Goal: Task Accomplishment & Management: Use online tool/utility

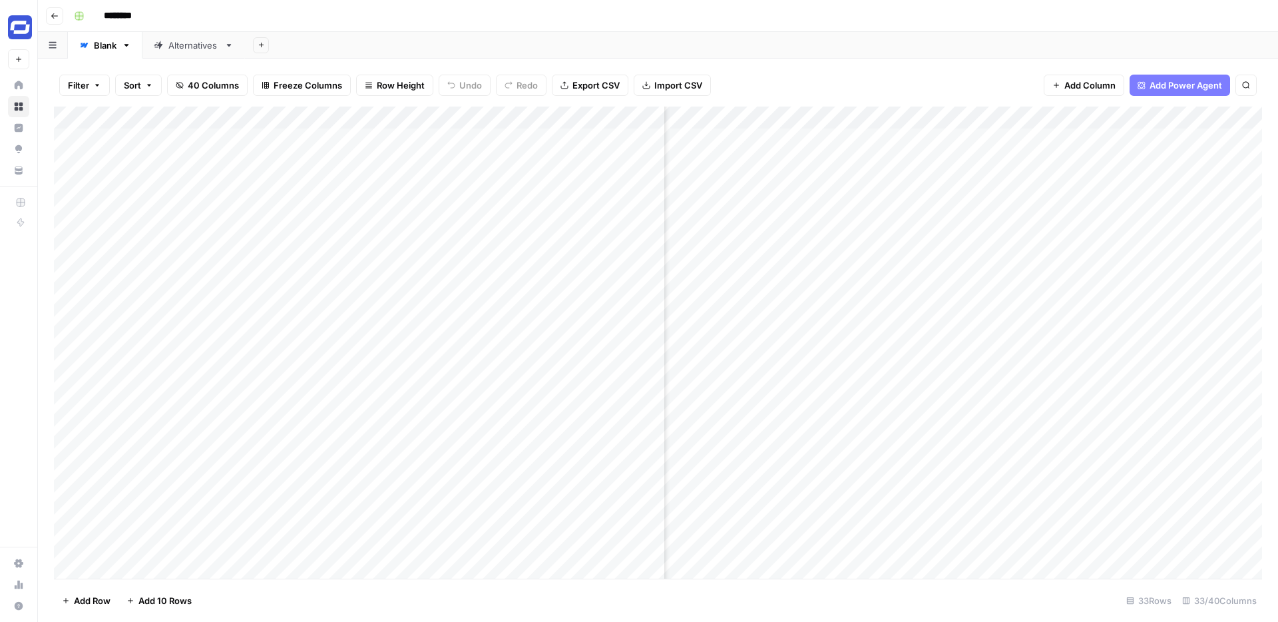
scroll to position [0, 3310]
click at [60, 19] on button "Go back" at bounding box center [54, 15] width 17 height 17
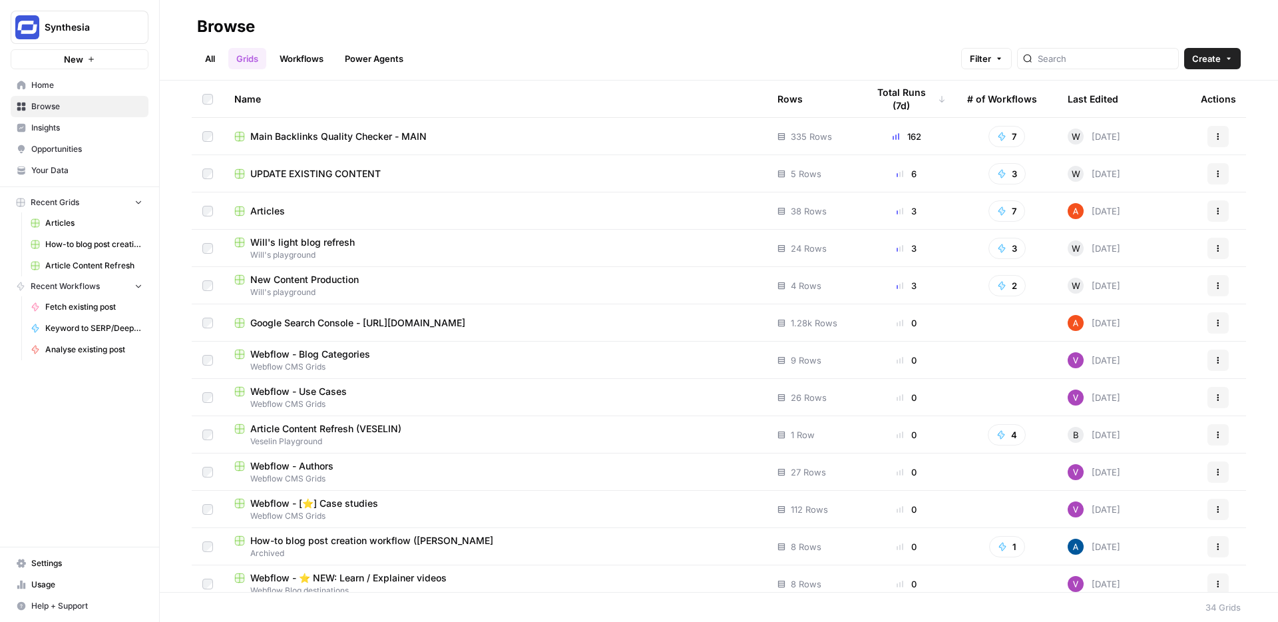
click at [314, 168] on span "UPDATE EXISTING CONTENT" at bounding box center [315, 173] width 130 height 13
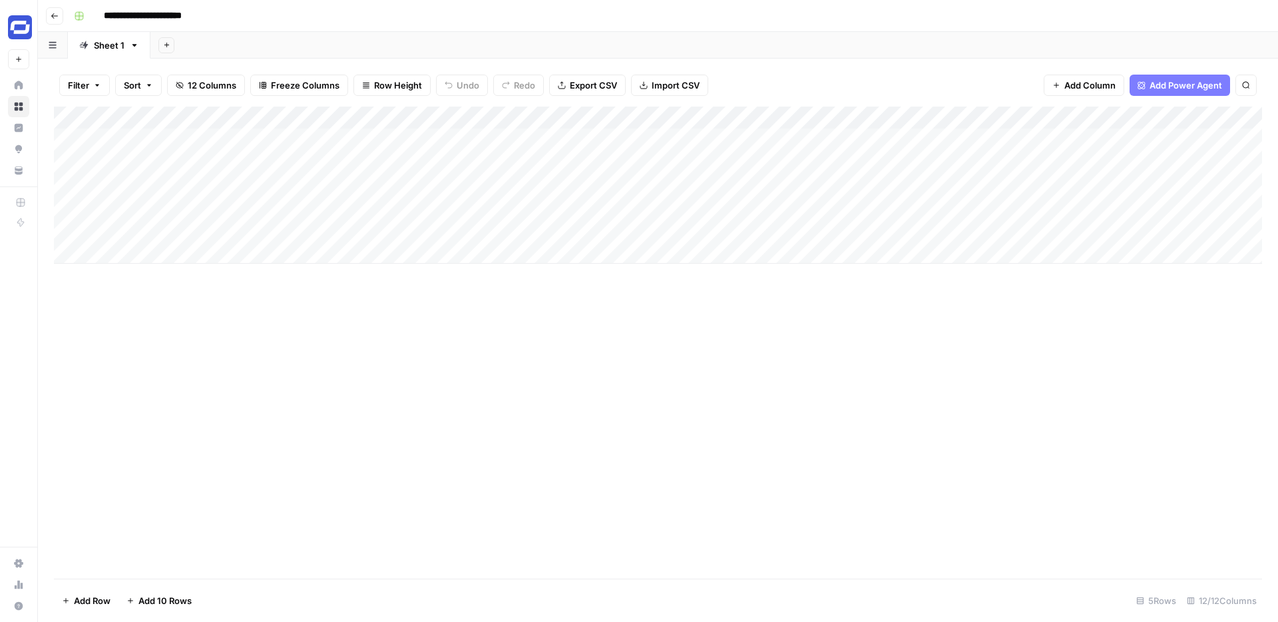
click at [443, 118] on div "Add Column" at bounding box center [658, 185] width 1208 height 157
click at [581, 340] on div "Add Column" at bounding box center [658, 343] width 1208 height 472
click at [597, 134] on div "Add Column" at bounding box center [658, 185] width 1208 height 157
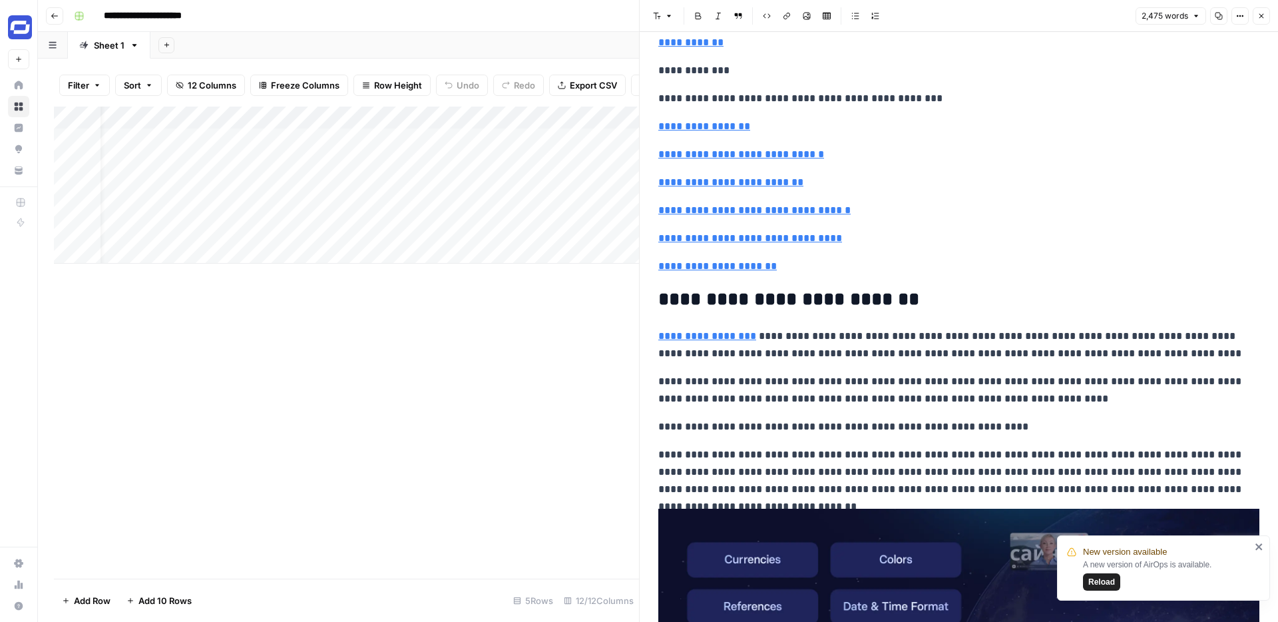
scroll to position [3538, 0]
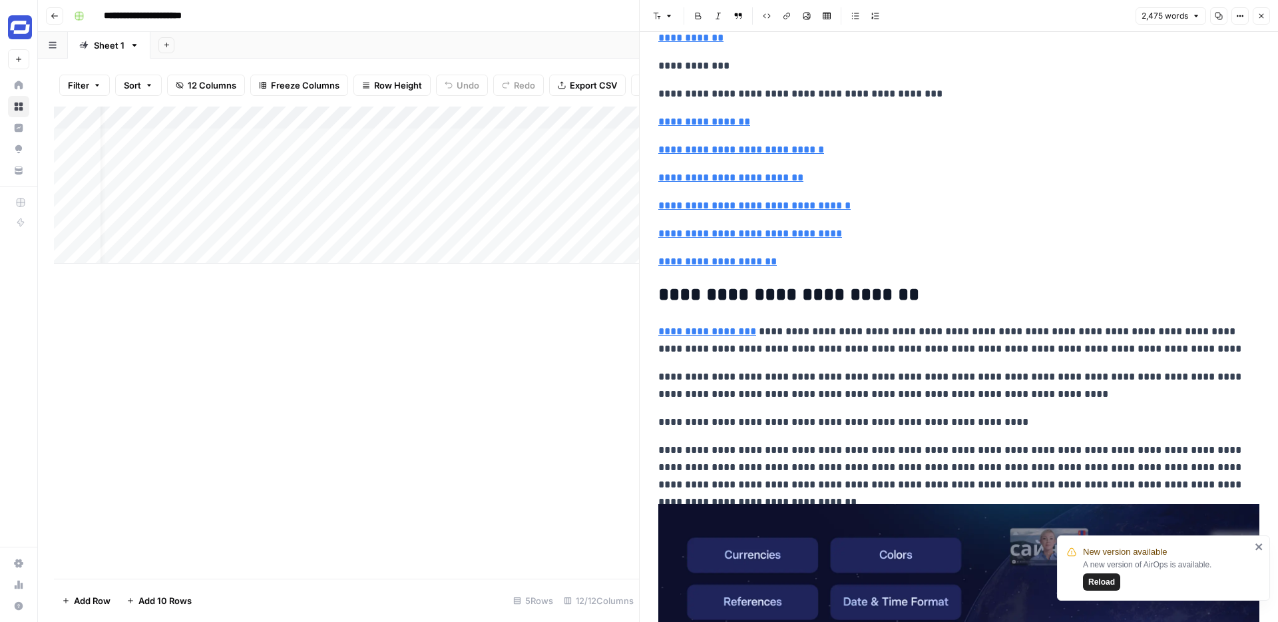
click at [1258, 17] on icon "button" at bounding box center [1262, 16] width 8 height 8
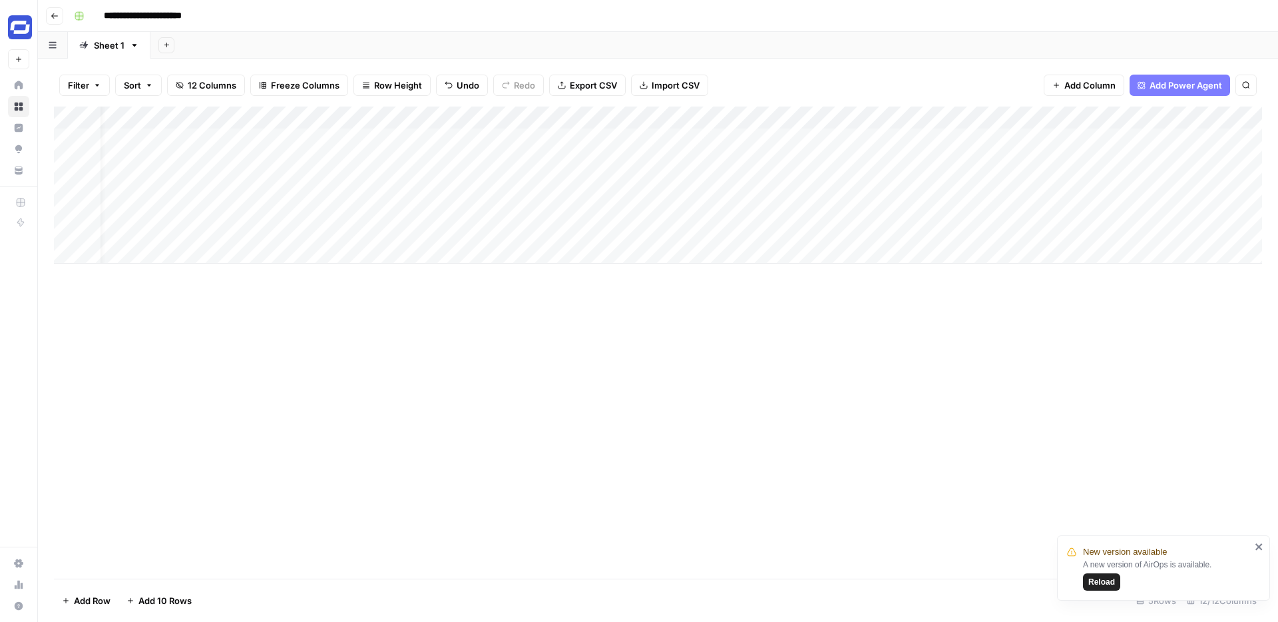
click at [381, 120] on div "Add Column" at bounding box center [658, 185] width 1208 height 157
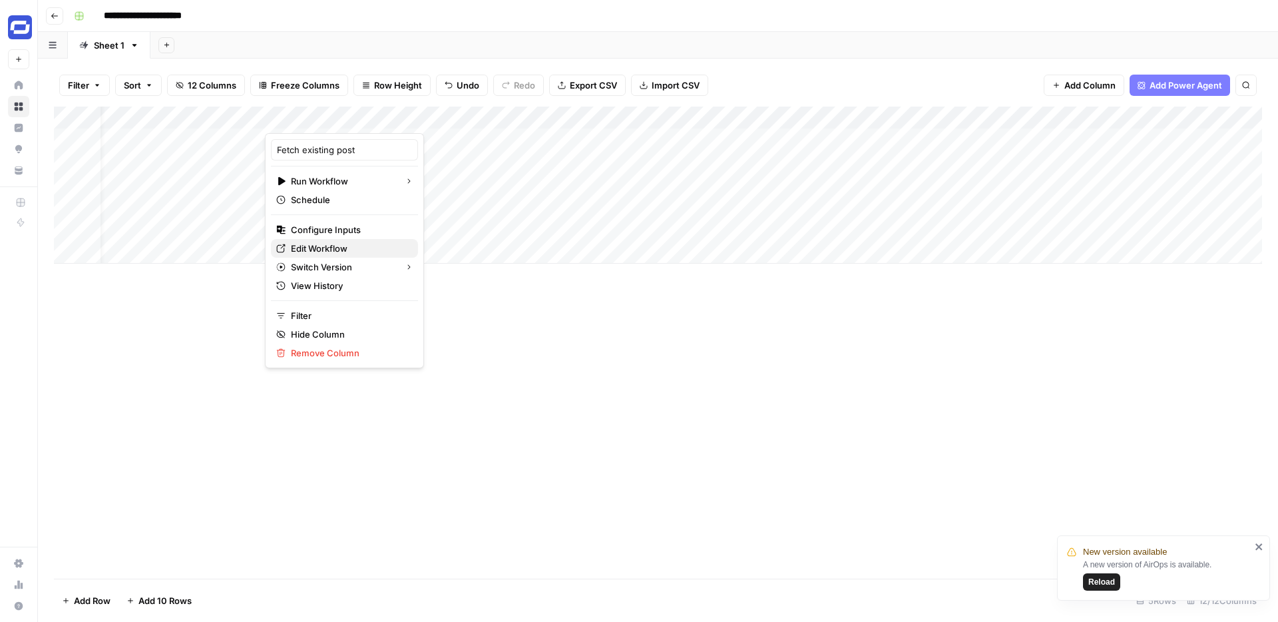
click at [321, 248] on span "Edit Workflow" at bounding box center [349, 248] width 117 height 13
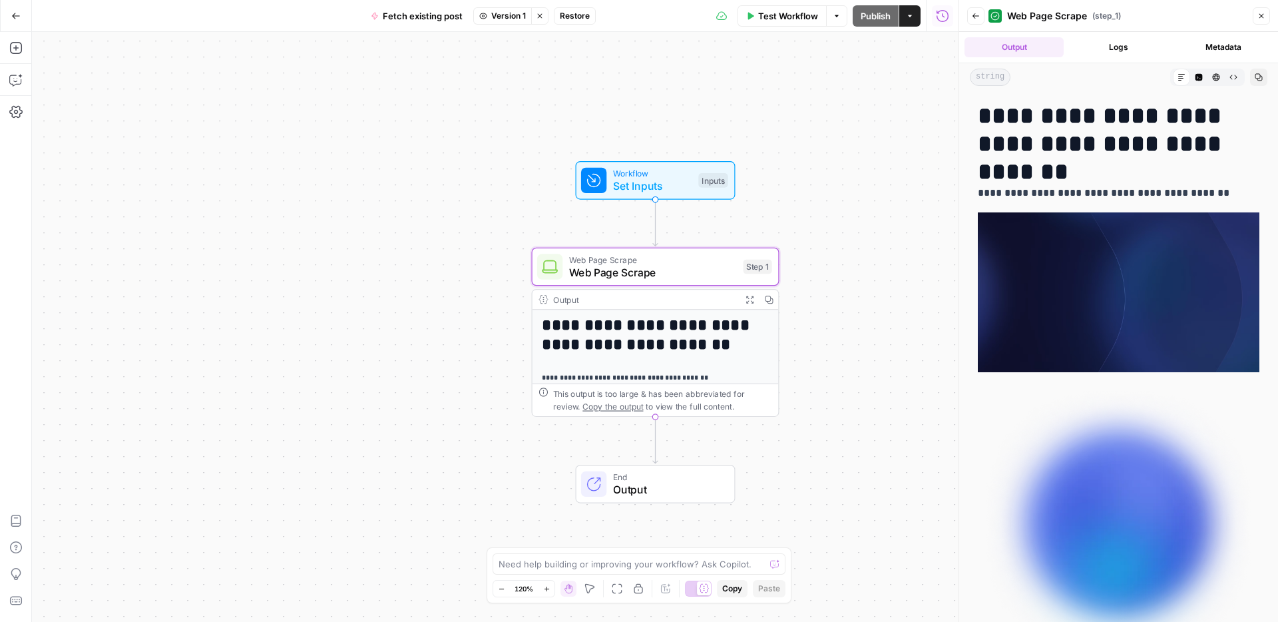
scroll to position [18691, 0]
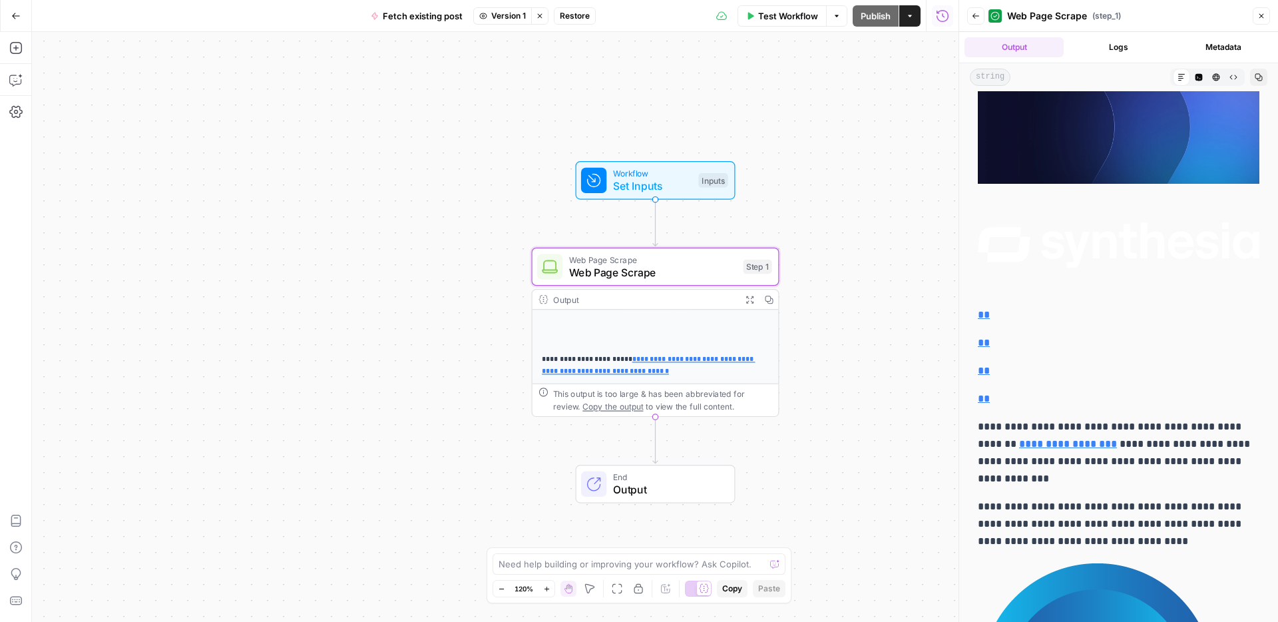
click at [597, 558] on textarea at bounding box center [632, 563] width 266 height 13
type textarea "i want the post"
type textarea "t"
type textarea "i want the scraped post to be cleaned up - to only include the blog post conten…"
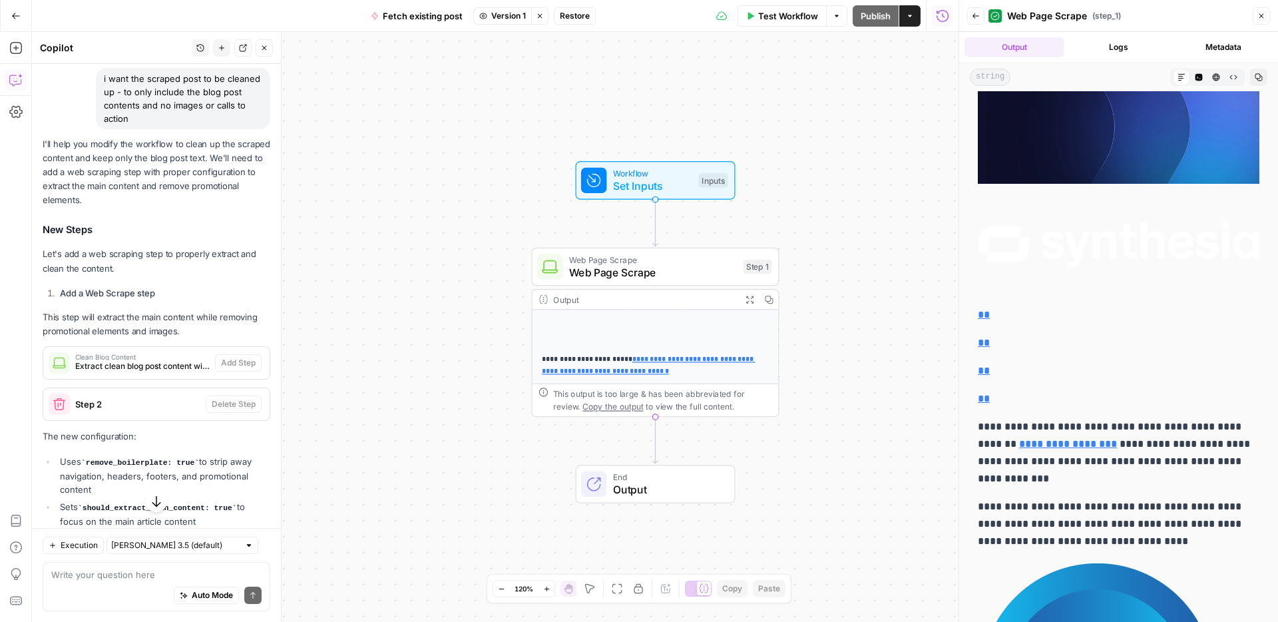
scroll to position [141, 0]
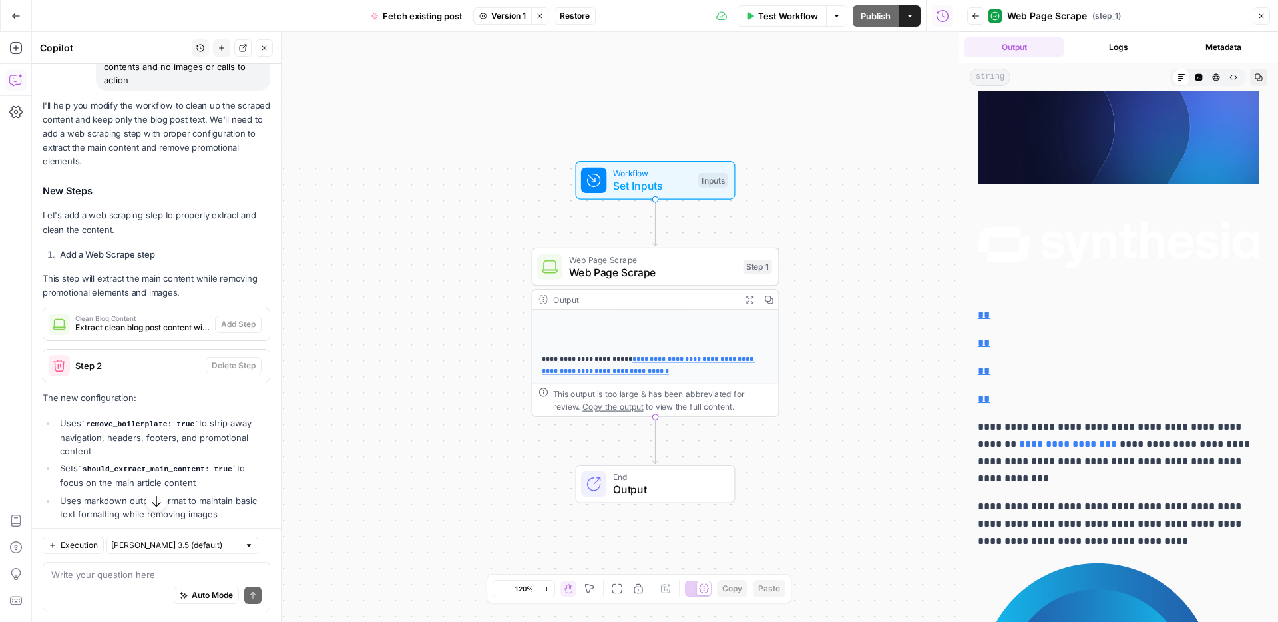
click at [159, 250] on li "Add a Web Scrape step" at bounding box center [164, 254] width 214 height 13
click at [145, 254] on strong "Add a Web Scrape step" at bounding box center [107, 254] width 95 height 11
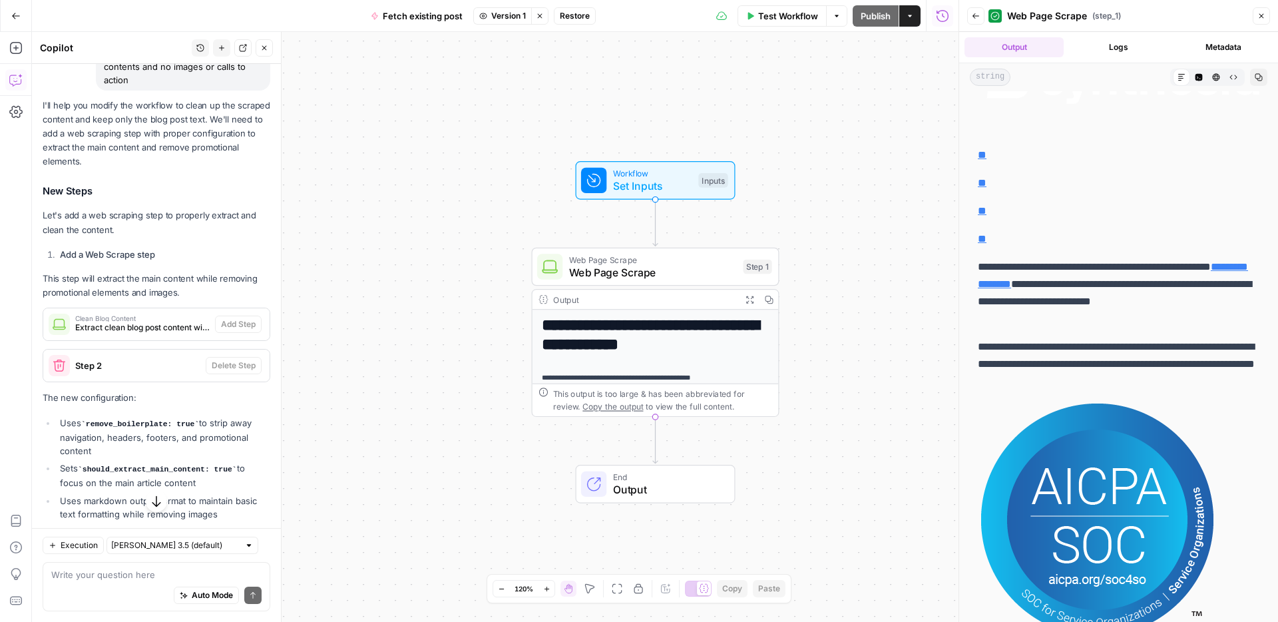
scroll to position [18691, 0]
click at [684, 261] on span "Web Page Scrape" at bounding box center [653, 259] width 168 height 13
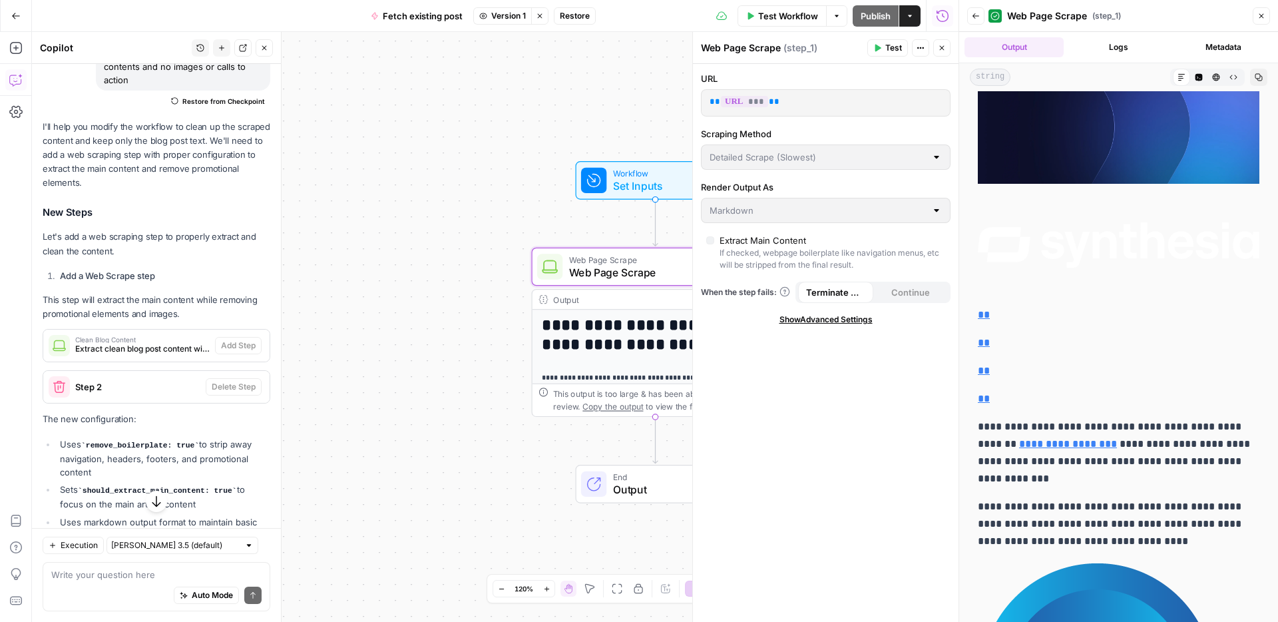
click at [943, 49] on icon "button" at bounding box center [942, 48] width 5 height 5
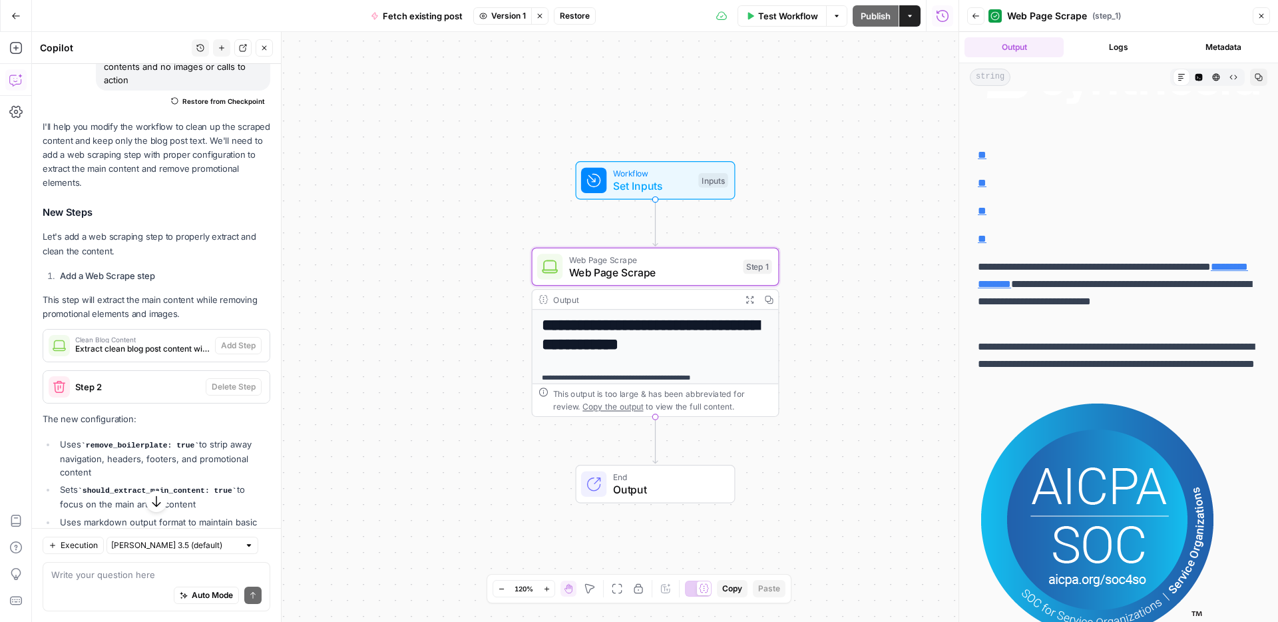
click at [1264, 13] on icon "button" at bounding box center [1262, 16] width 8 height 8
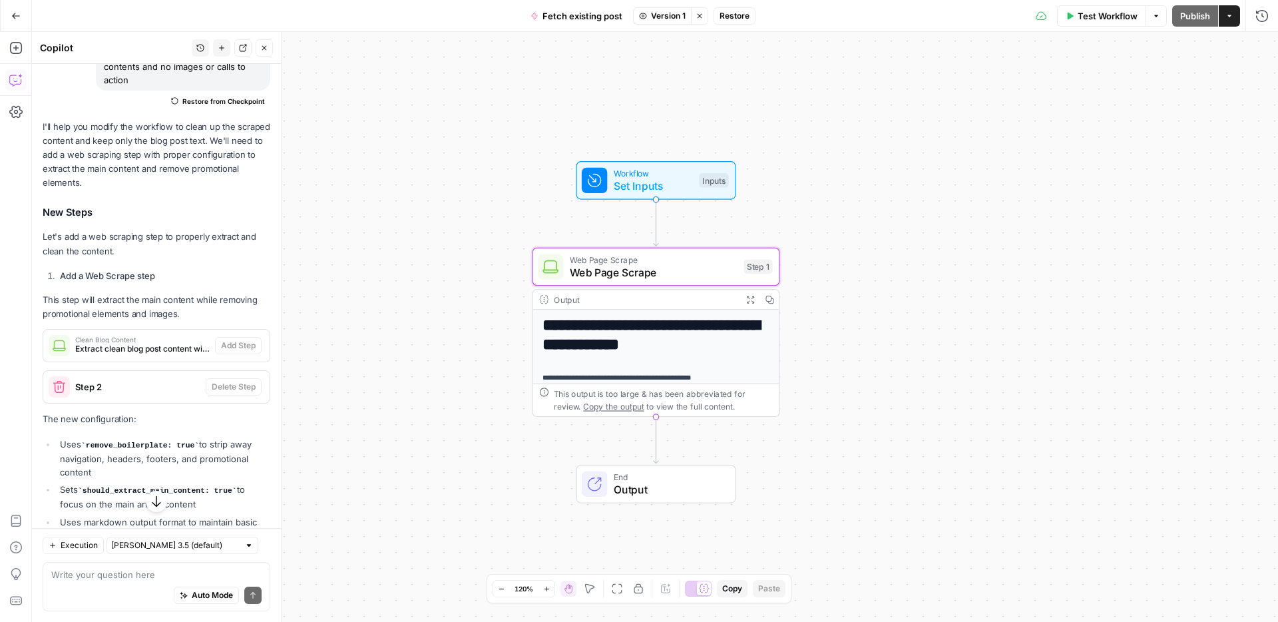
click at [706, 269] on span "Web Page Scrape" at bounding box center [654, 272] width 168 height 16
click at [694, 267] on span "Web Page Scrape" at bounding box center [654, 272] width 168 height 16
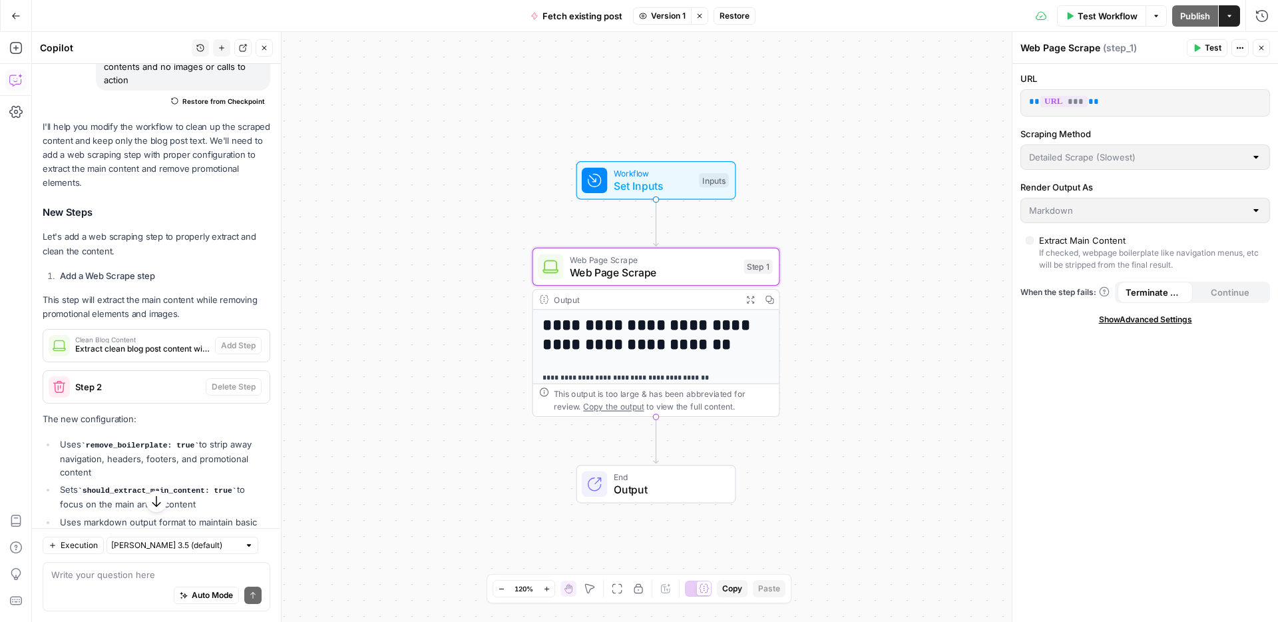
click at [863, 290] on div "**********" at bounding box center [655, 327] width 1246 height 590
click at [595, 338] on h1 "**********" at bounding box center [656, 335] width 227 height 38
drag, startPoint x: 701, startPoint y: 296, endPoint x: 495, endPoint y: 290, distance: 206.5
click at [495, 290] on div "**********" at bounding box center [655, 327] width 1246 height 590
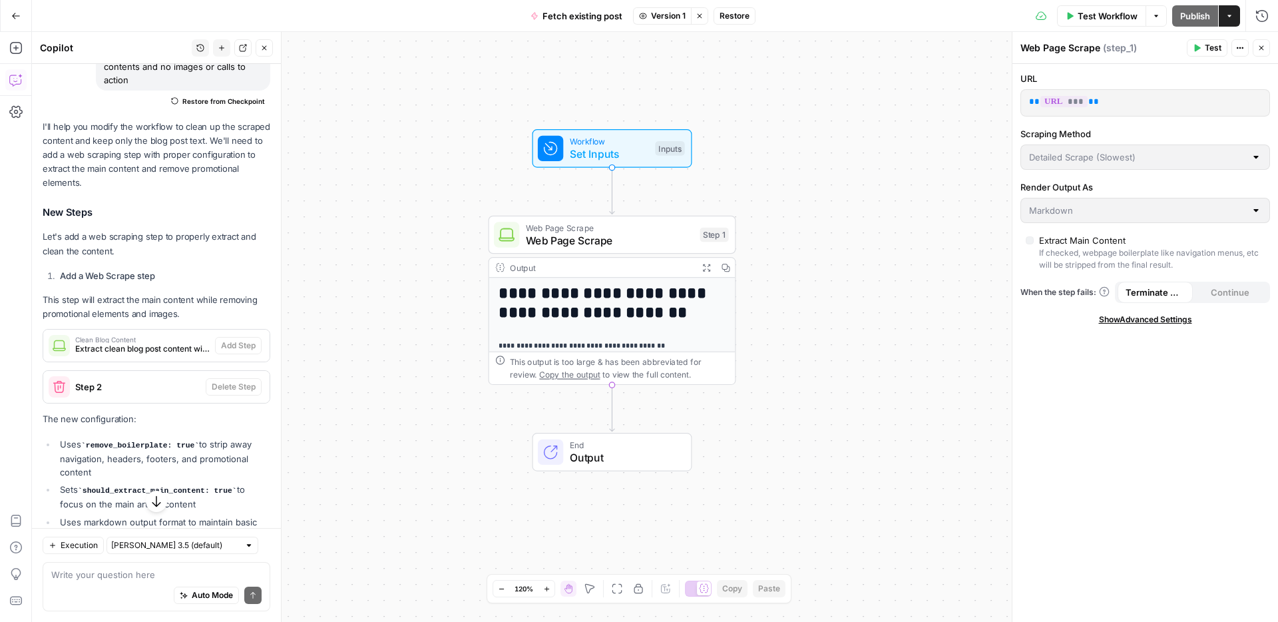
drag, startPoint x: 562, startPoint y: 265, endPoint x: 518, endPoint y: 234, distance: 53.9
click at [518, 234] on div at bounding box center [506, 234] width 25 height 25
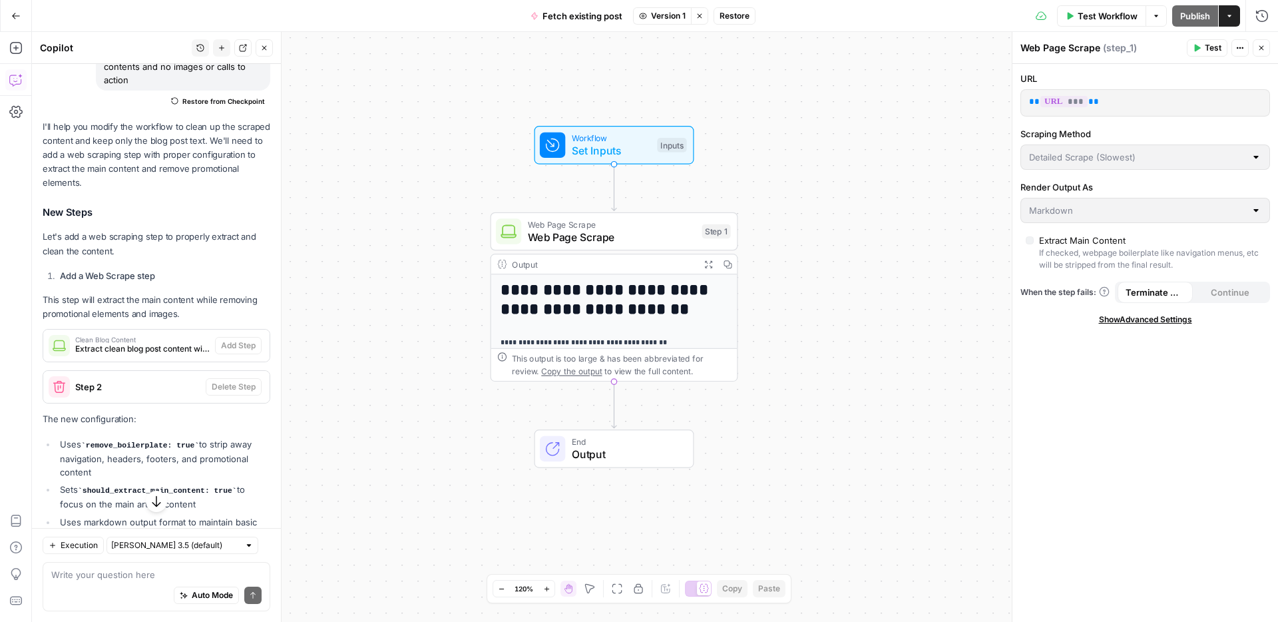
click at [577, 224] on span "Web Page Scrape" at bounding box center [612, 224] width 168 height 13
click at [603, 229] on span "Web Page Scrape" at bounding box center [612, 237] width 168 height 16
click at [620, 230] on span "Web Page Scrape" at bounding box center [612, 237] width 168 height 16
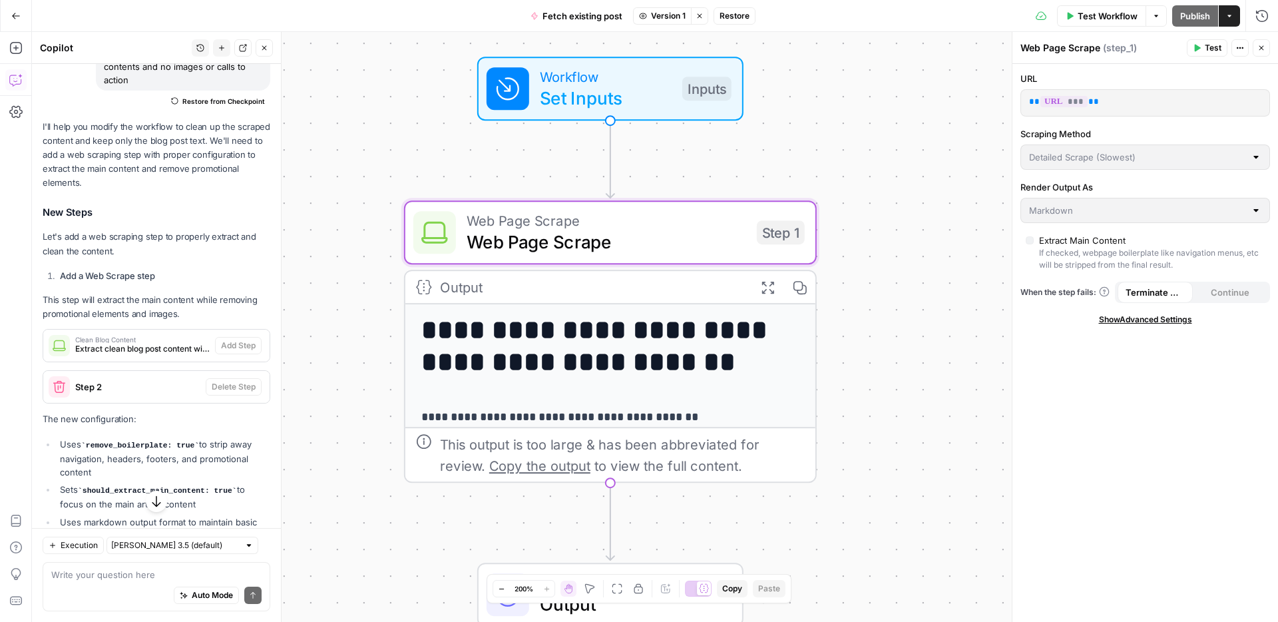
click at [706, 249] on span "Web Page Scrape" at bounding box center [607, 241] width 280 height 27
click at [721, 243] on span "Web Page Scrape" at bounding box center [607, 241] width 280 height 27
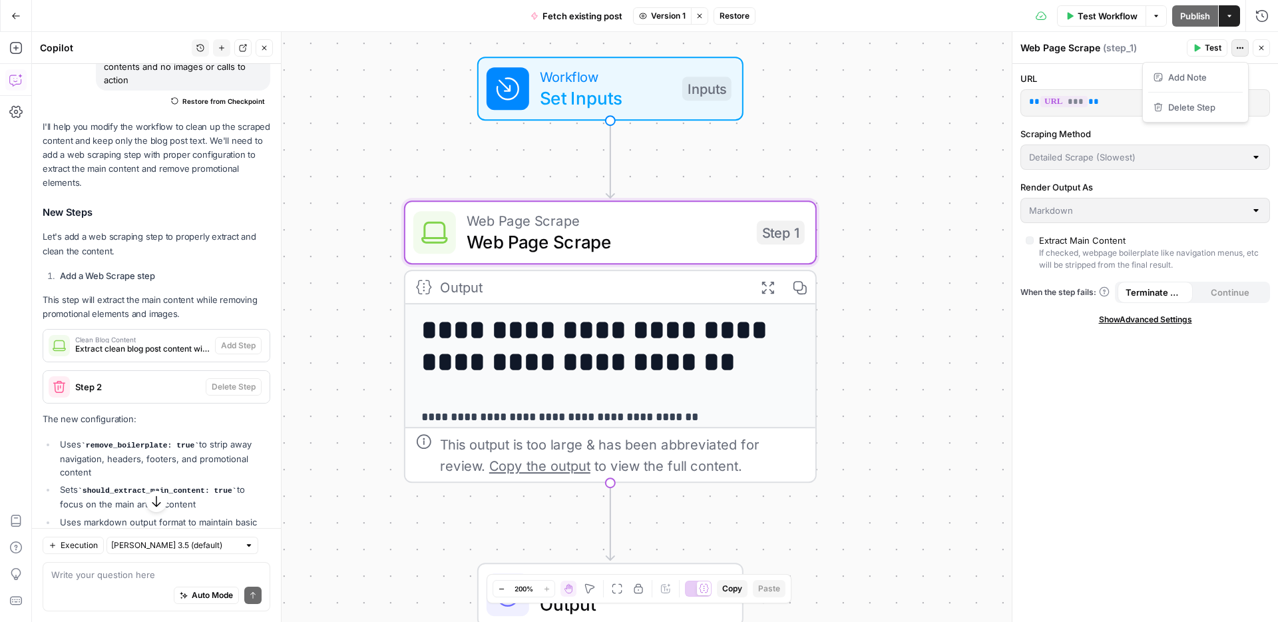
click at [1240, 47] on icon "button" at bounding box center [1241, 48] width 2 height 2
click at [975, 195] on div "**********" at bounding box center [655, 327] width 1246 height 590
click at [953, 198] on div "**********" at bounding box center [655, 327] width 1246 height 590
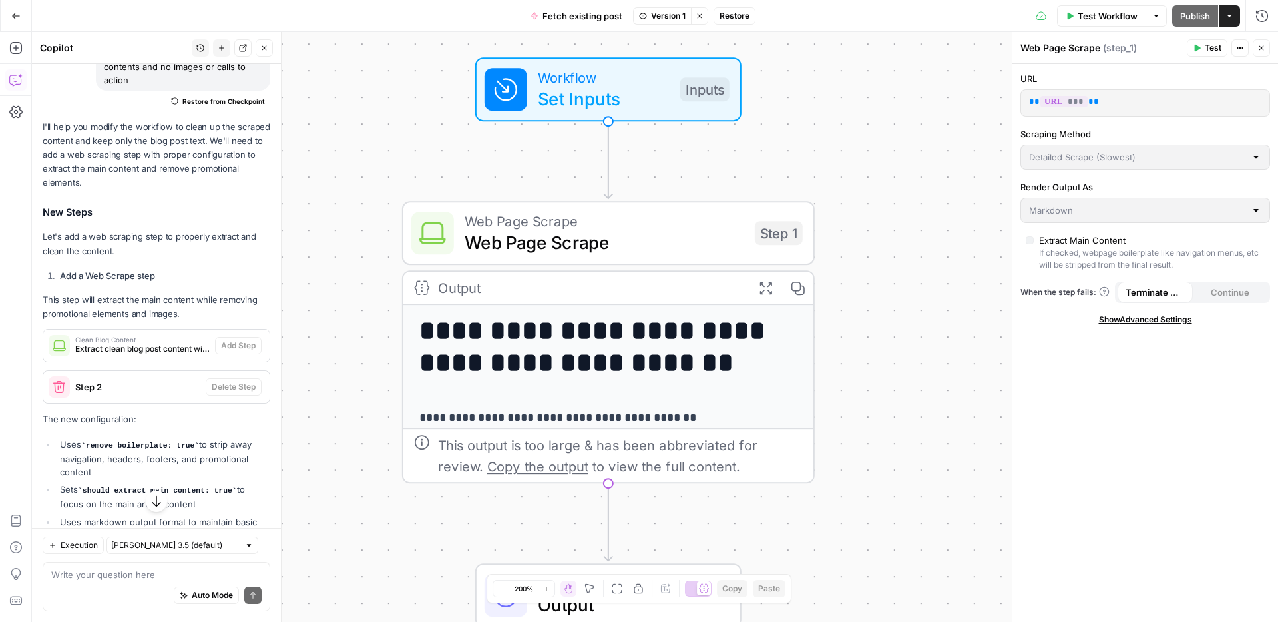
click at [1262, 46] on icon "button" at bounding box center [1262, 48] width 8 height 8
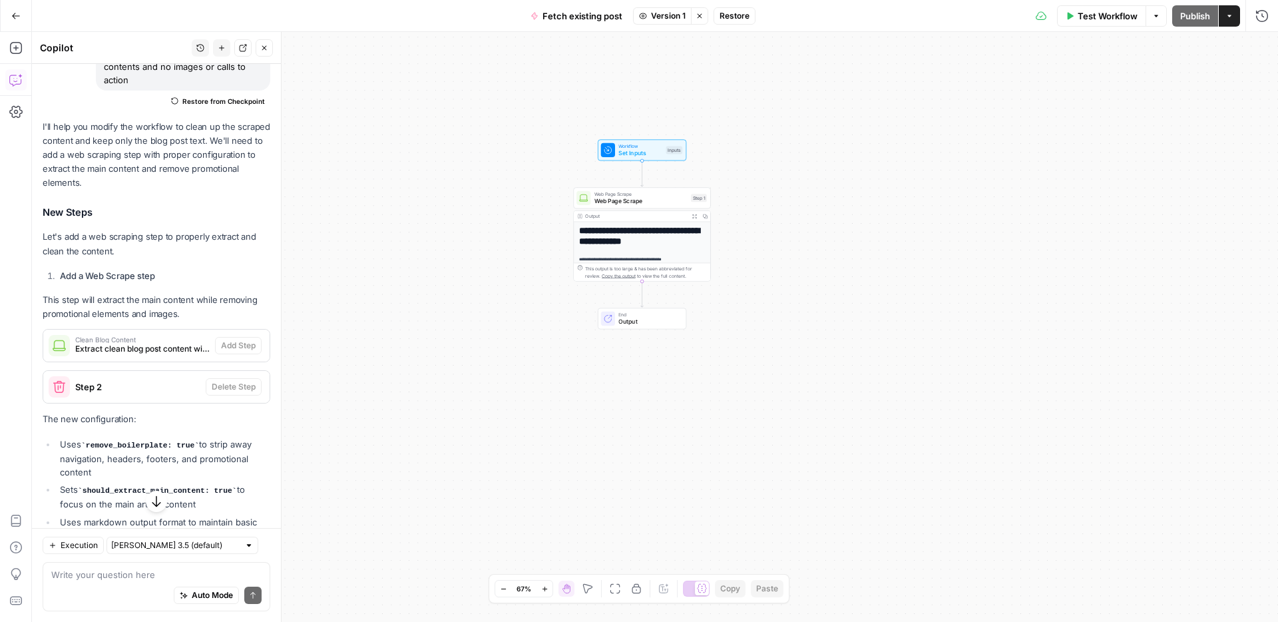
click at [649, 195] on span "Web Page Scrape" at bounding box center [641, 193] width 93 height 7
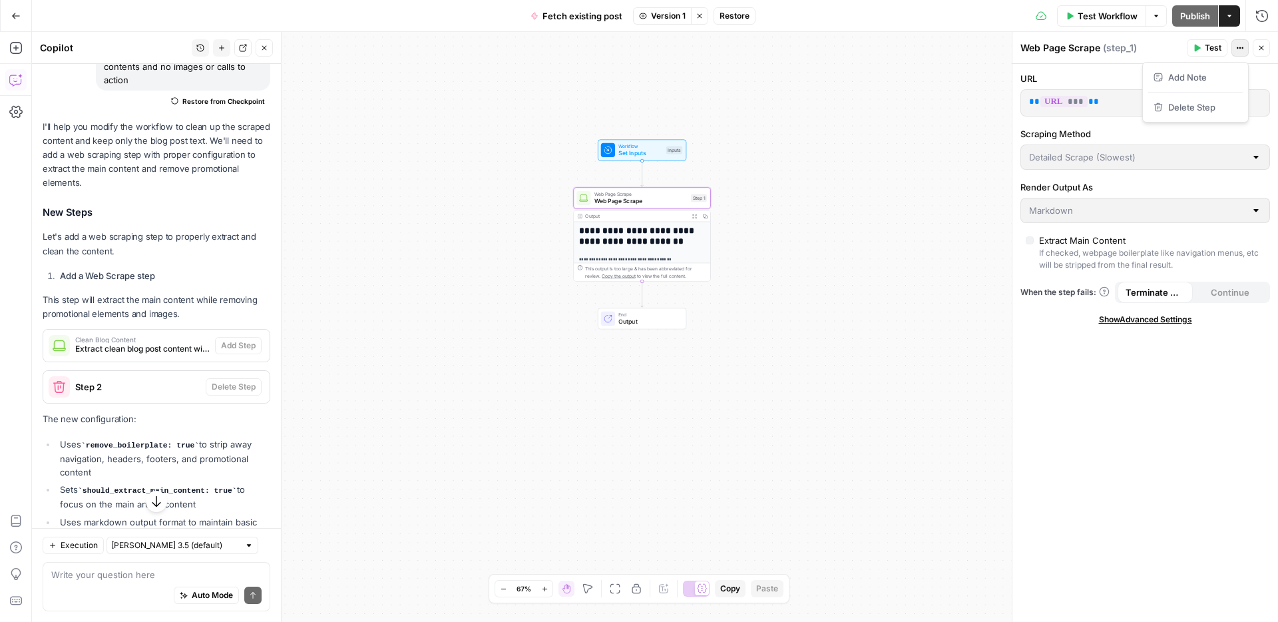
click at [1240, 48] on icon "button" at bounding box center [1241, 48] width 2 height 2
click at [807, 220] on div "**********" at bounding box center [655, 327] width 1246 height 590
click at [1262, 46] on icon "button" at bounding box center [1262, 48] width 8 height 8
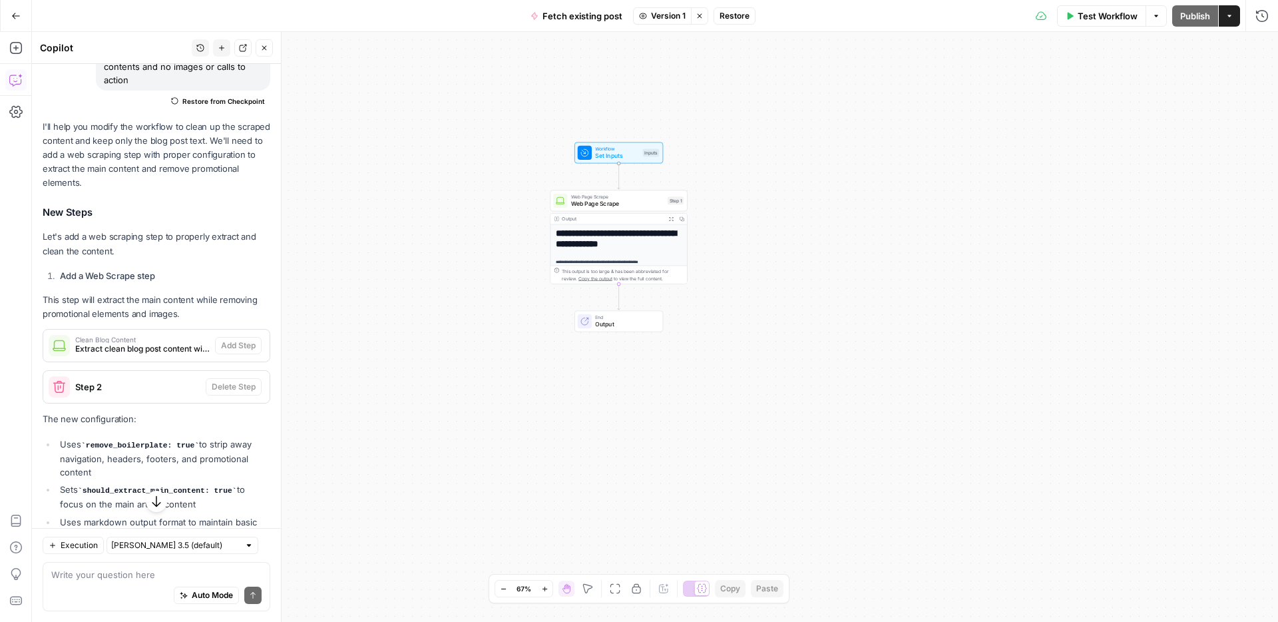
drag, startPoint x: 521, startPoint y: 167, endPoint x: 497, endPoint y: 170, distance: 23.5
click at [497, 170] on div "**********" at bounding box center [655, 327] width 1246 height 590
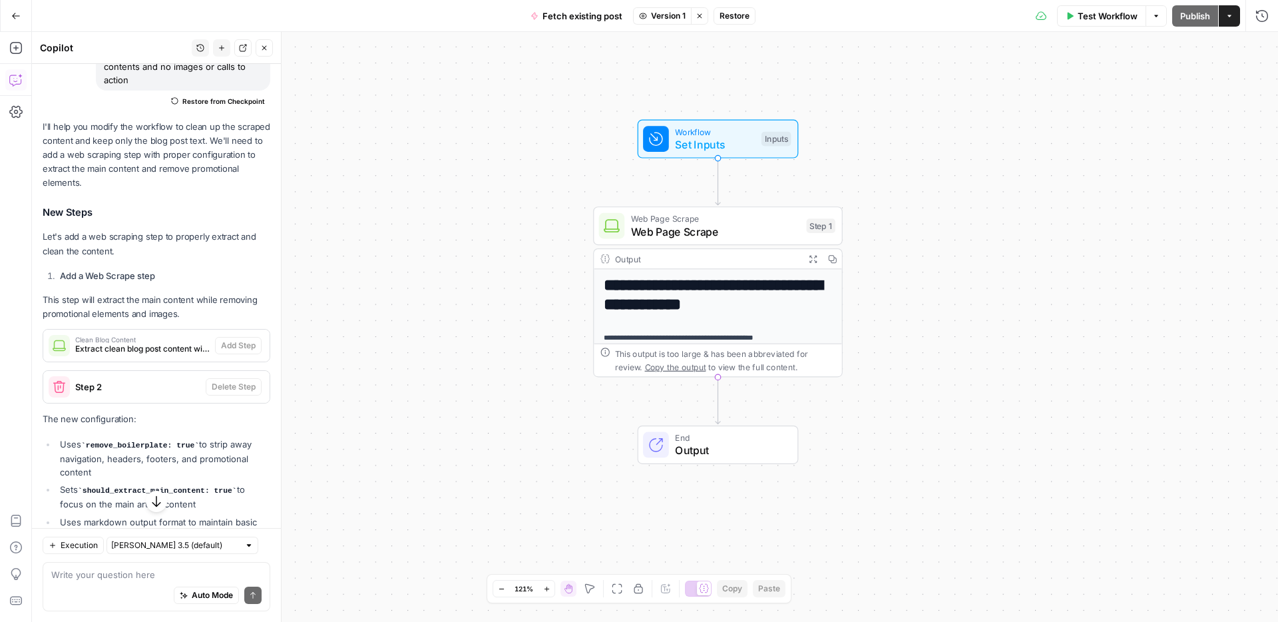
click at [846, 190] on div "**********" at bounding box center [655, 327] width 1246 height 590
click at [735, 141] on span "Set Inputs" at bounding box center [715, 144] width 80 height 16
click at [706, 454] on span "Output" at bounding box center [729, 450] width 109 height 16
click at [734, 158] on div "**********" at bounding box center [655, 327] width 1246 height 590
click at [735, 221] on span "Web Page Scrape" at bounding box center [715, 218] width 169 height 13
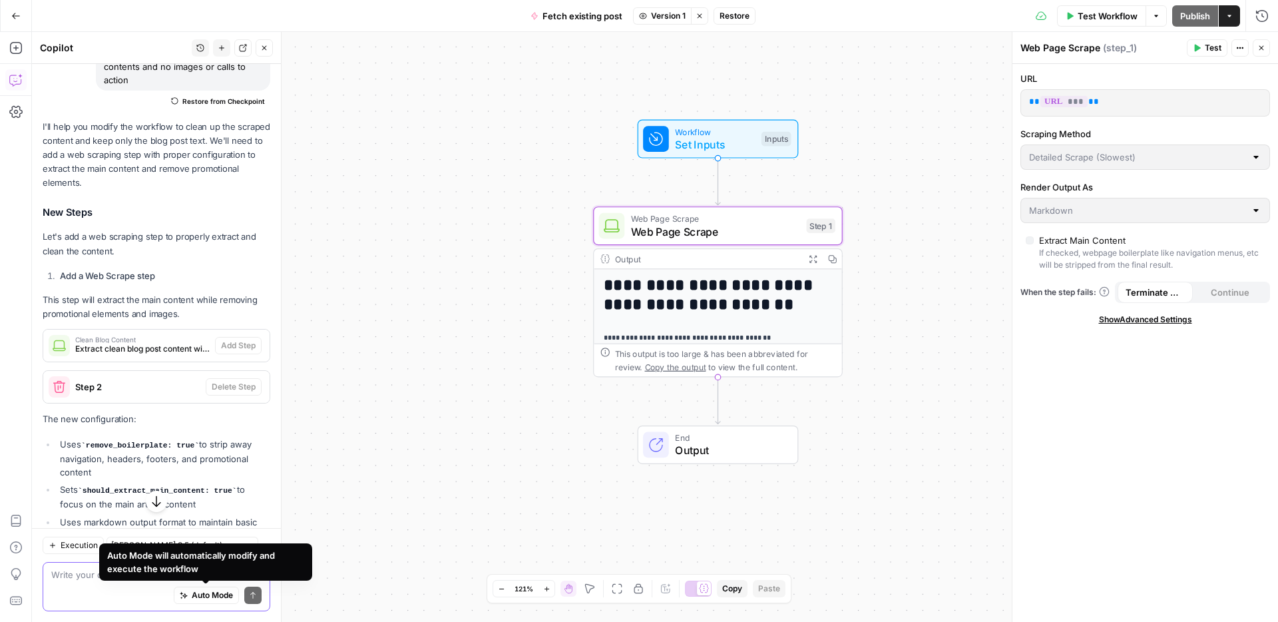
click at [204, 597] on span "Auto Mode" at bounding box center [212, 595] width 41 height 12
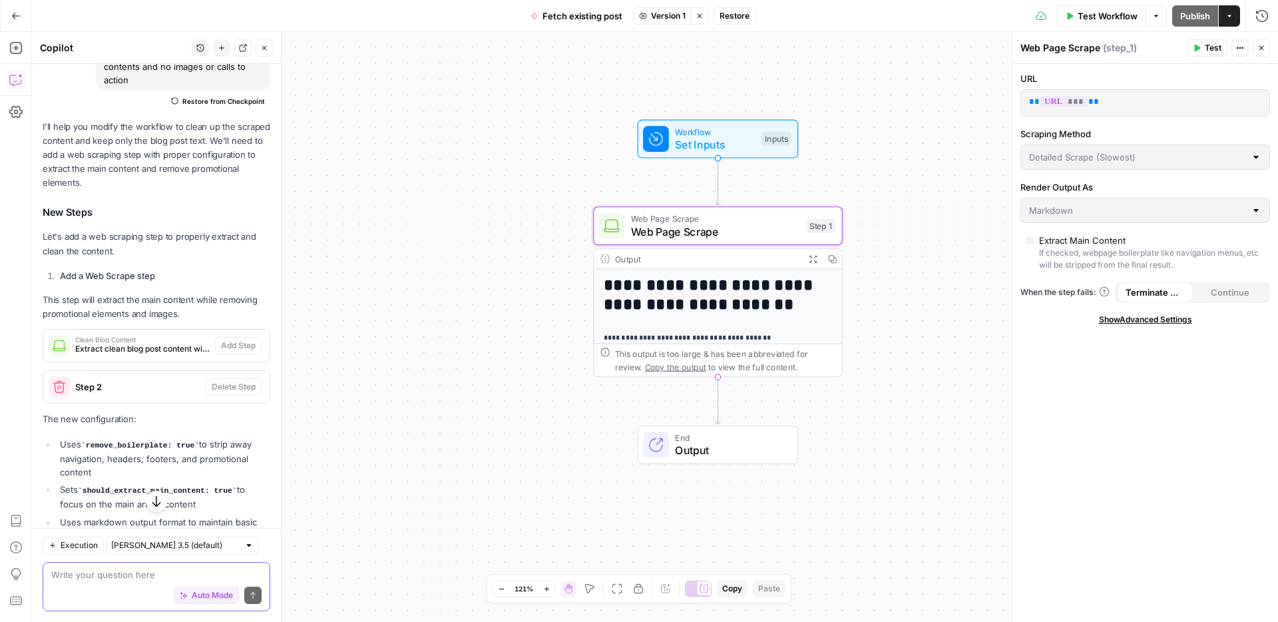
click at [150, 575] on textarea at bounding box center [156, 574] width 210 height 13
click at [195, 590] on span "Auto Mode" at bounding box center [212, 595] width 41 height 12
click at [150, 571] on textarea at bounding box center [156, 574] width 210 height 13
type textarea "ok so what are y"
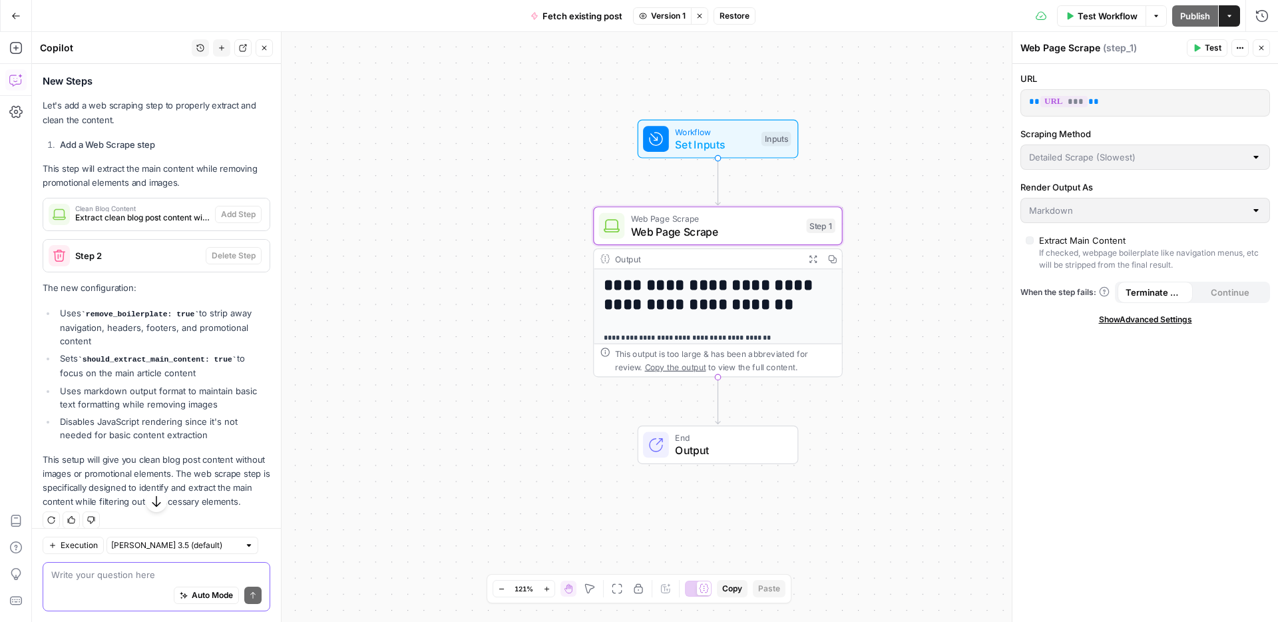
scroll to position [284, 0]
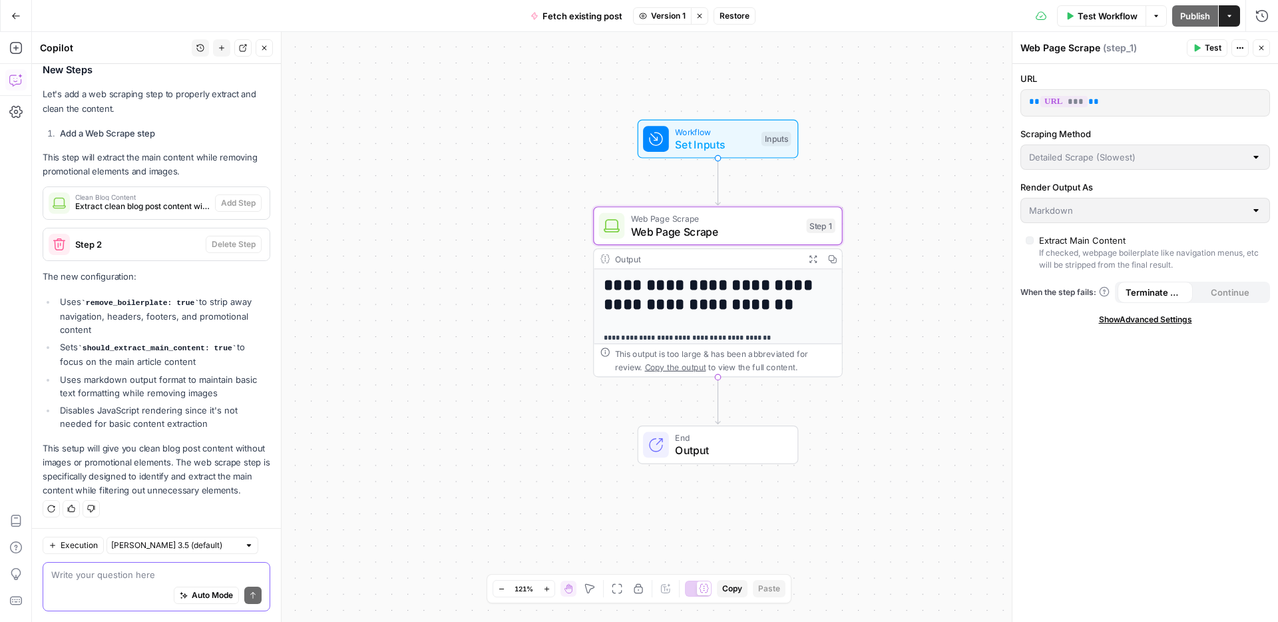
click at [227, 574] on textarea at bounding box center [156, 574] width 210 height 13
click at [674, 19] on span "Version 1" at bounding box center [668, 16] width 35 height 12
click at [687, 88] on div "2 days ago by Steven Jankowski" at bounding box center [745, 91] width 202 height 12
click at [733, 8] on button "Restore" at bounding box center [735, 15] width 42 height 17
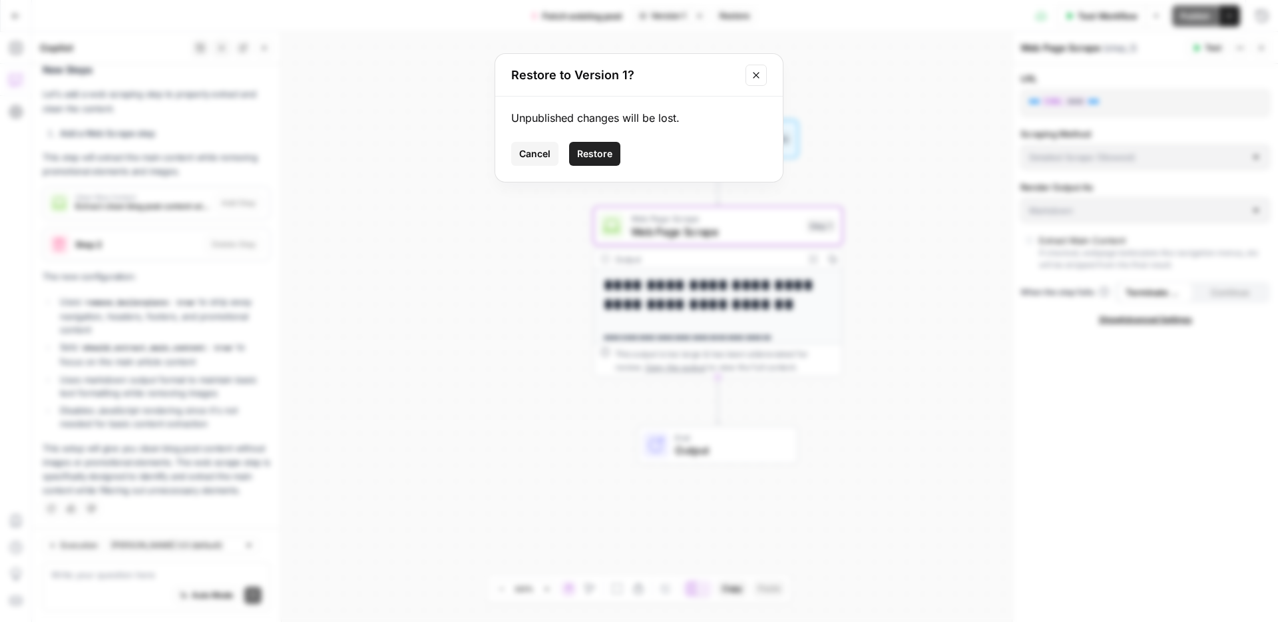
click at [602, 149] on span "Restore" at bounding box center [594, 153] width 35 height 13
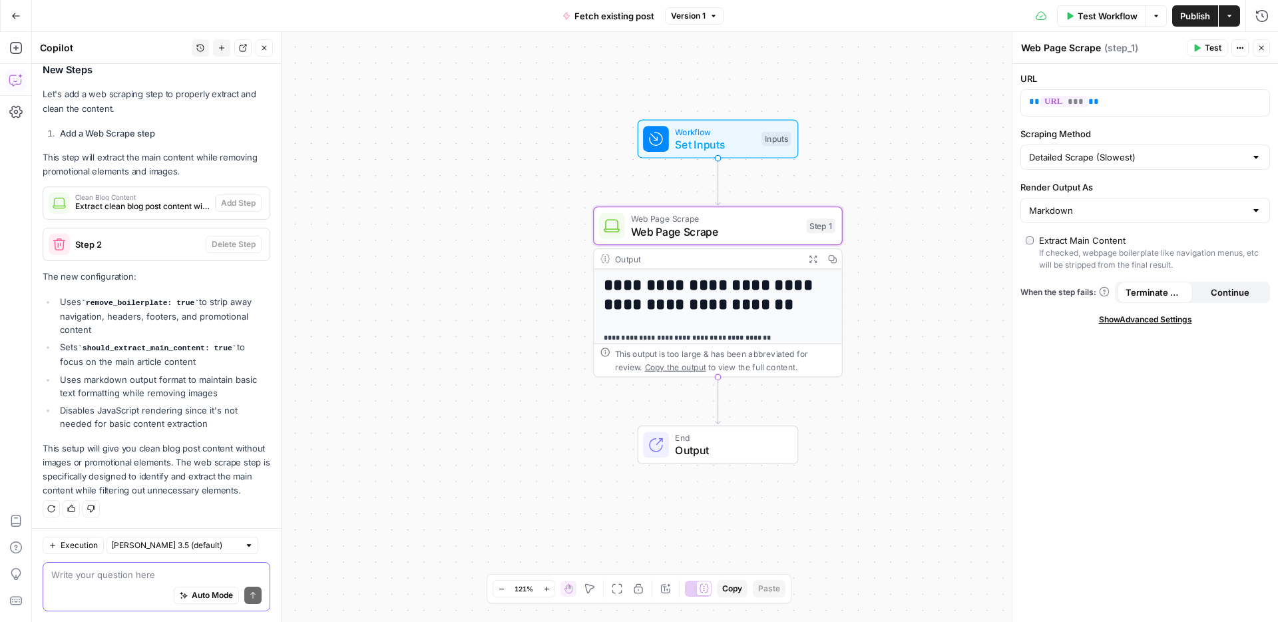
click at [143, 573] on textarea at bounding box center [156, 574] width 210 height 13
type textarea "can you remove the web scrape stage"
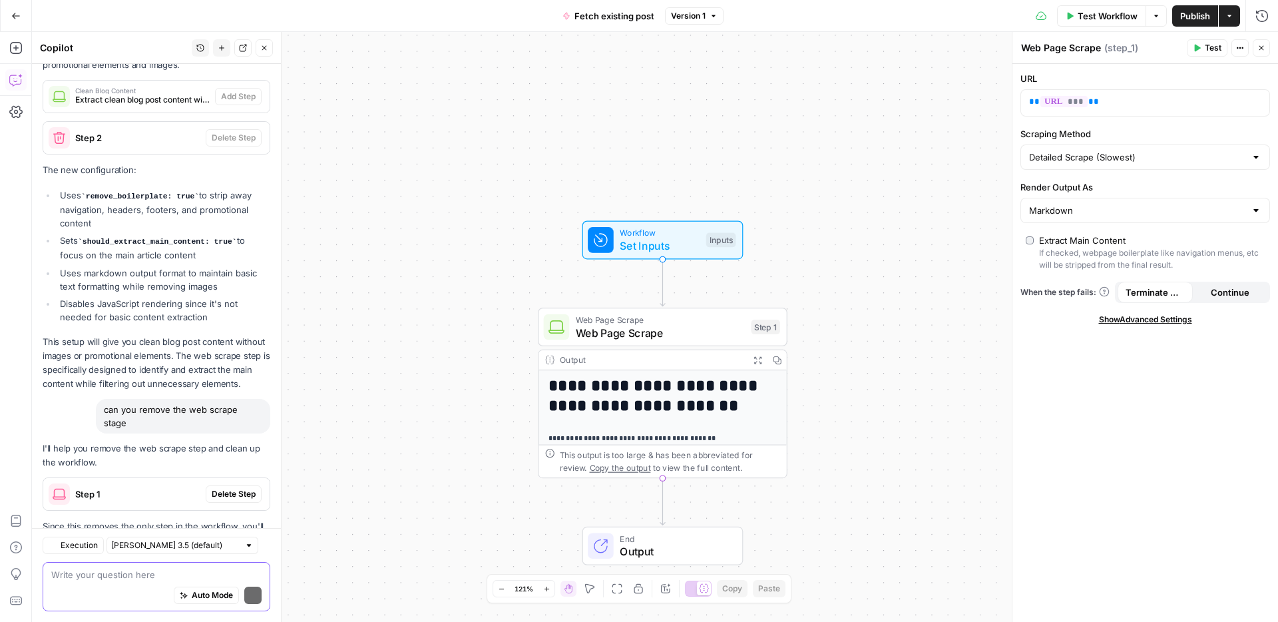
scroll to position [455, 0]
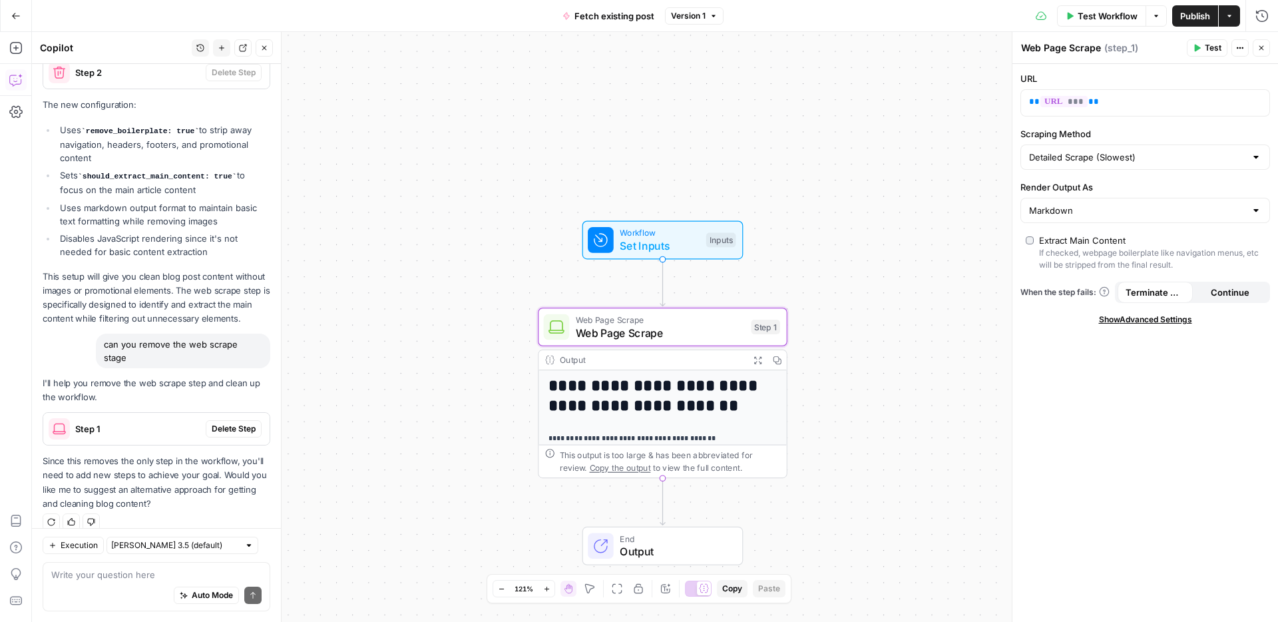
click at [236, 423] on span "Delete Step" at bounding box center [234, 429] width 44 height 12
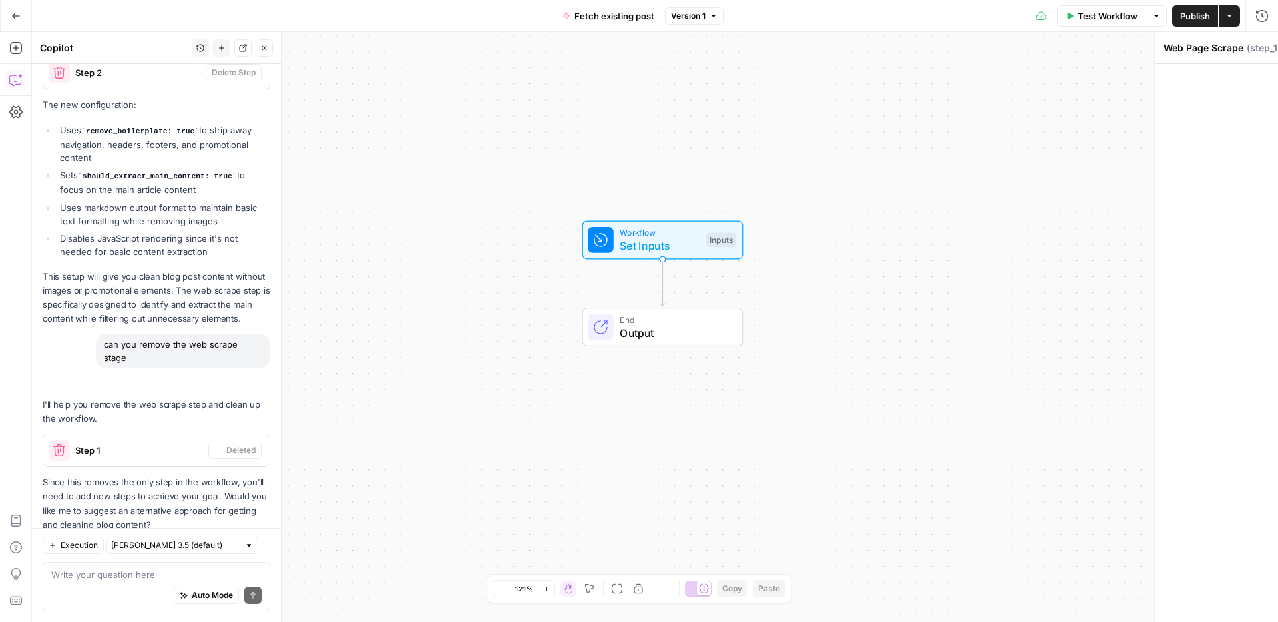
scroll to position [477, 0]
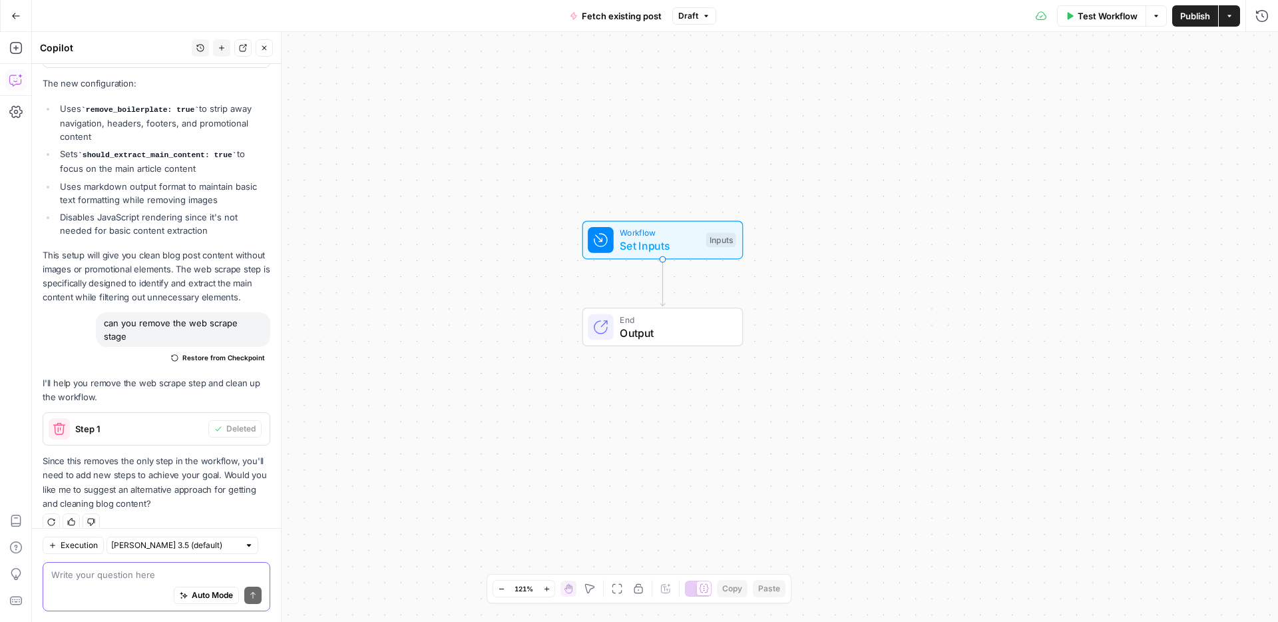
click at [143, 577] on textarea at bounding box center [156, 574] width 210 height 13
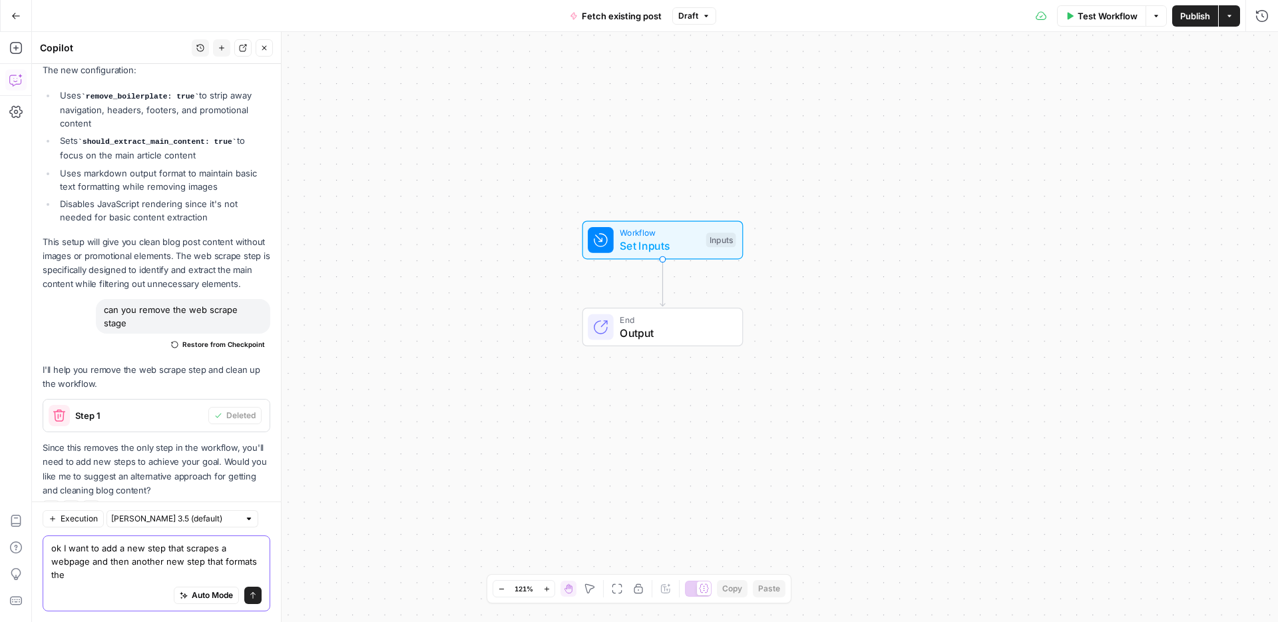
scroll to position [503, 0]
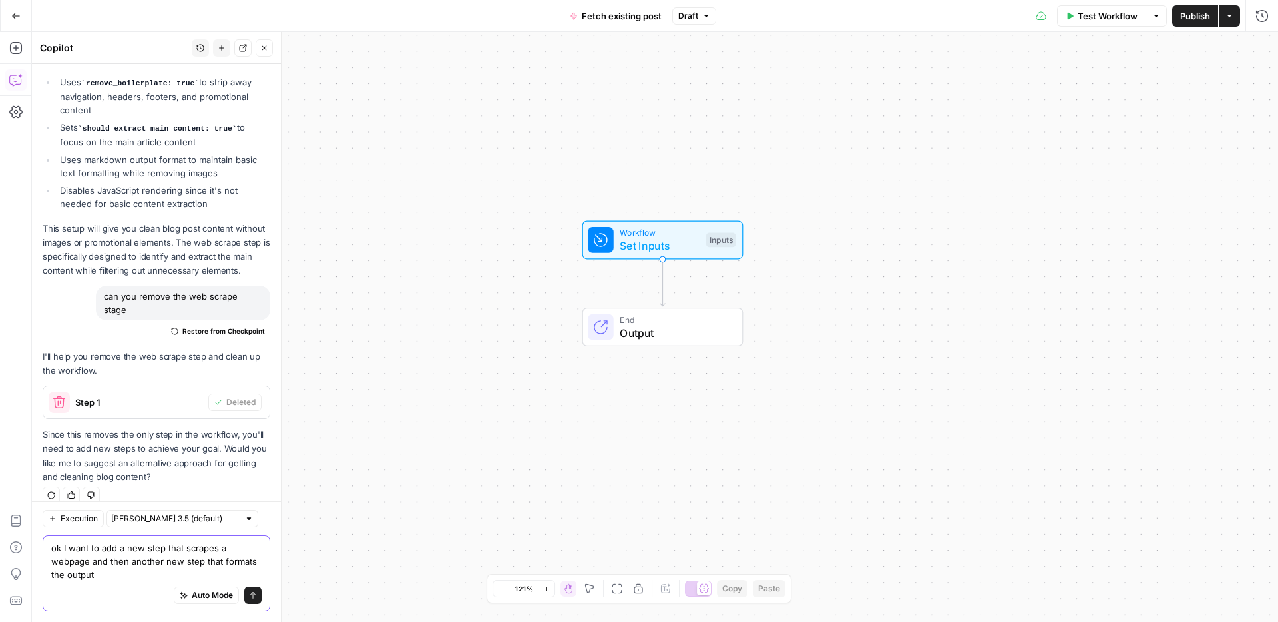
click at [111, 573] on textarea "ok I want to add a new step that scrapes a webpage and then another new step th…" at bounding box center [156, 561] width 210 height 40
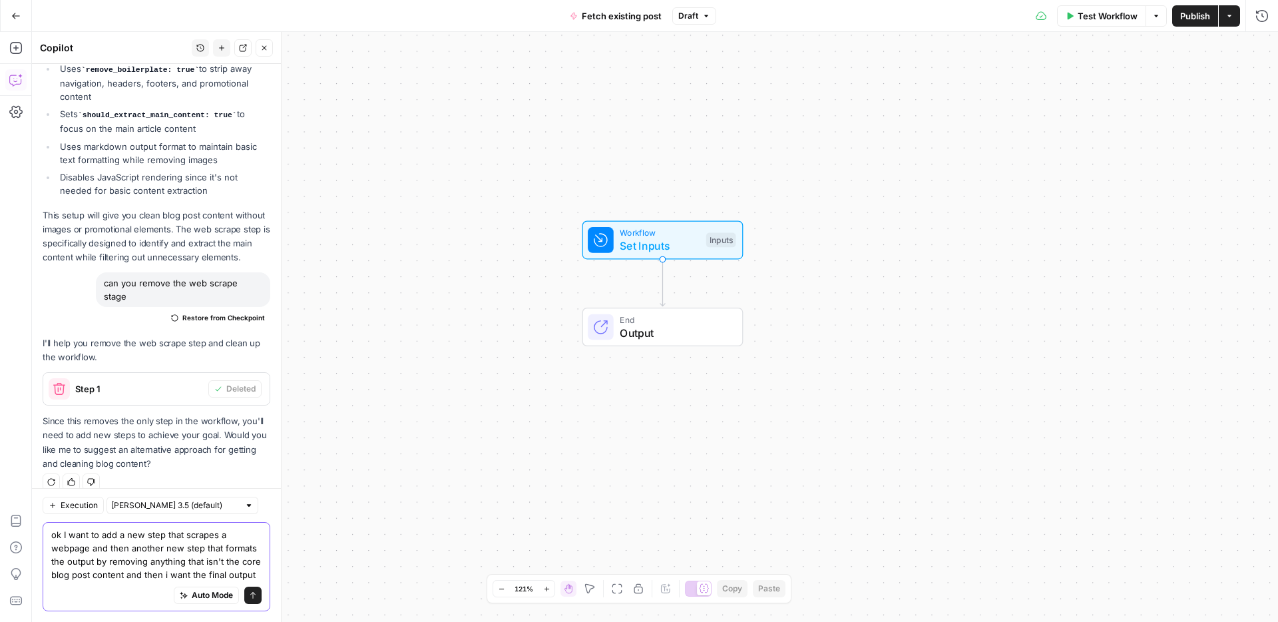
scroll to position [530, 0]
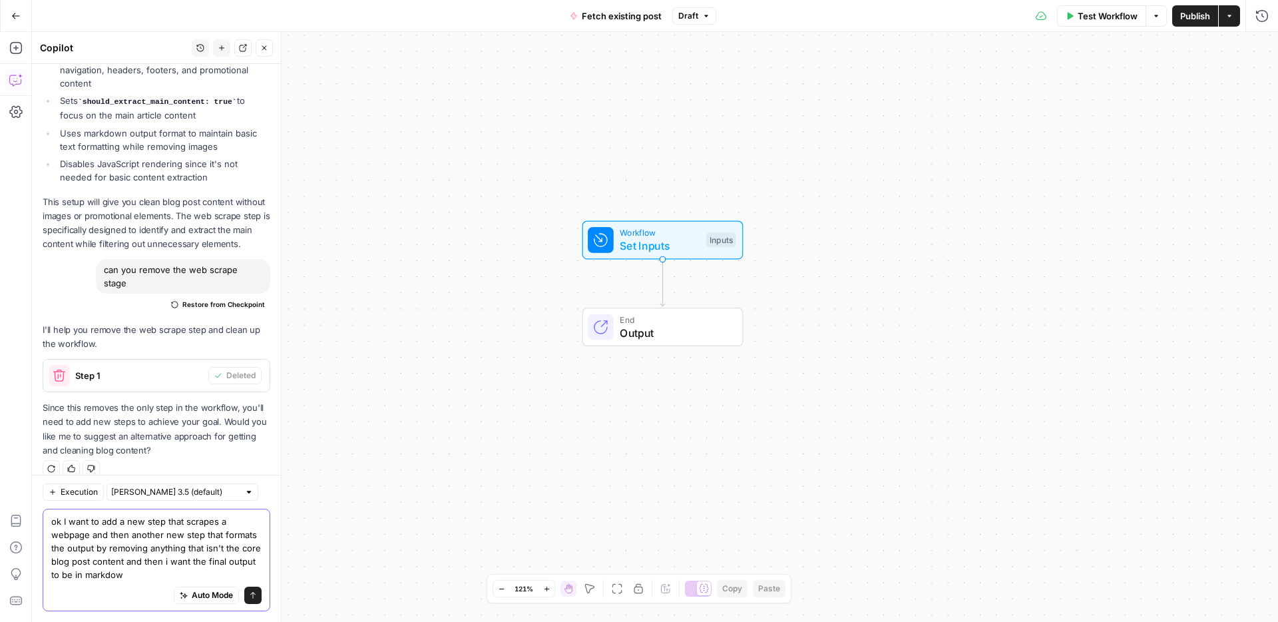
type textarea "ok I want to add a new step that scrapes a webpage and then another new step th…"
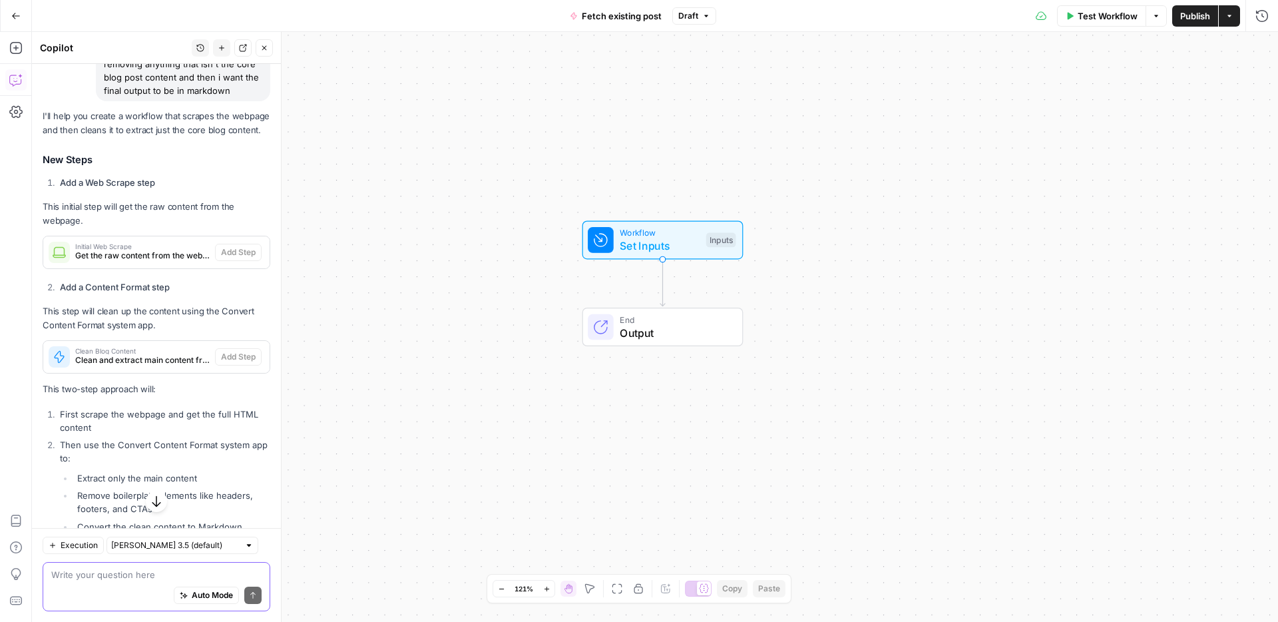
scroll to position [1072, 0]
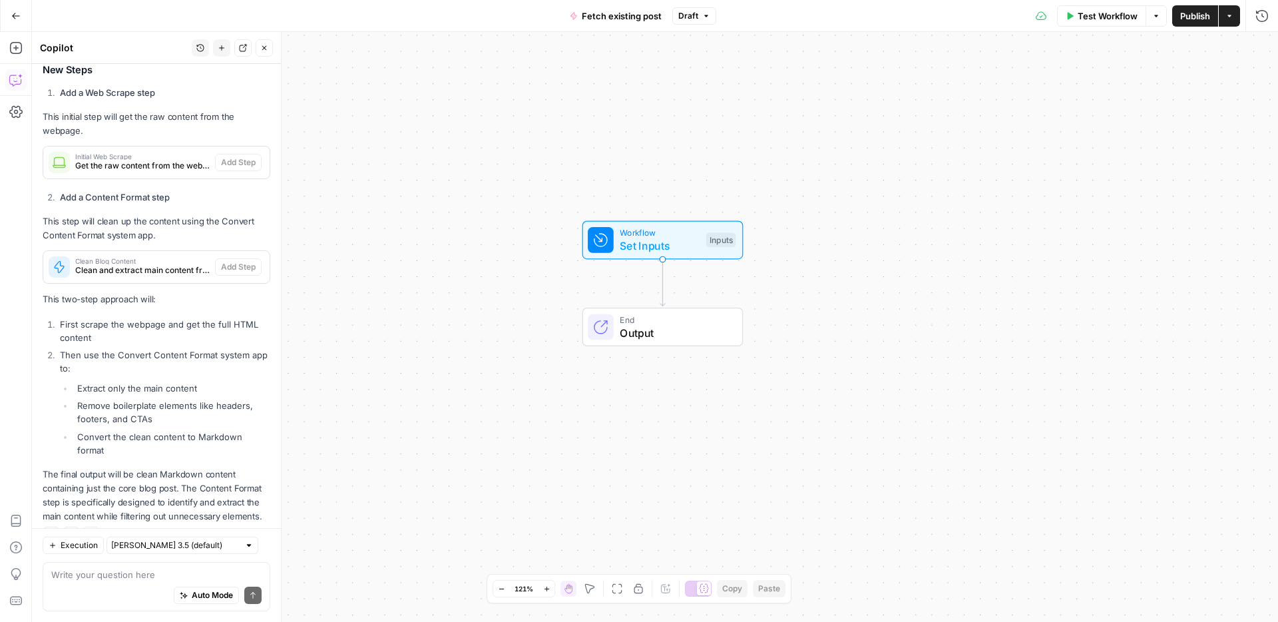
click at [182, 160] on span "Get the raw content from the webpage" at bounding box center [142, 166] width 134 height 12
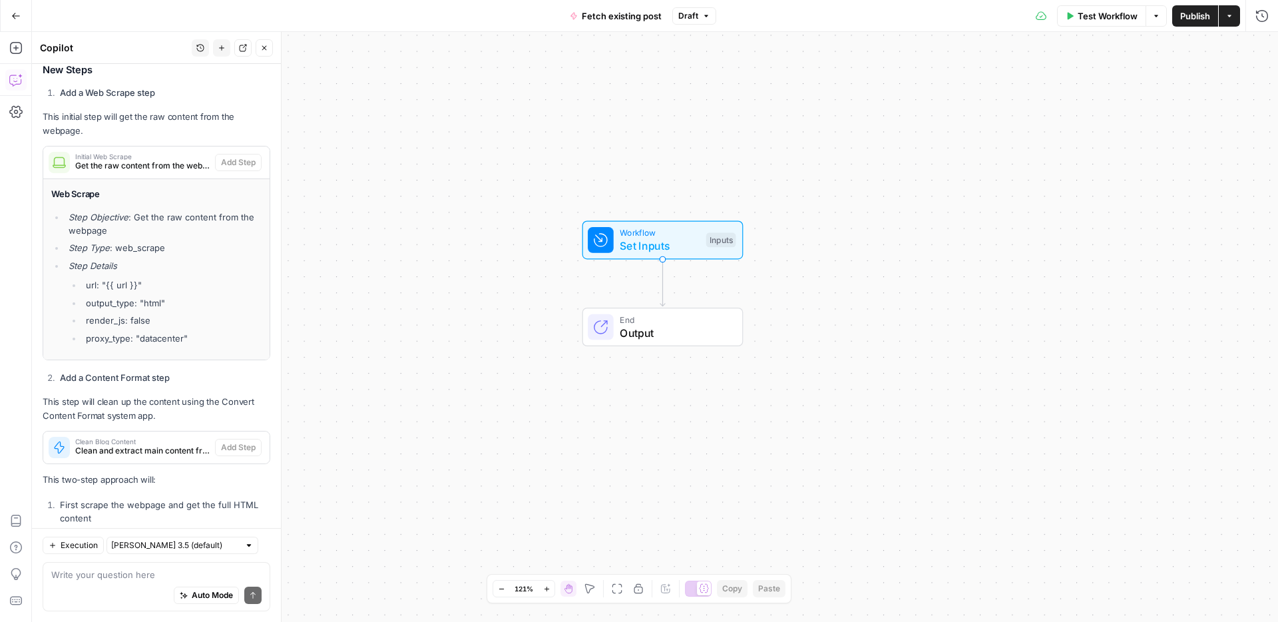
click at [182, 160] on span "Get the raw content from the webpage" at bounding box center [142, 166] width 134 height 12
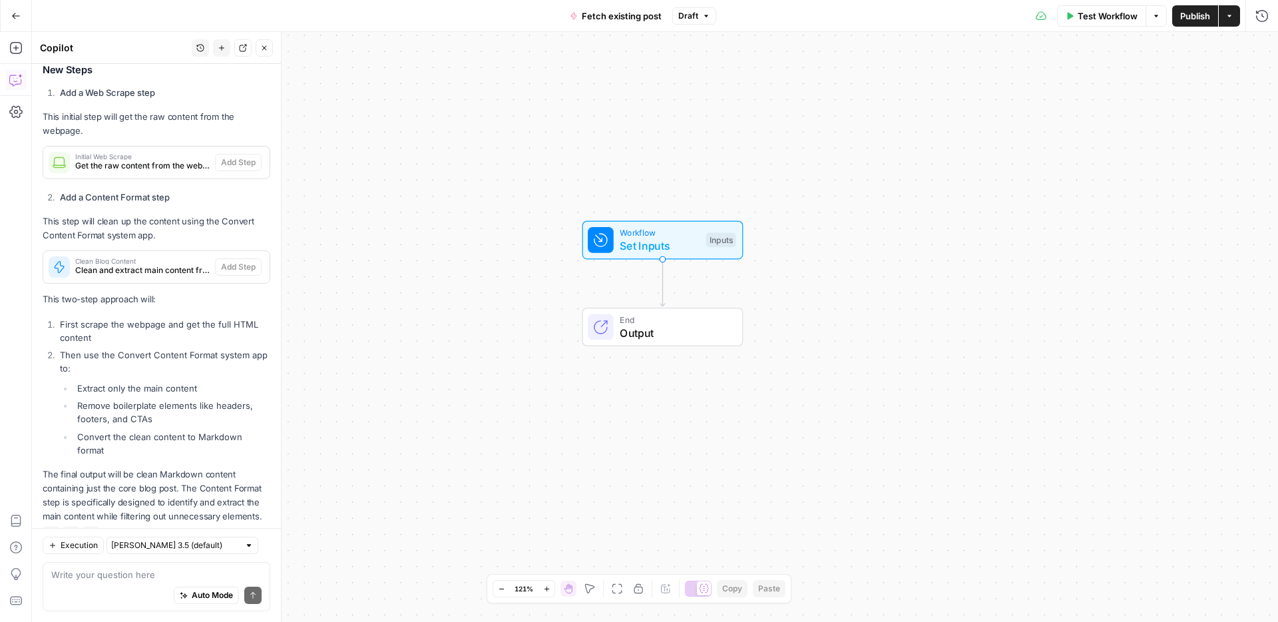
click at [182, 160] on span "Get the raw content from the webpage" at bounding box center [142, 166] width 134 height 12
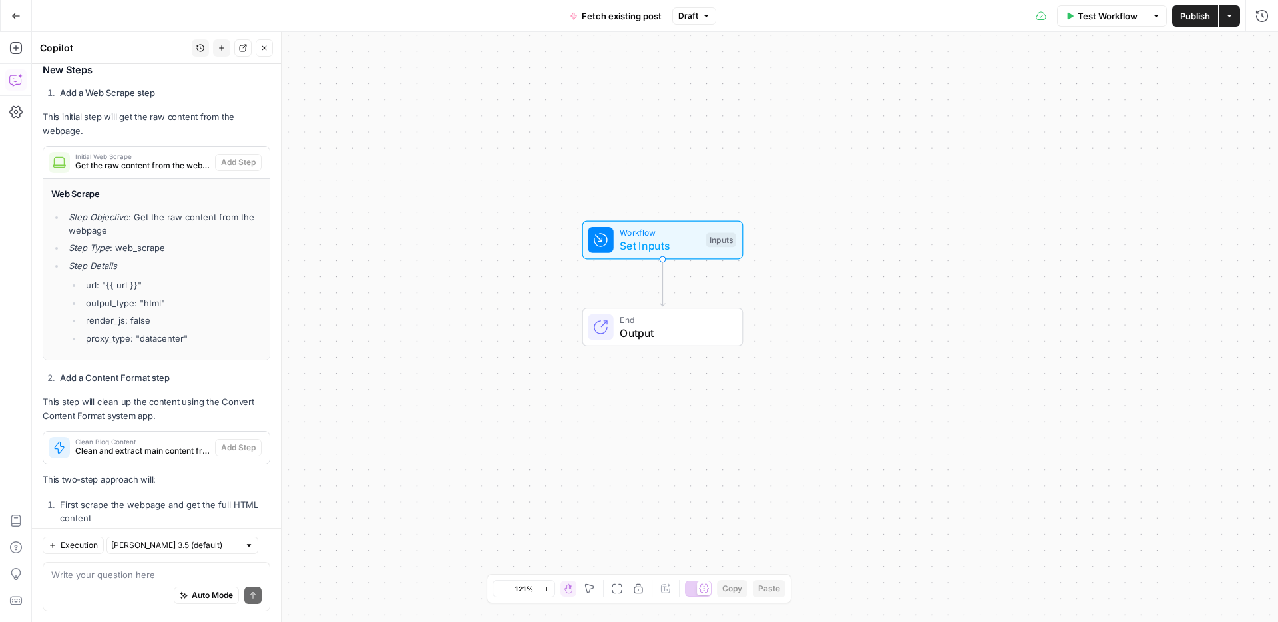
click at [162, 160] on span "Get the raw content from the webpage" at bounding box center [142, 166] width 134 height 12
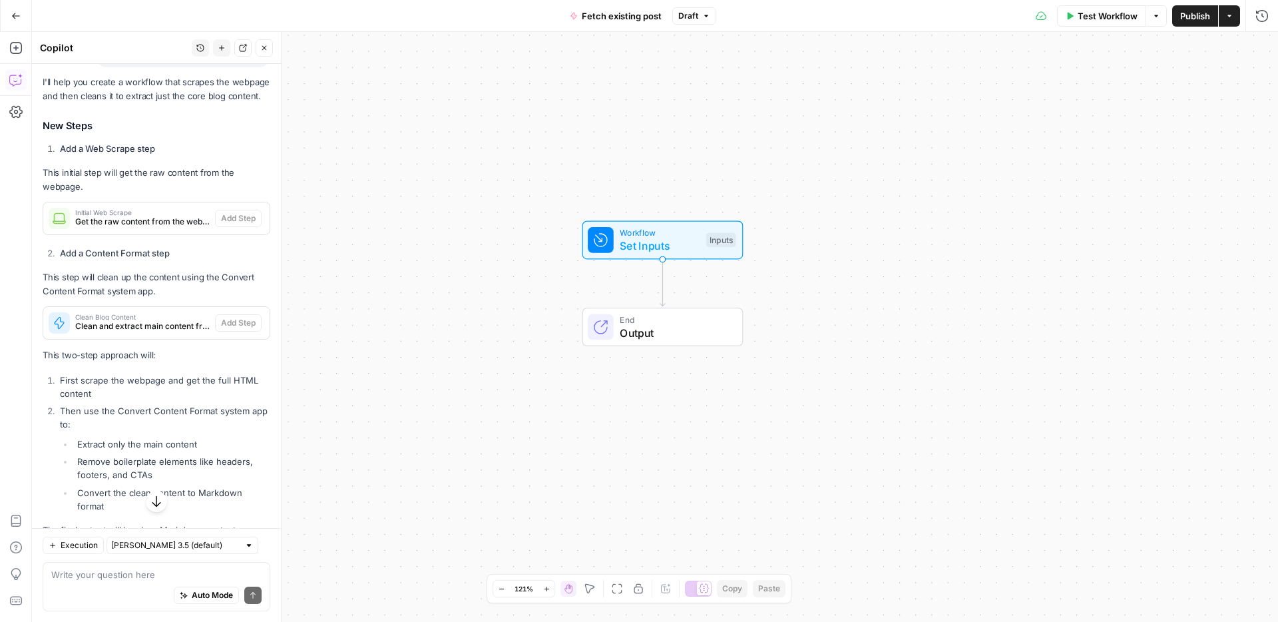
scroll to position [1043, 0]
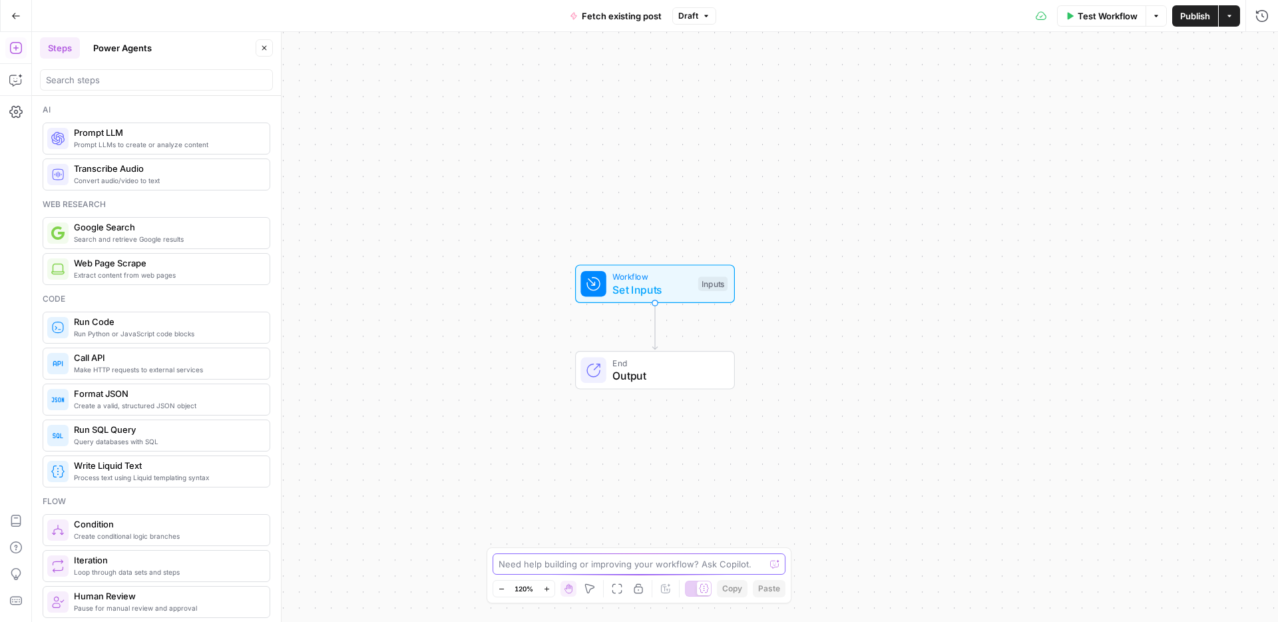
click at [539, 563] on textarea at bounding box center [632, 563] width 266 height 13
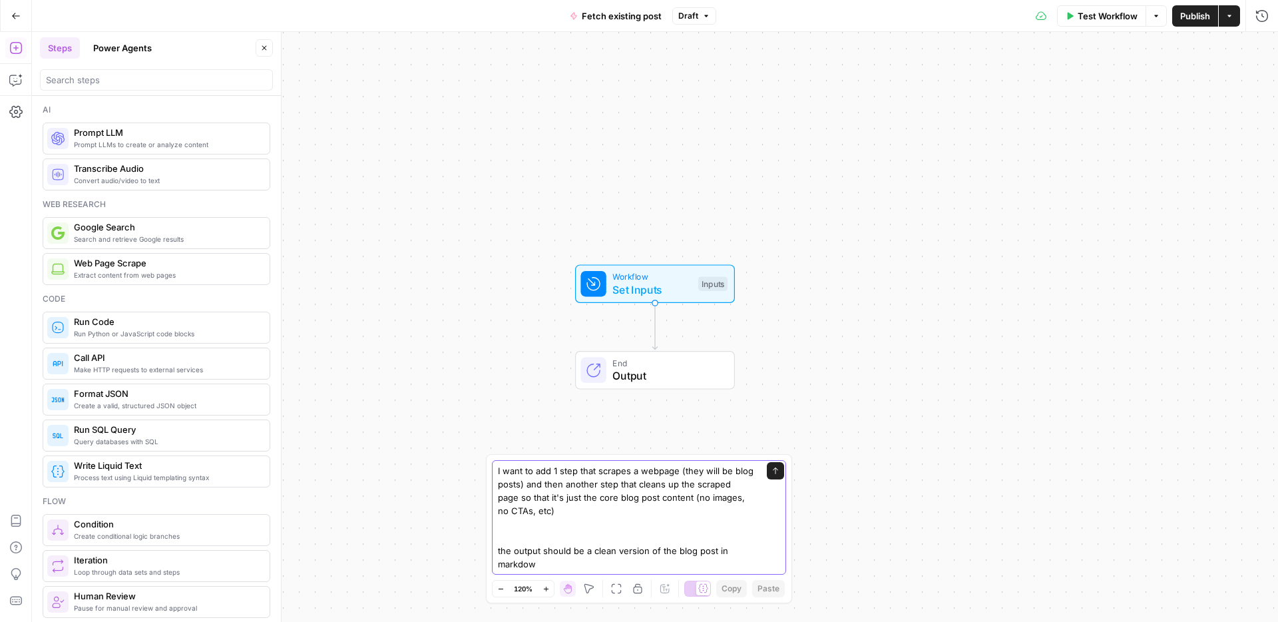
type textarea "I want to add 1 step that scrapes a webpage (they will be blog posts) and then …"
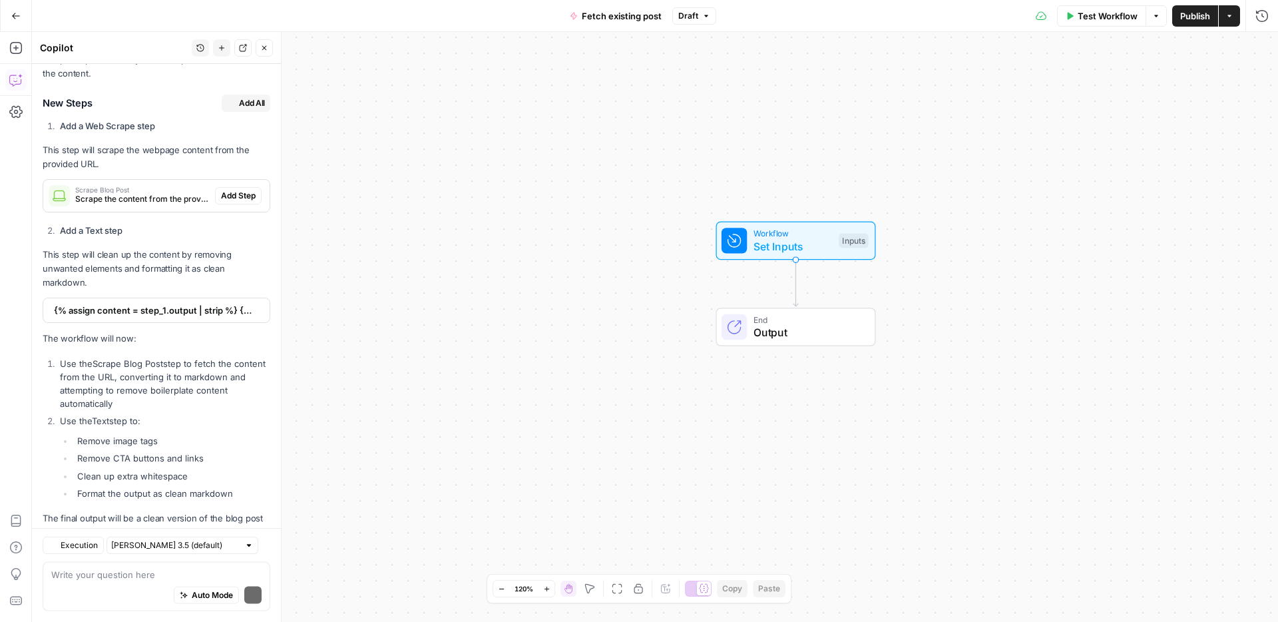
scroll to position [338, 0]
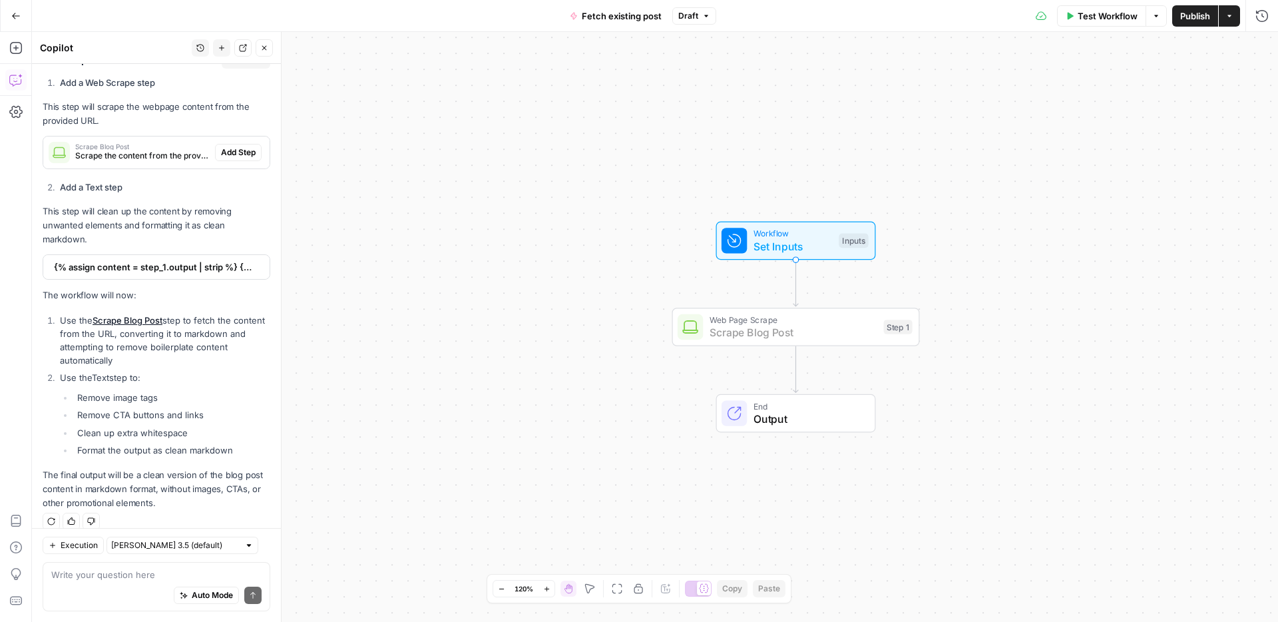
click at [242, 153] on span "Add Step" at bounding box center [238, 152] width 35 height 12
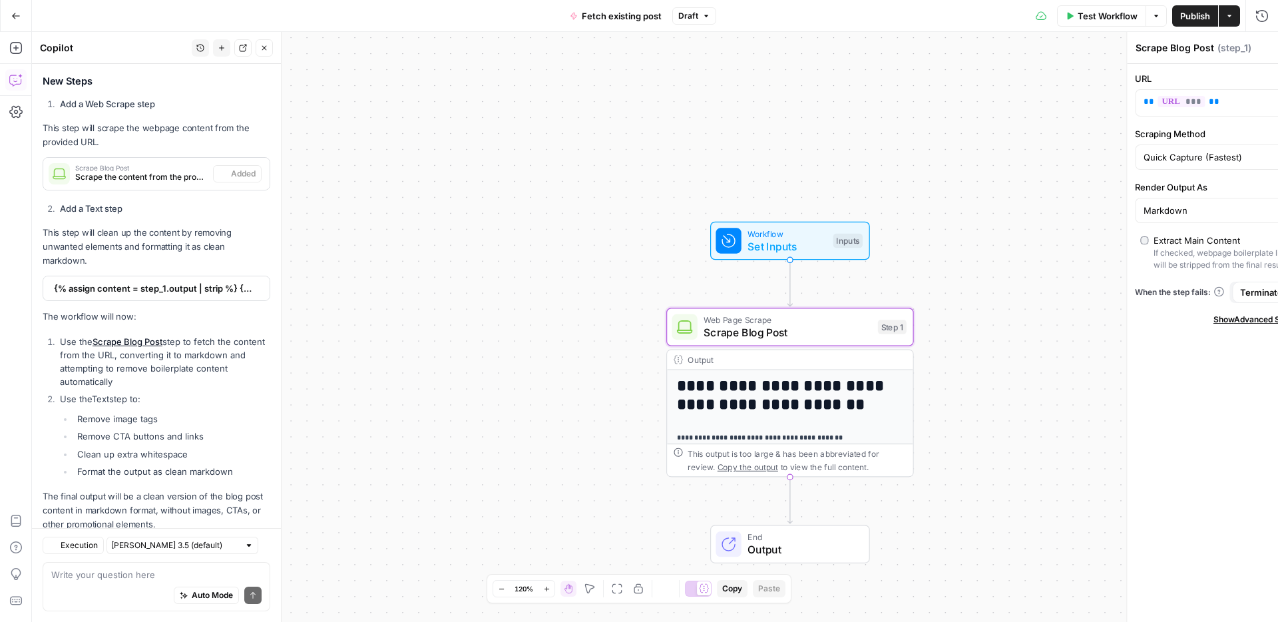
scroll to position [360, 0]
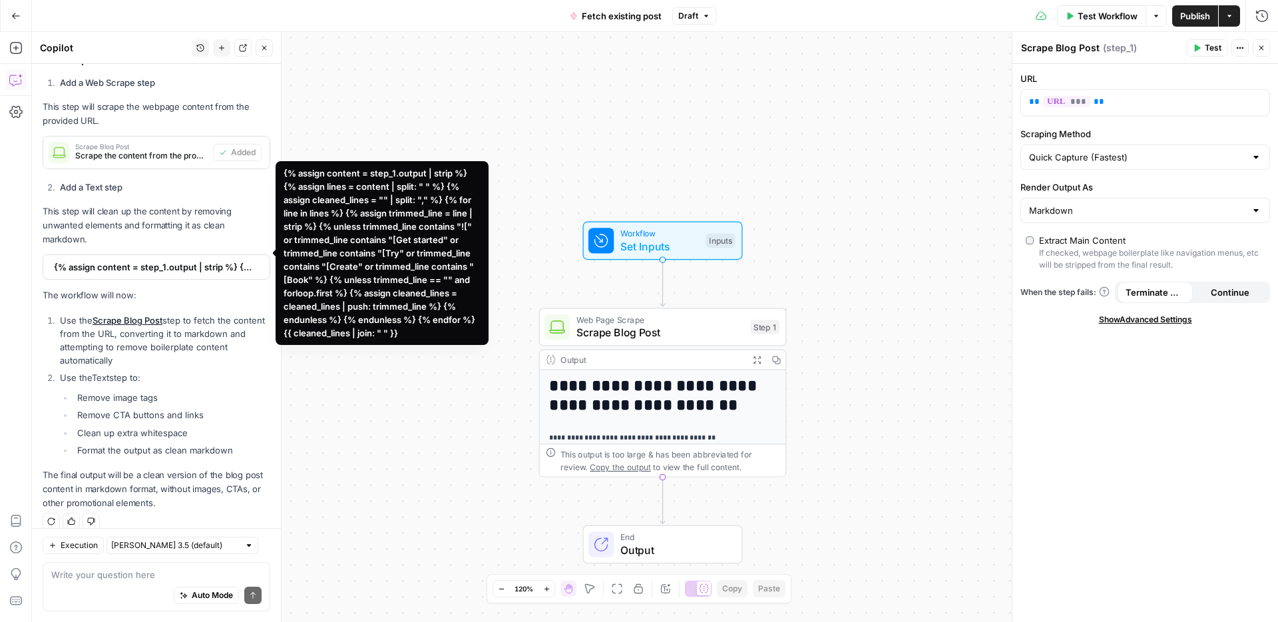
click at [230, 260] on span "{% assign content = step_1.output | strip %} {% assign lines = content | split:…" at bounding box center [155, 266] width 202 height 13
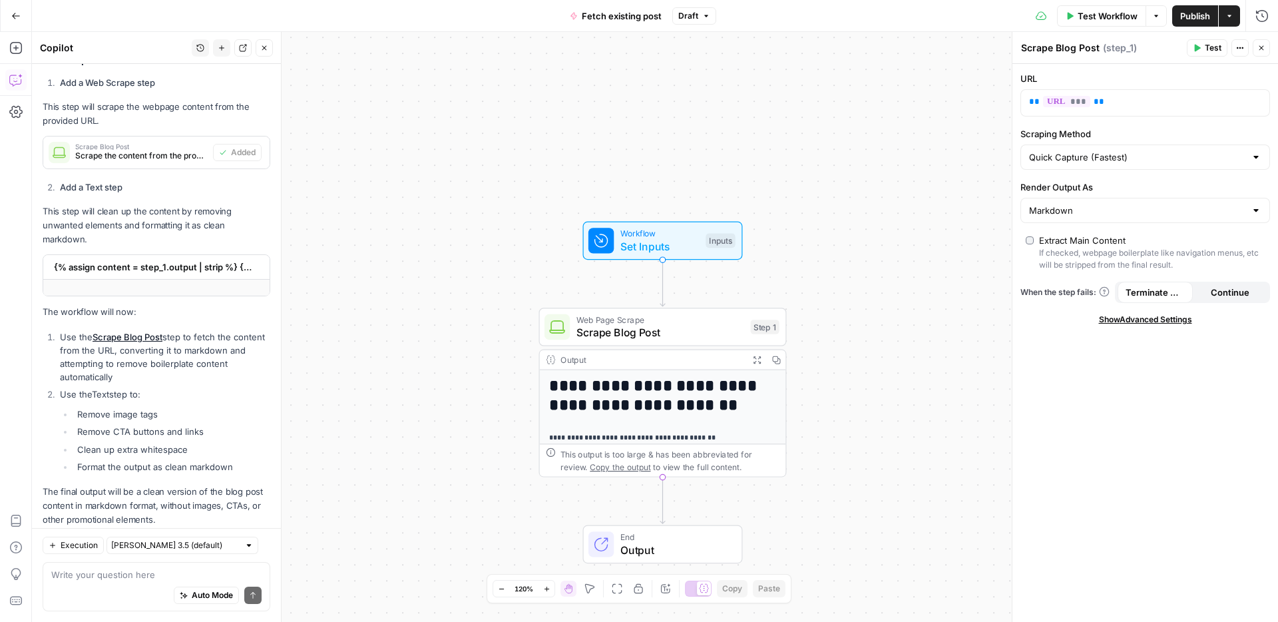
click at [208, 260] on span "{% assign content = step_1.output | strip %} {% assign lines = content | split:…" at bounding box center [155, 266] width 202 height 13
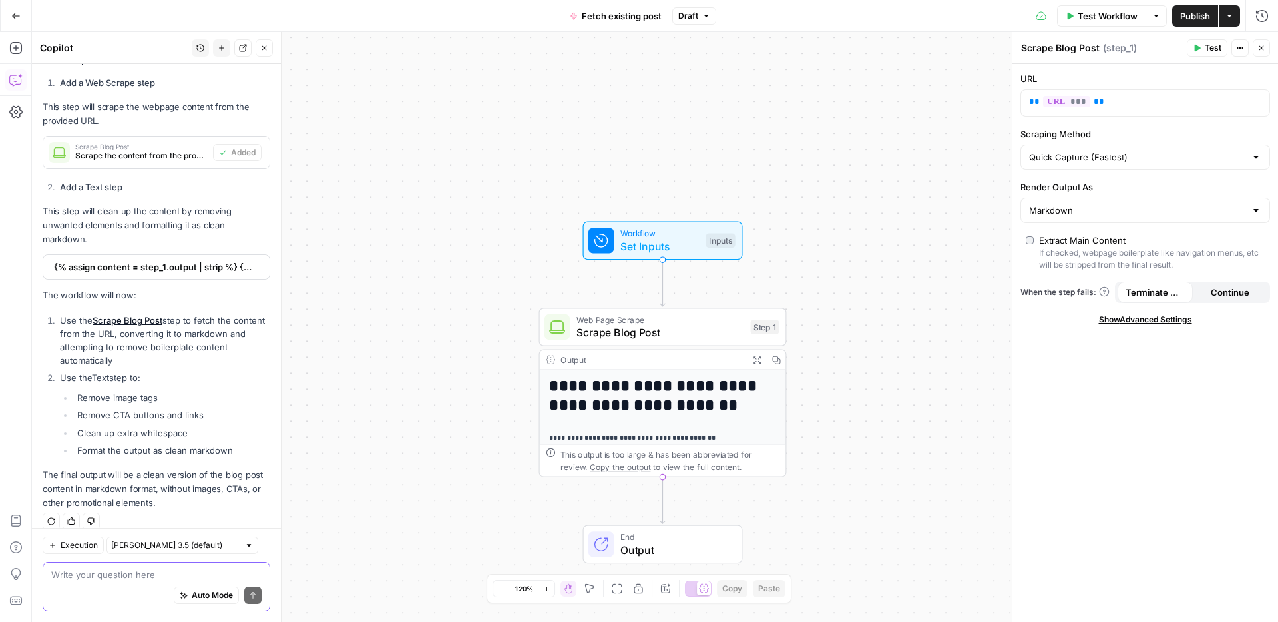
click at [193, 576] on textarea at bounding box center [156, 574] width 210 height 13
type textarea "yeh this isnt working"
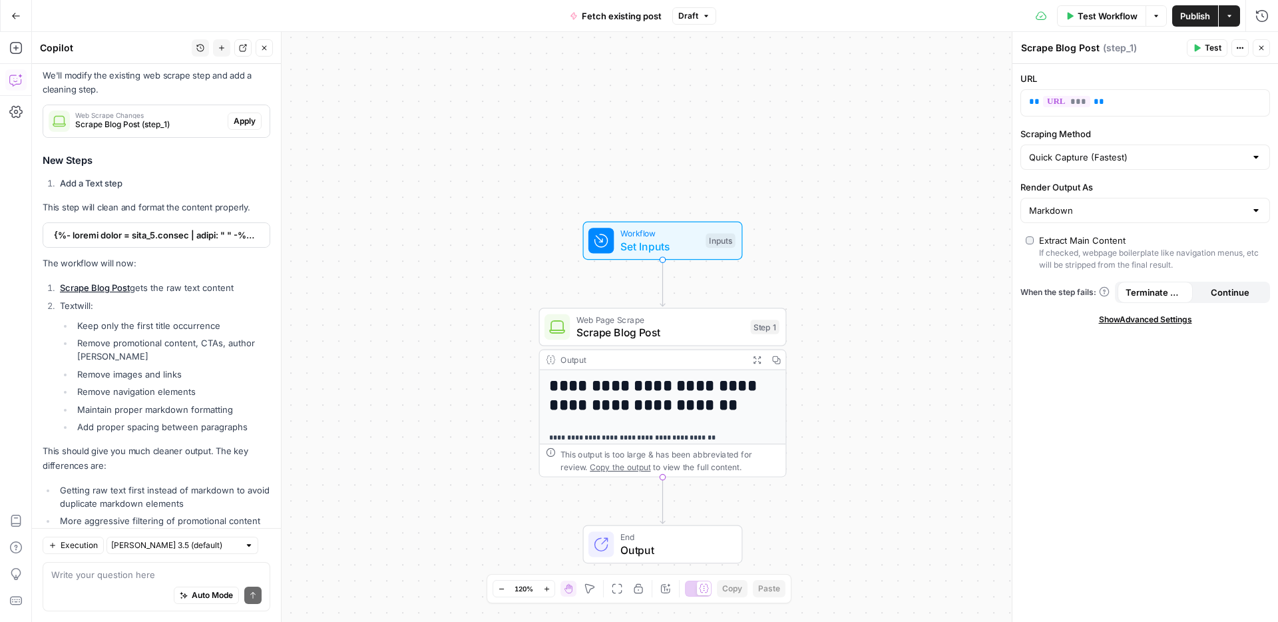
scroll to position [914, 0]
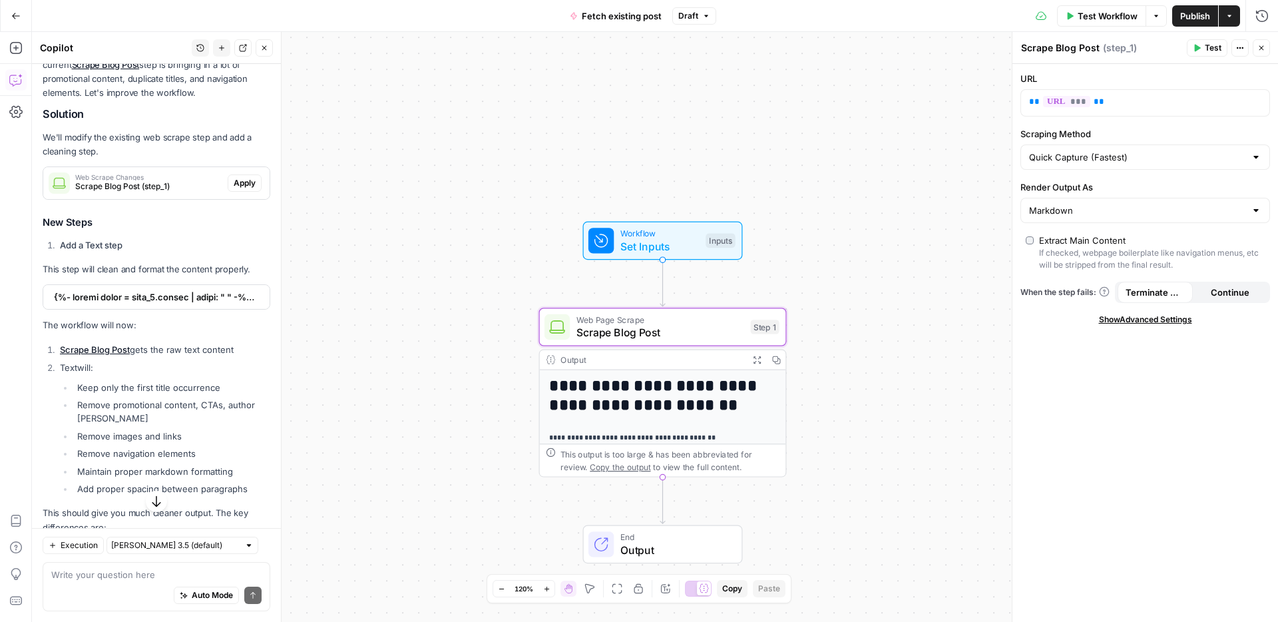
click at [243, 177] on span "Apply" at bounding box center [245, 183] width 22 height 12
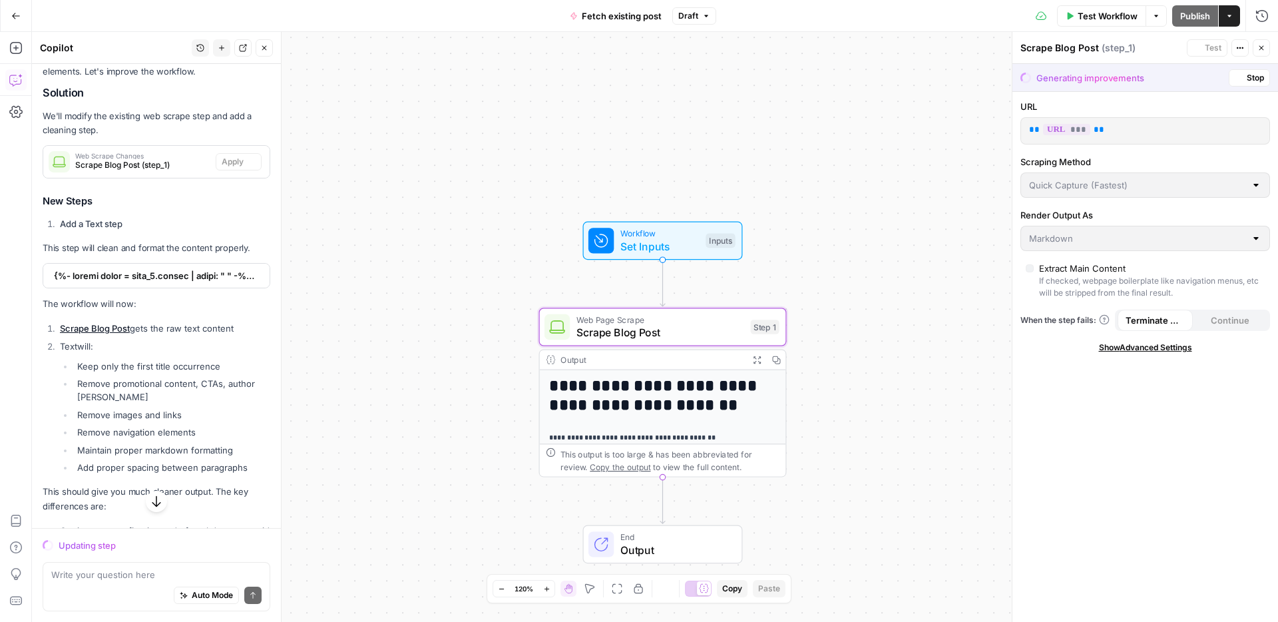
scroll to position [893, 0]
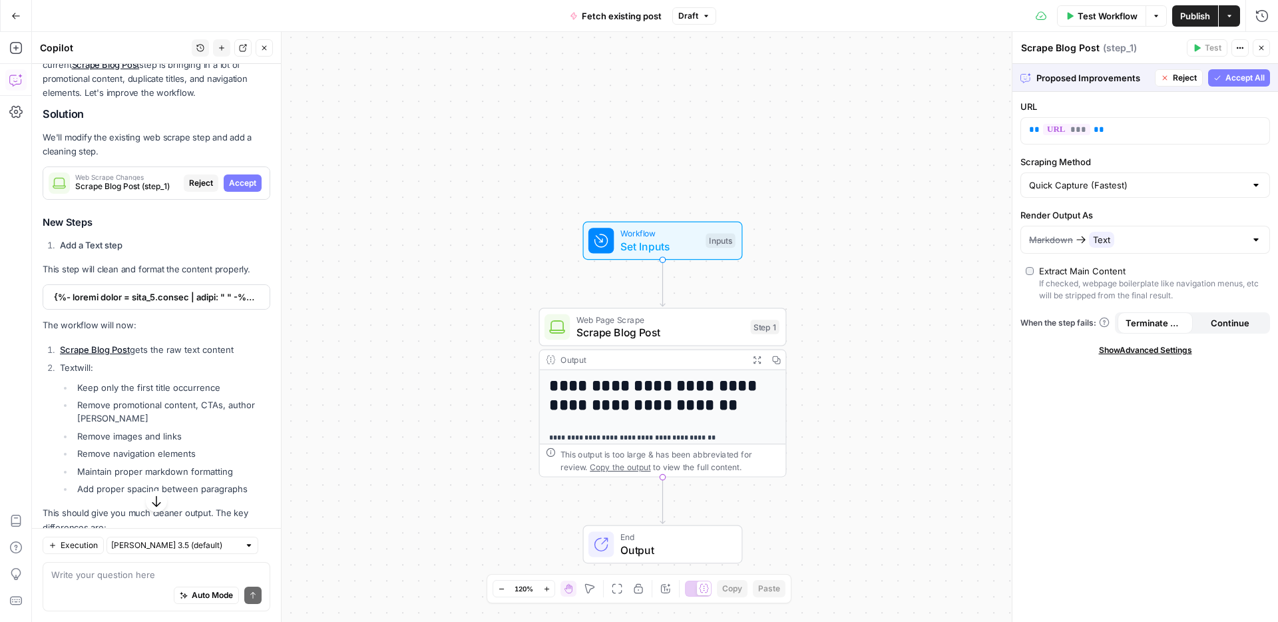
click at [1103, 21] on span "Test Workflow" at bounding box center [1108, 15] width 60 height 13
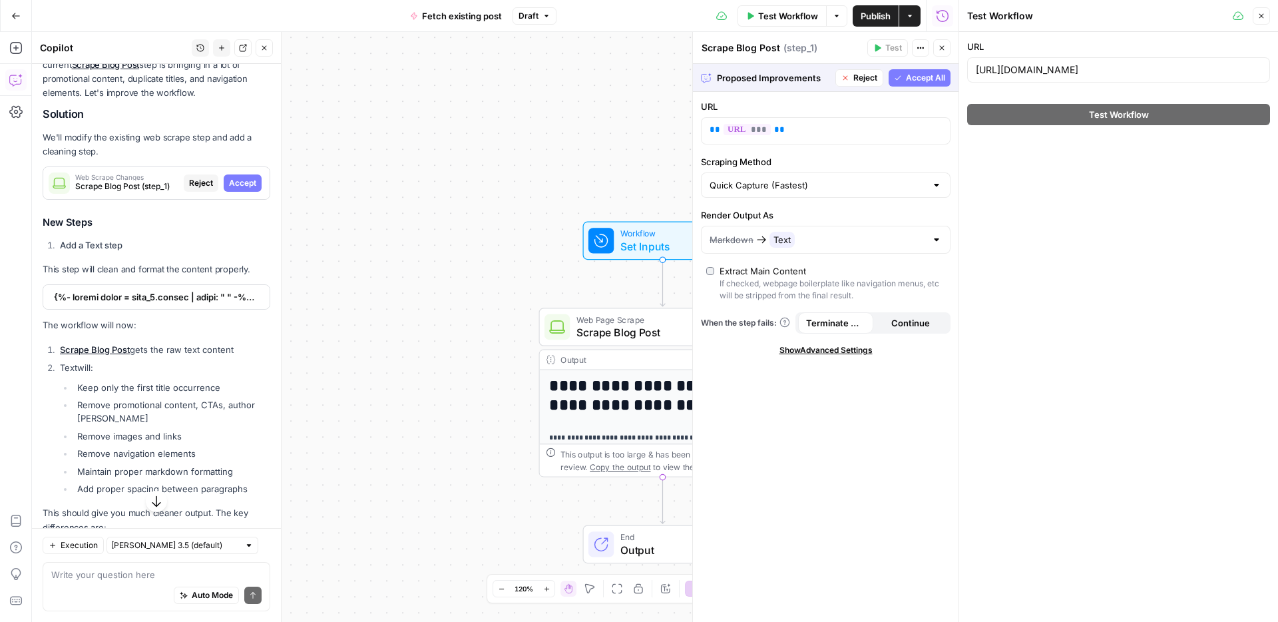
click at [218, 324] on div "I notice that I suggested steps but didn't realize there was already a web scra…" at bounding box center [157, 328] width 228 height 671
click at [241, 177] on span "Accept" at bounding box center [242, 183] width 27 height 12
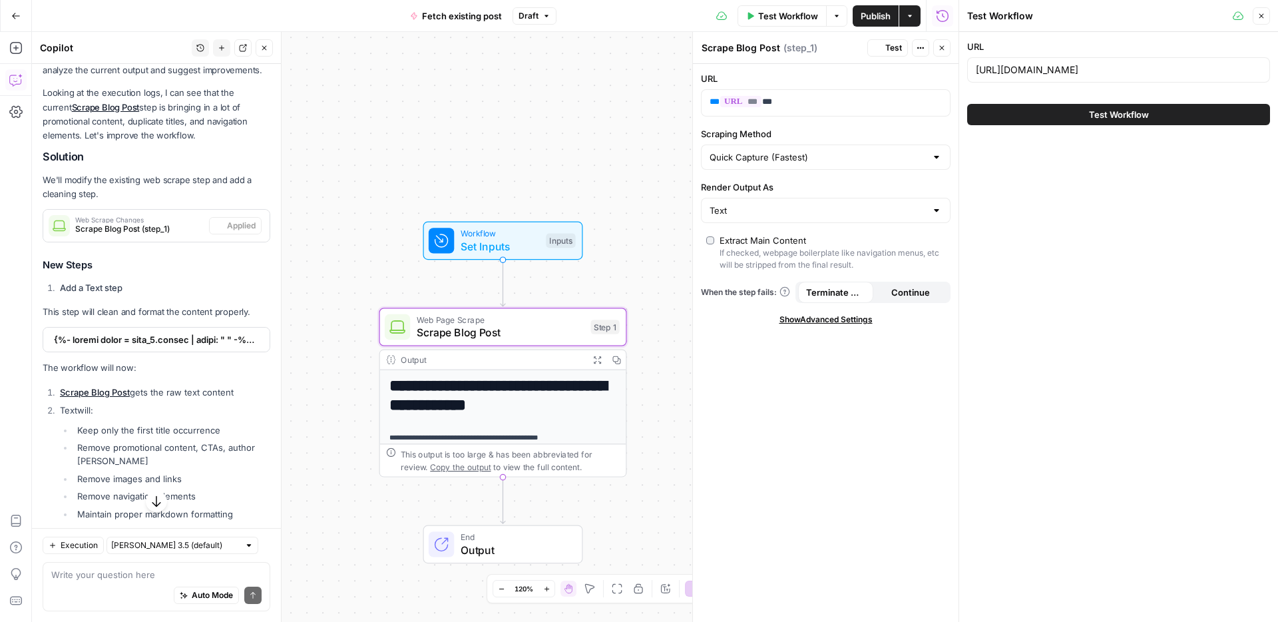
scroll to position [935, 0]
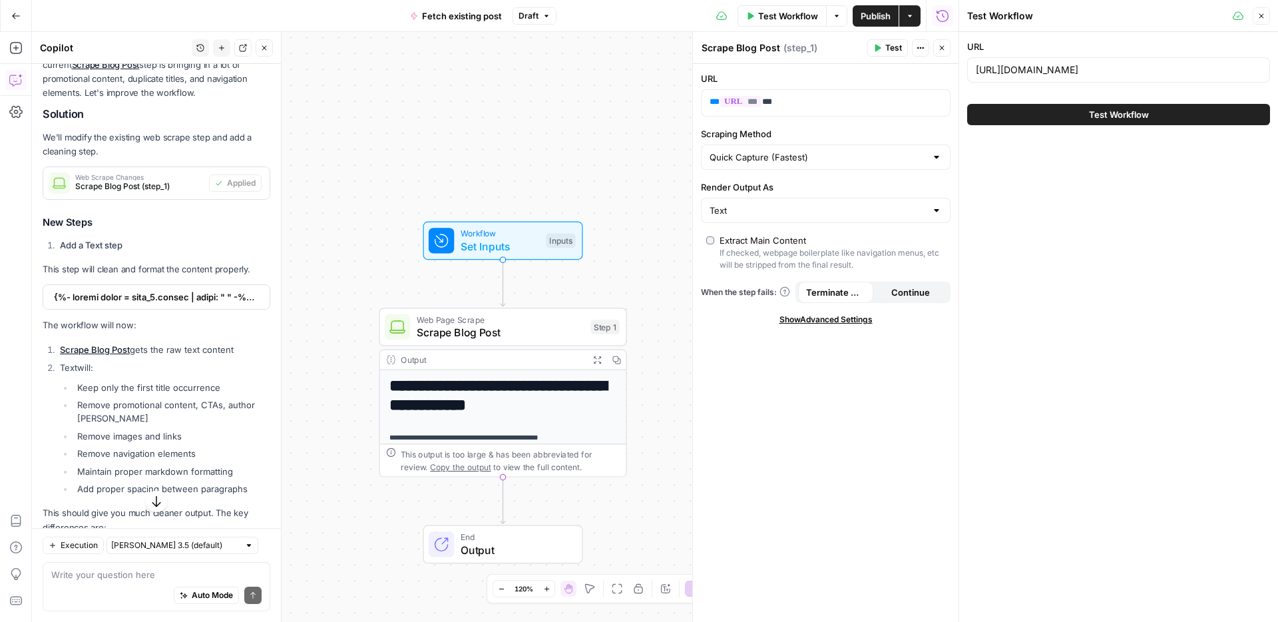
click at [1130, 116] on span "Test Workflow" at bounding box center [1119, 114] width 60 height 13
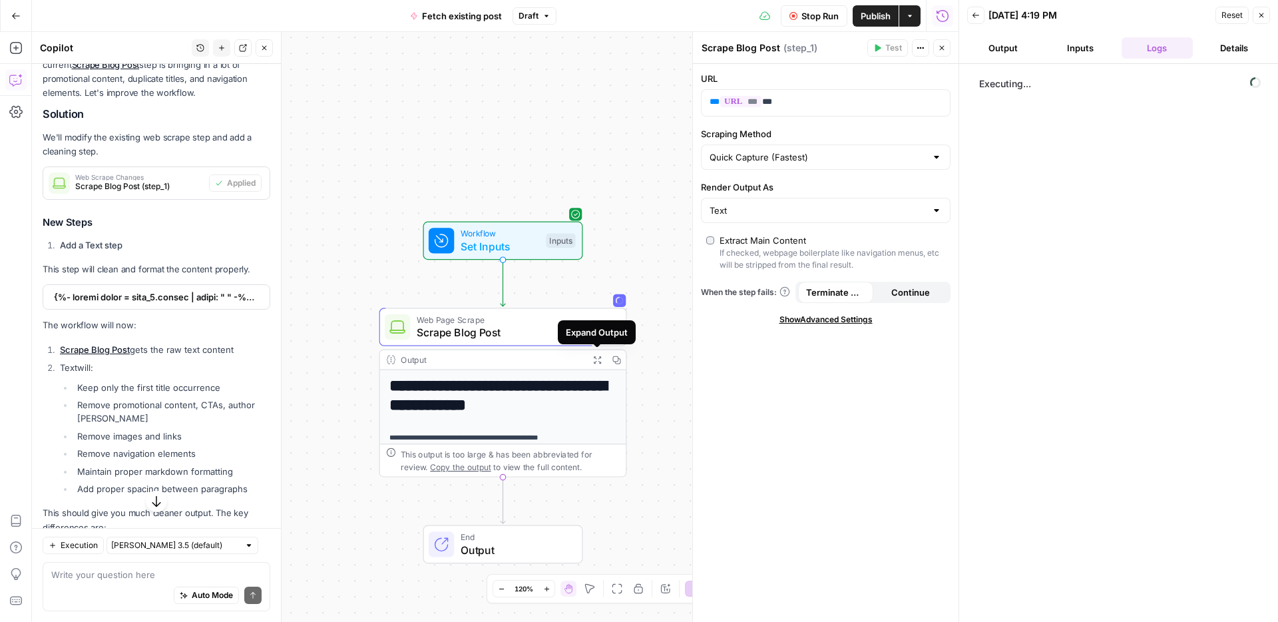
click at [597, 361] on icon "button" at bounding box center [597, 360] width 9 height 9
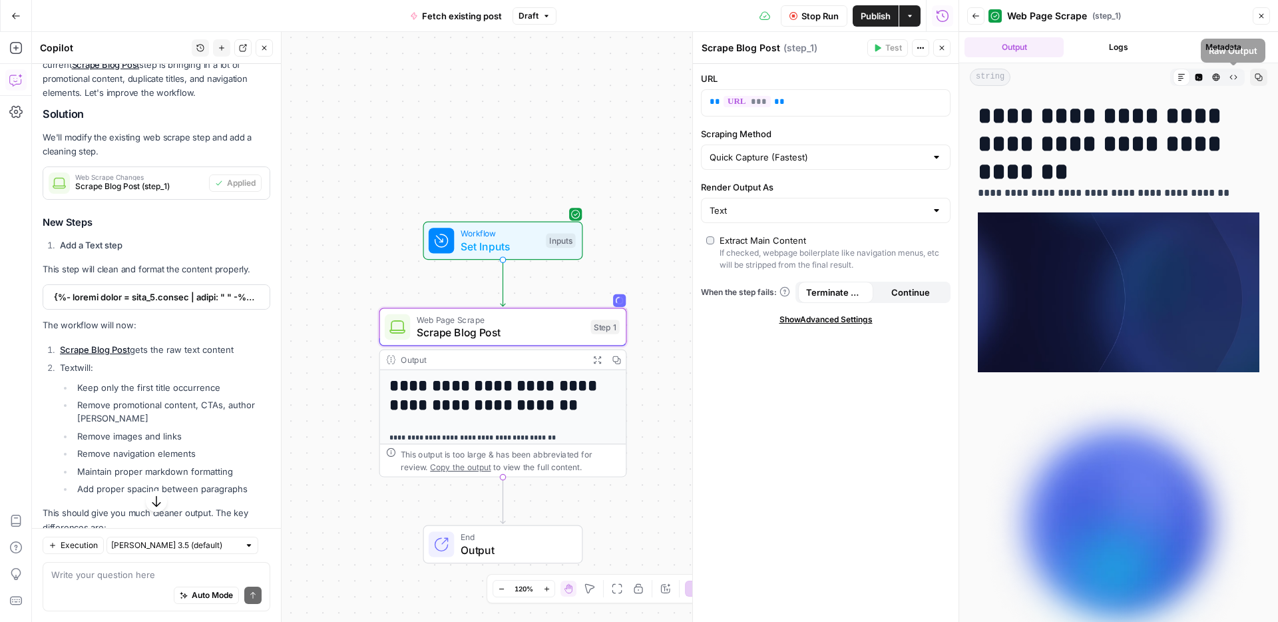
click at [1259, 15] on icon "button" at bounding box center [1262, 16] width 8 height 8
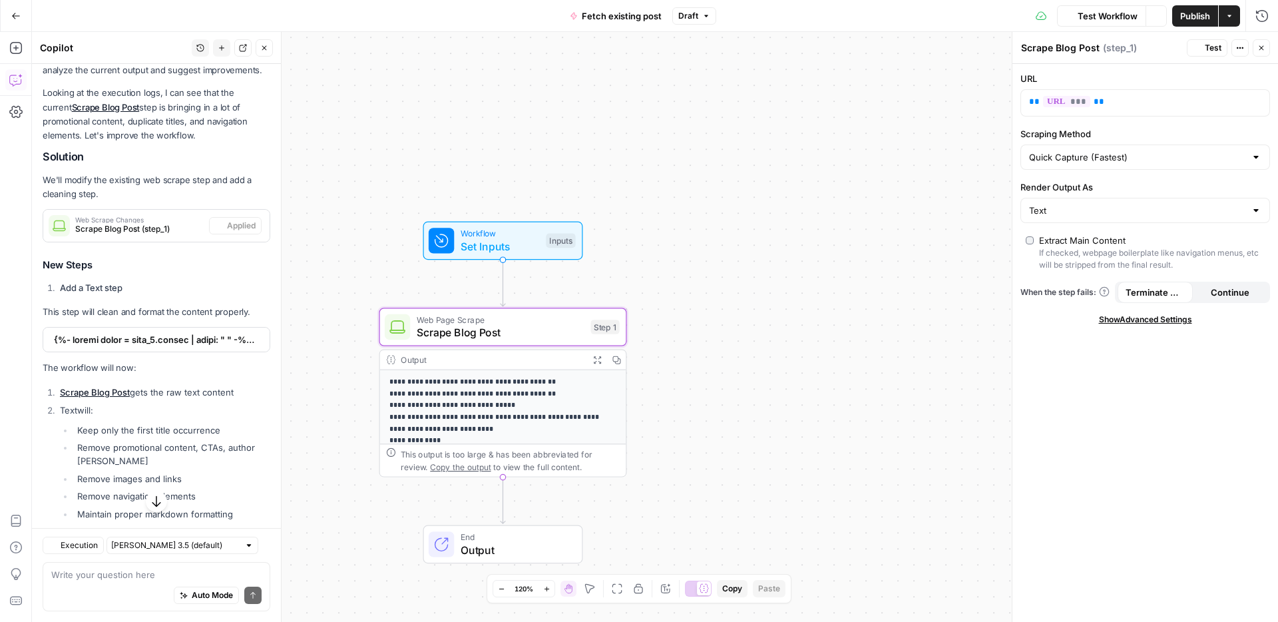
scroll to position [935, 0]
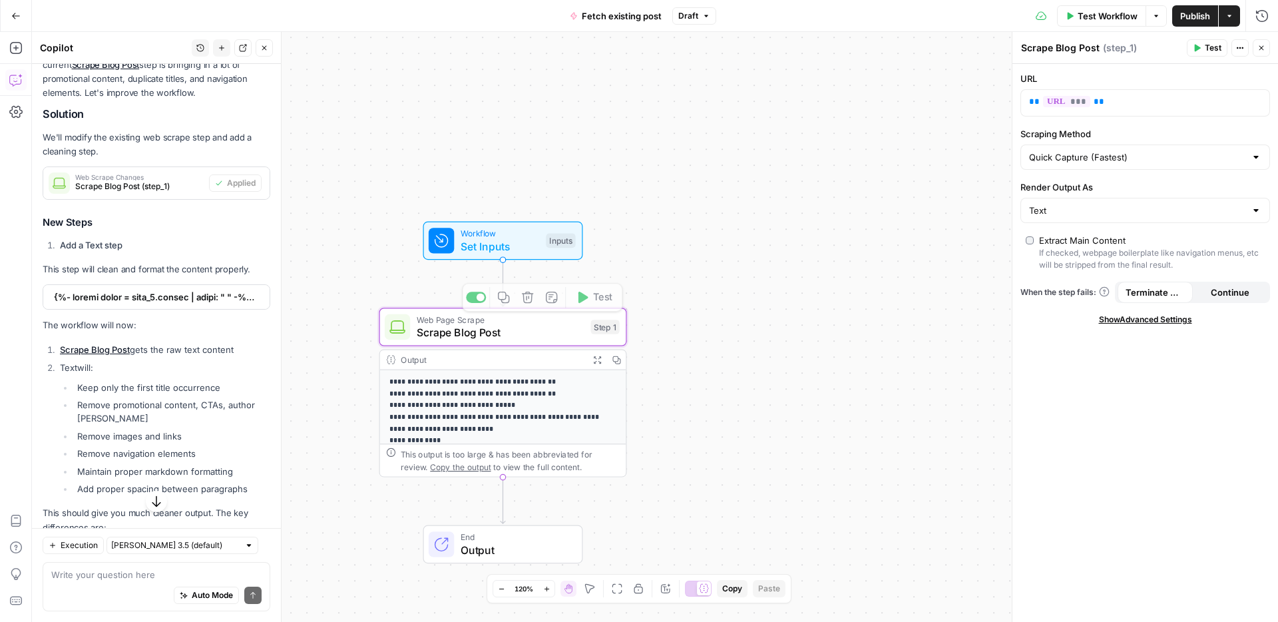
click at [519, 413] on p "**********" at bounding box center [502, 633] width 227 height 514
click at [594, 360] on icon "button" at bounding box center [597, 360] width 9 height 9
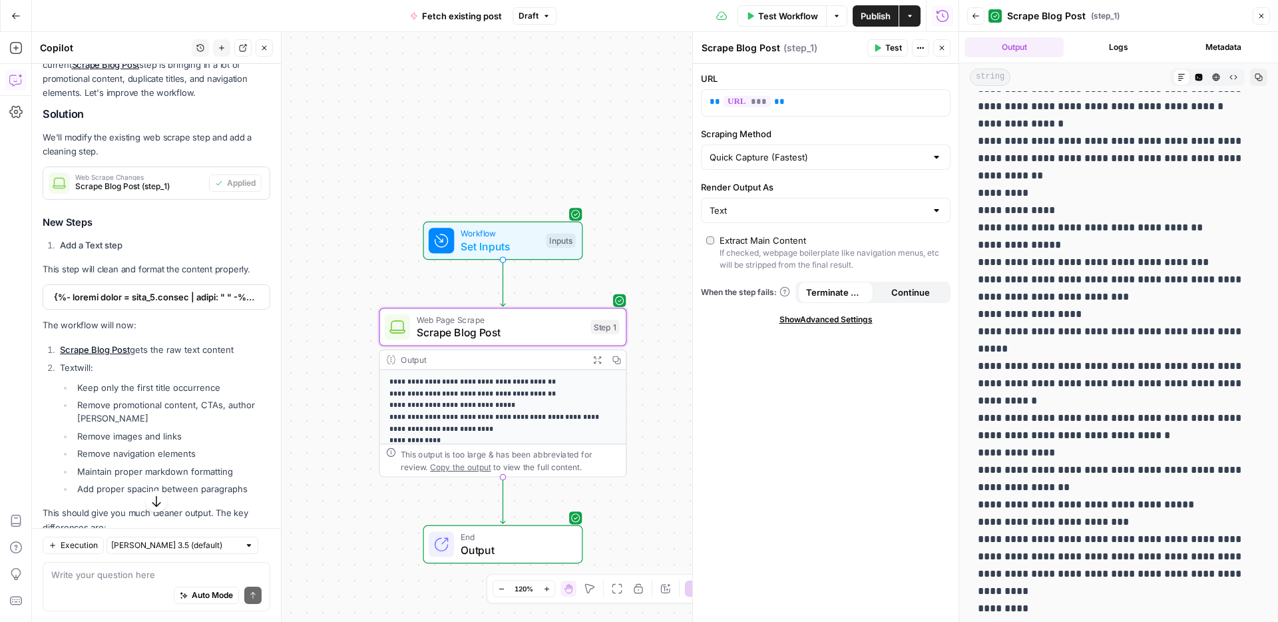
scroll to position [2081, 0]
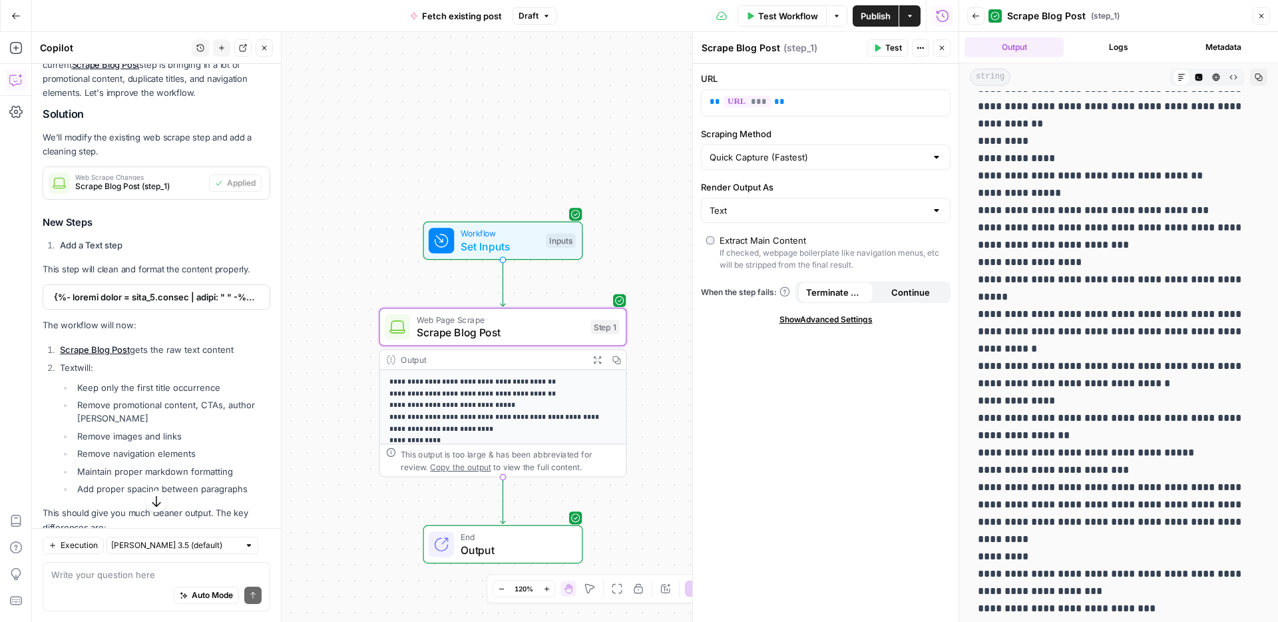
click at [977, 13] on icon "button" at bounding box center [976, 16] width 8 height 8
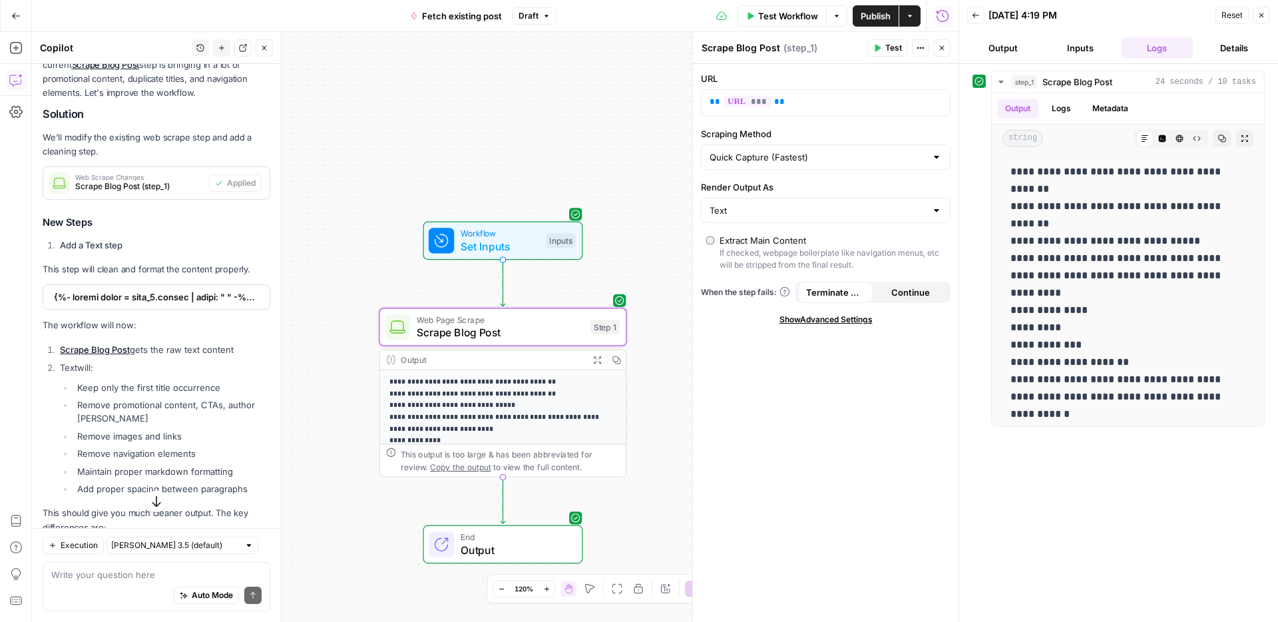
click at [532, 49] on div "**********" at bounding box center [495, 327] width 927 height 590
click at [496, 19] on span "Fetch existing post" at bounding box center [462, 15] width 80 height 13
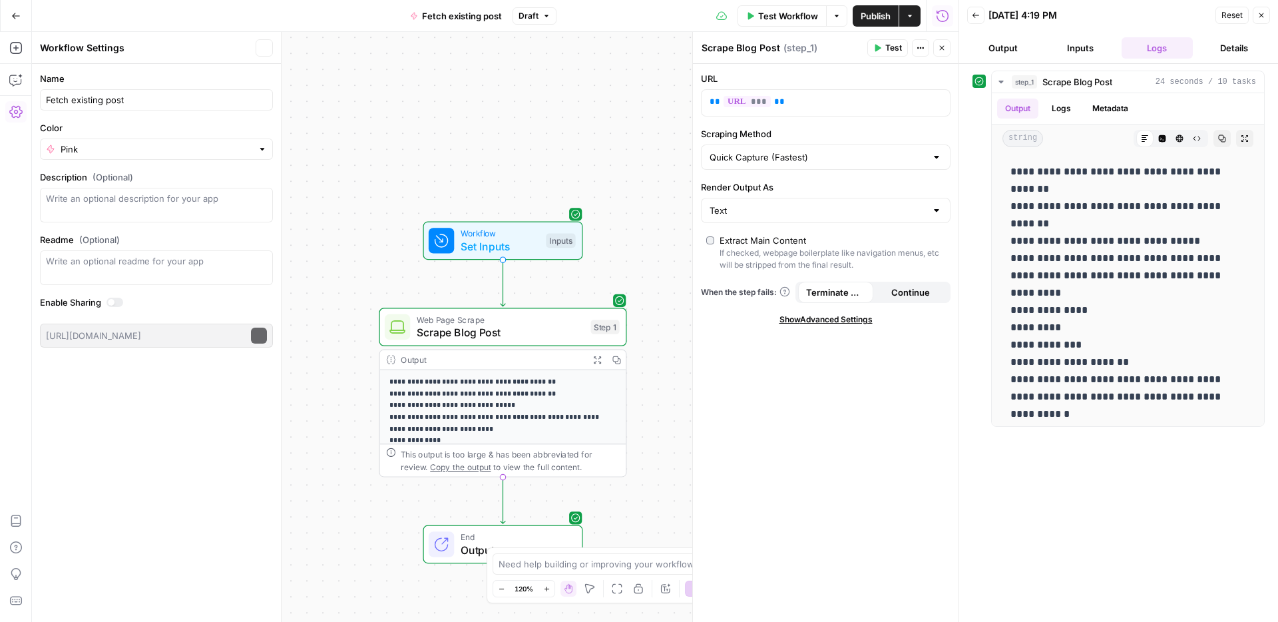
click at [537, 19] on span "Draft" at bounding box center [529, 16] width 20 height 12
click at [539, 85] on div "[DATE] by [PERSON_NAME]" at bounding box center [625, 91] width 202 height 12
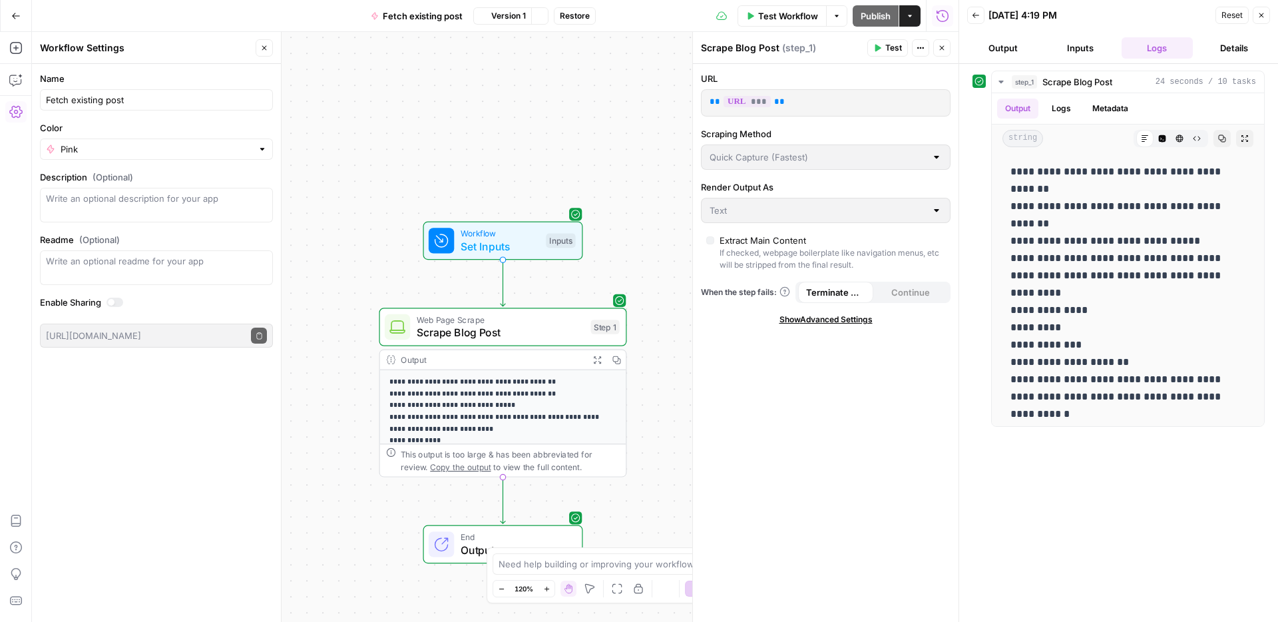
type input "Detailed Scrape (Slowest)"
type input "Markdown"
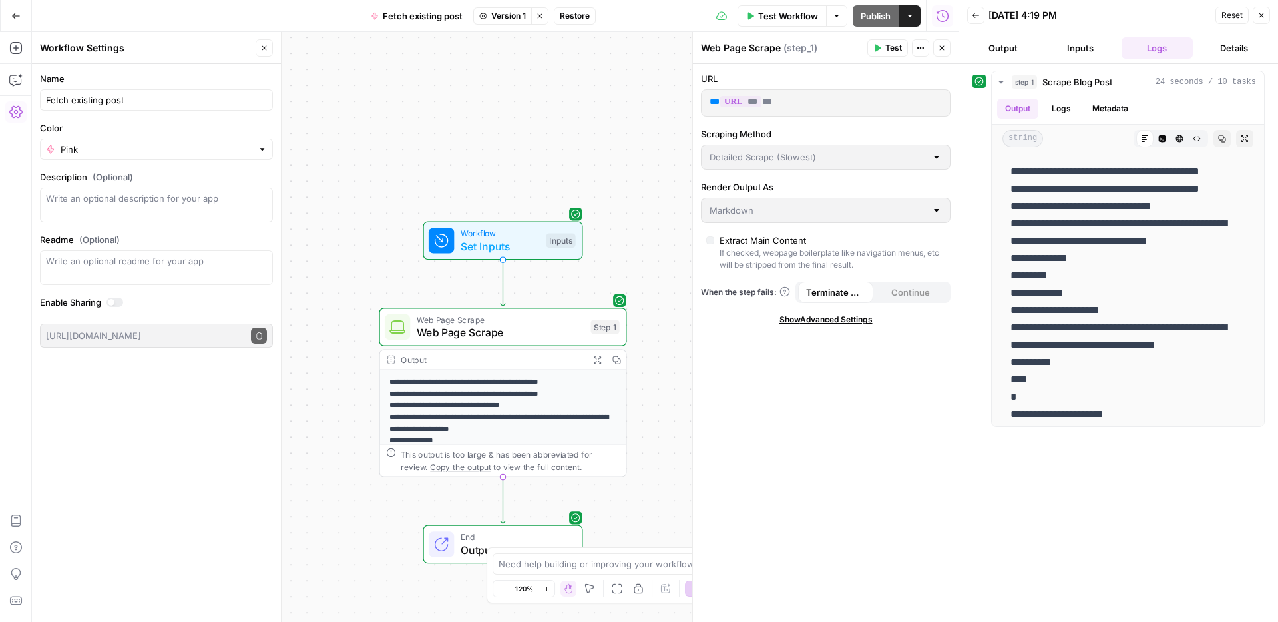
click at [1262, 9] on button "Close" at bounding box center [1261, 15] width 17 height 17
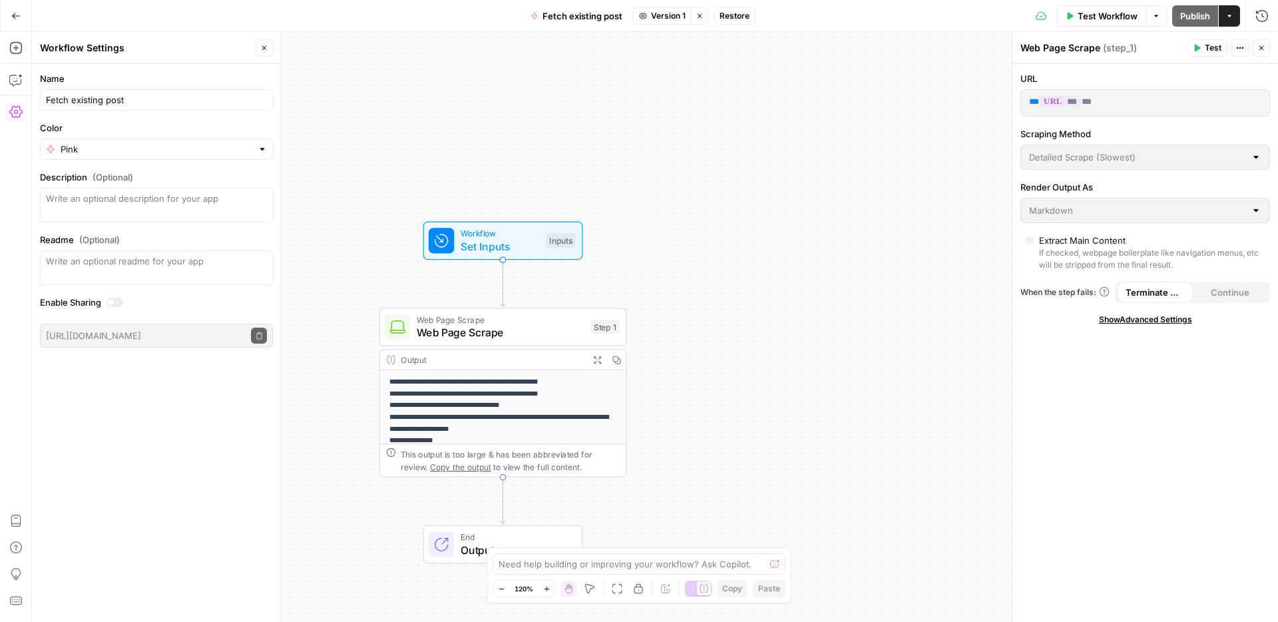
click at [742, 11] on span "Restore" at bounding box center [735, 16] width 30 height 12
click at [591, 148] on span "Restore" at bounding box center [594, 153] width 35 height 13
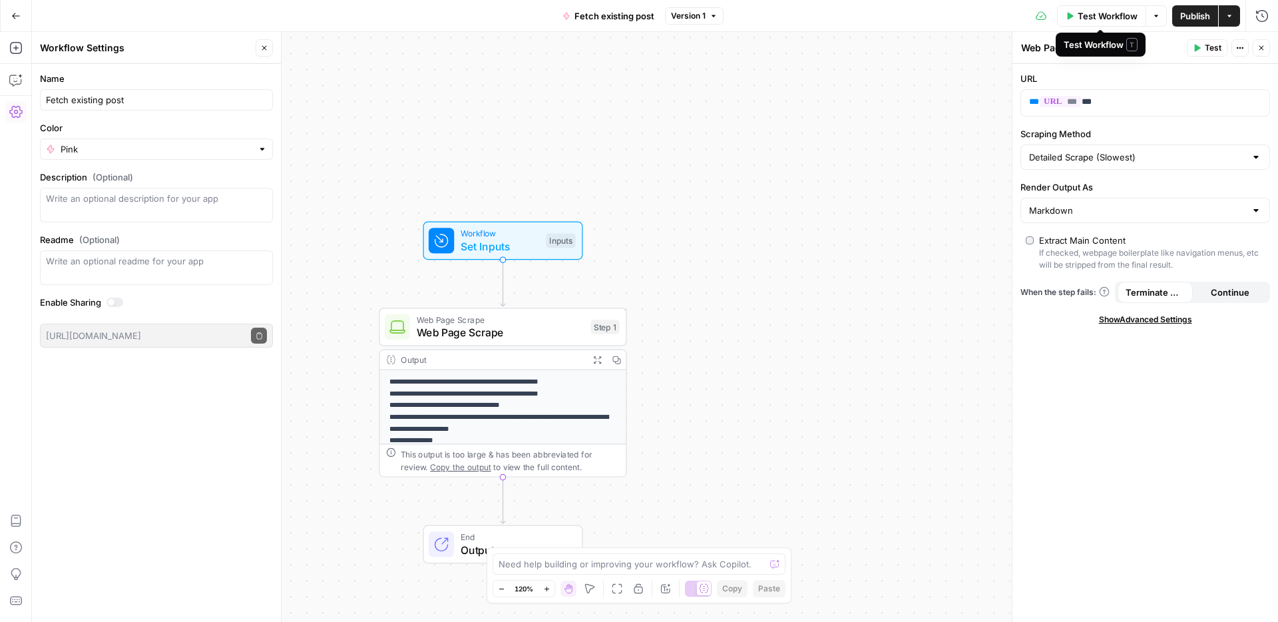
click at [1102, 16] on span "Test Workflow" at bounding box center [1108, 15] width 60 height 13
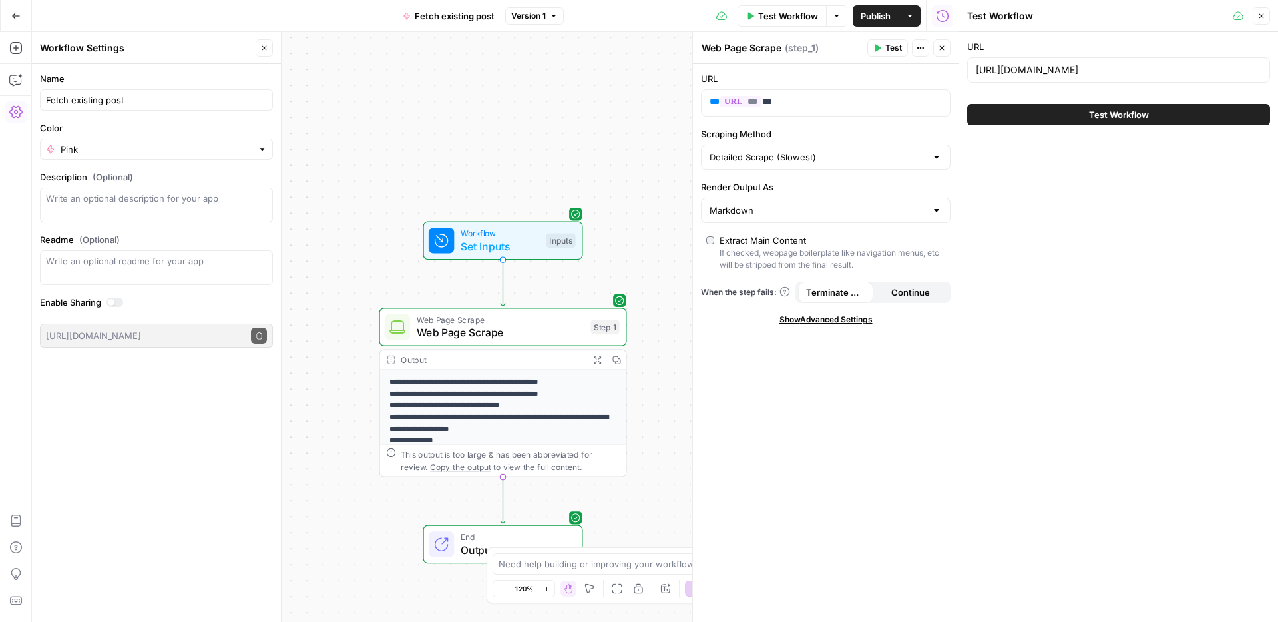
click at [1098, 111] on span "Test Workflow" at bounding box center [1119, 114] width 60 height 13
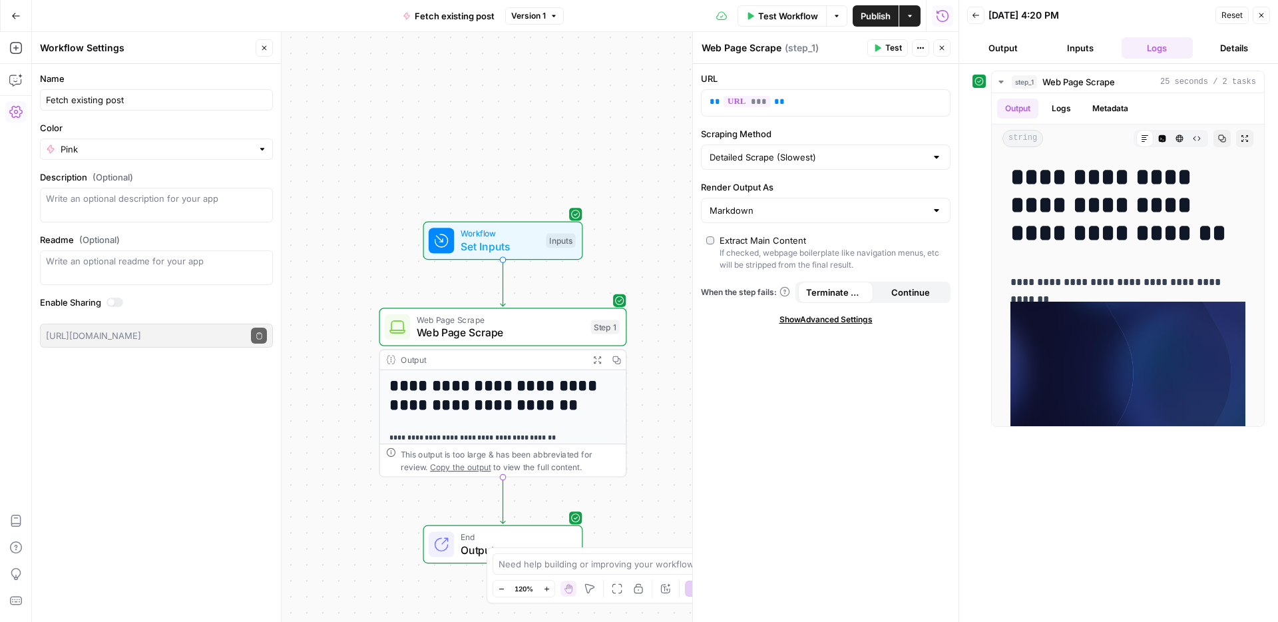
click at [1263, 11] on icon "button" at bounding box center [1262, 15] width 8 height 8
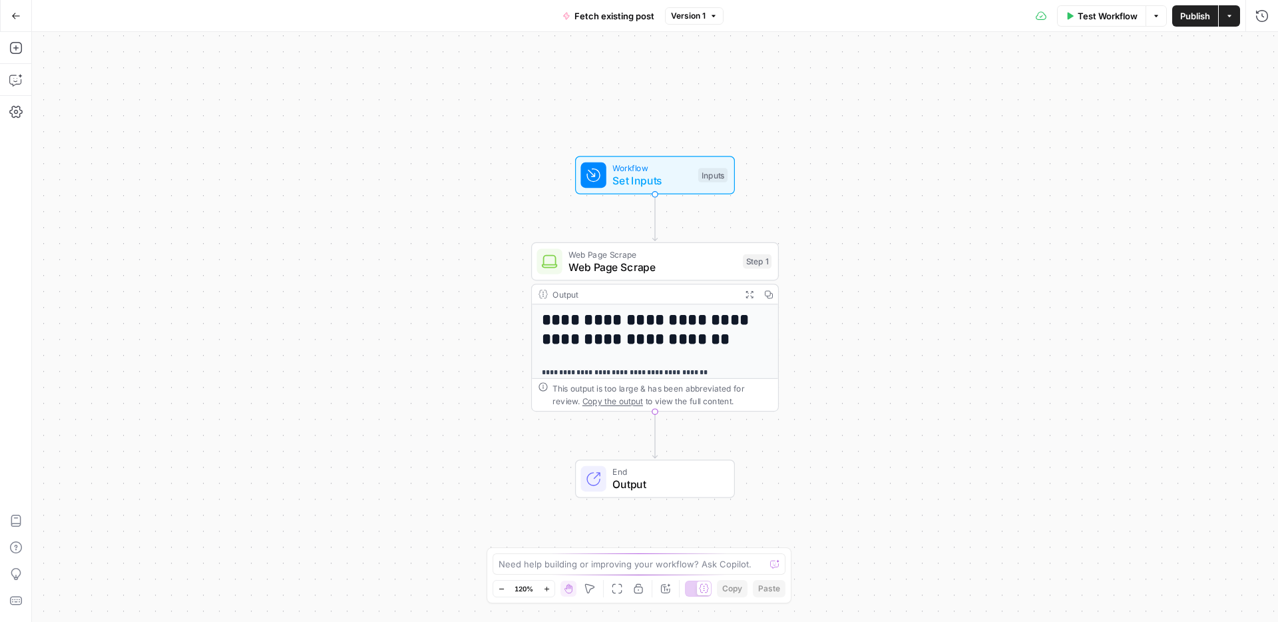
click at [594, 572] on div "Need help building or improving your workflow? Ask Copilot." at bounding box center [639, 563] width 293 height 21
type textarea "in step 1 can we remove images from the scraped post? I don't want to see images"
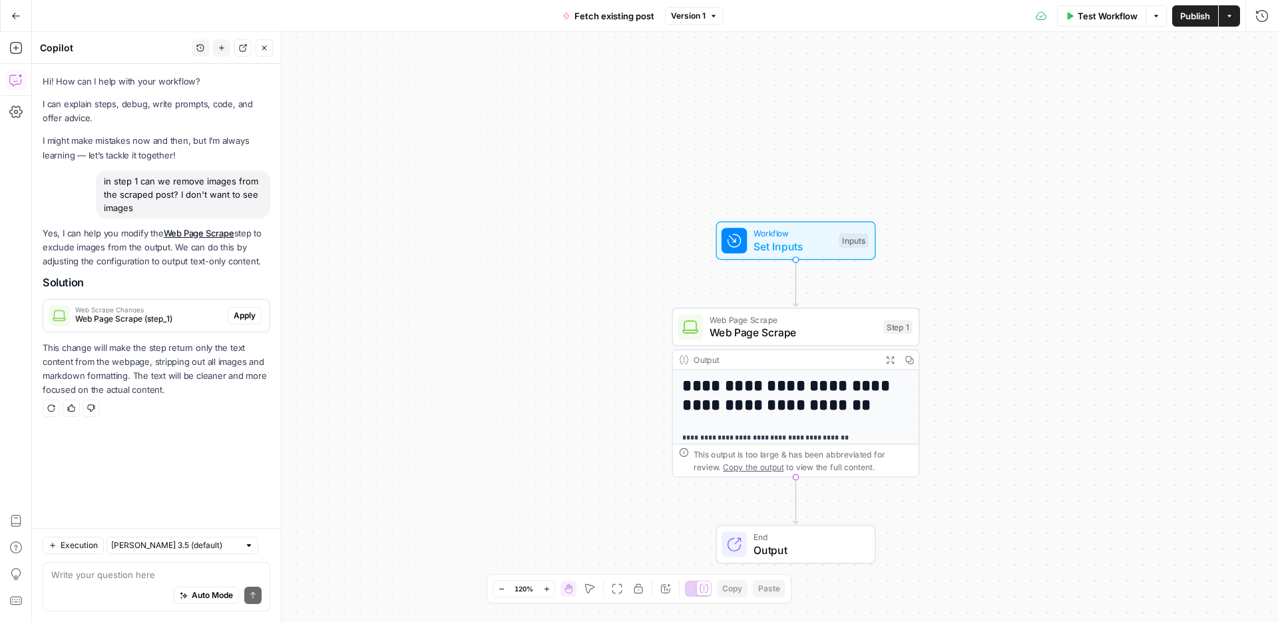
click at [118, 575] on textarea at bounding box center [156, 574] width 210 height 13
type textarea "wait why remove markdown formatting? I asked you to remove images"
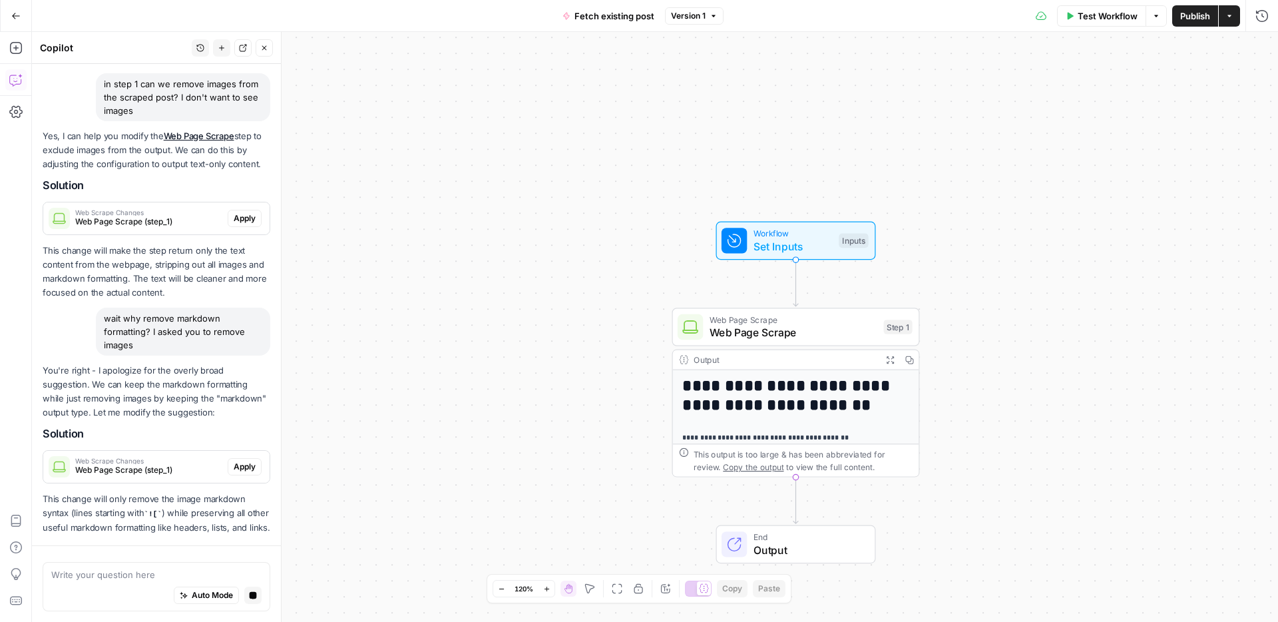
scroll to position [136, 0]
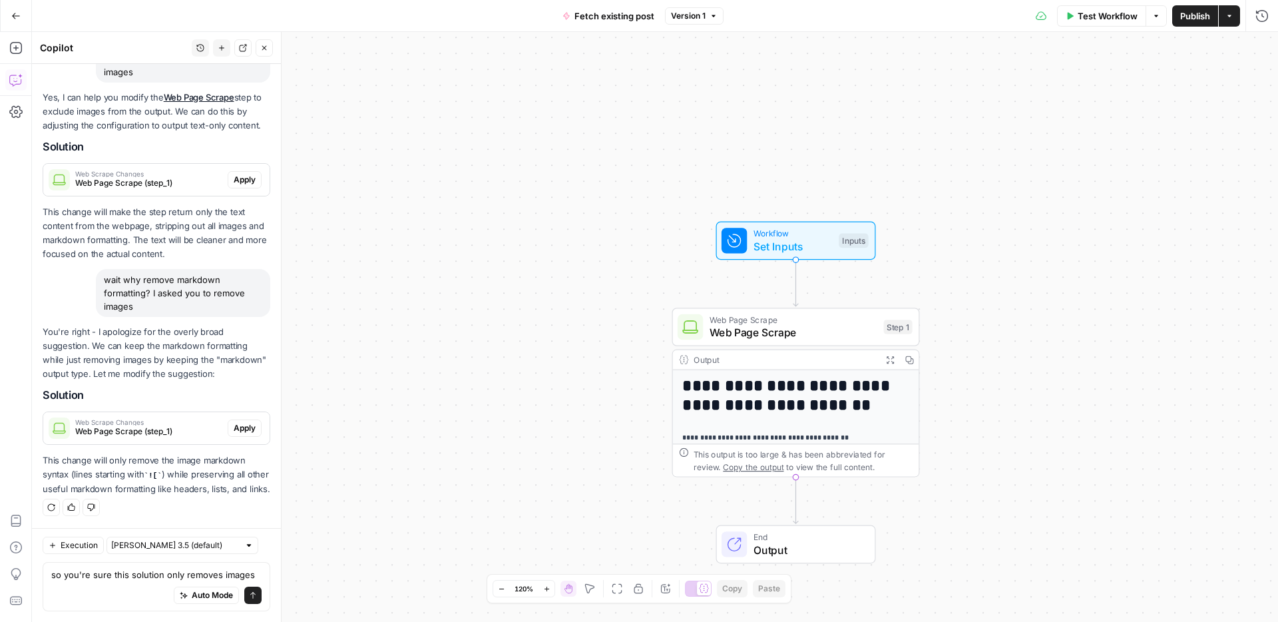
type textarea "so you're sure this solution only removes images?"
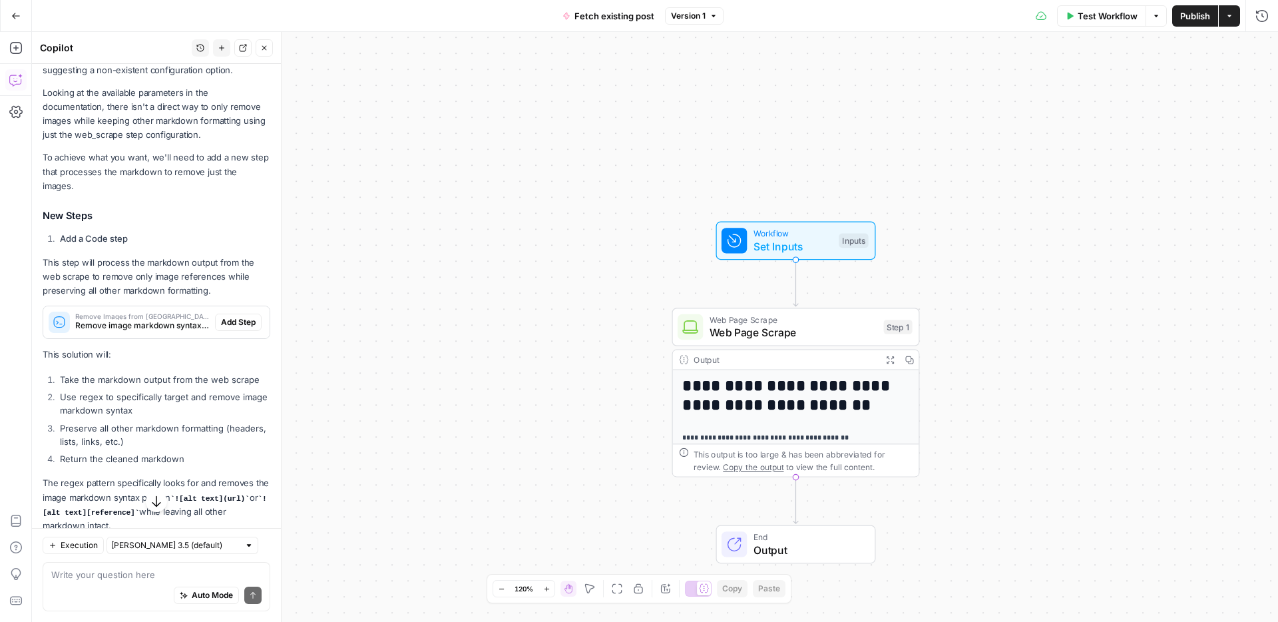
scroll to position [698, 0]
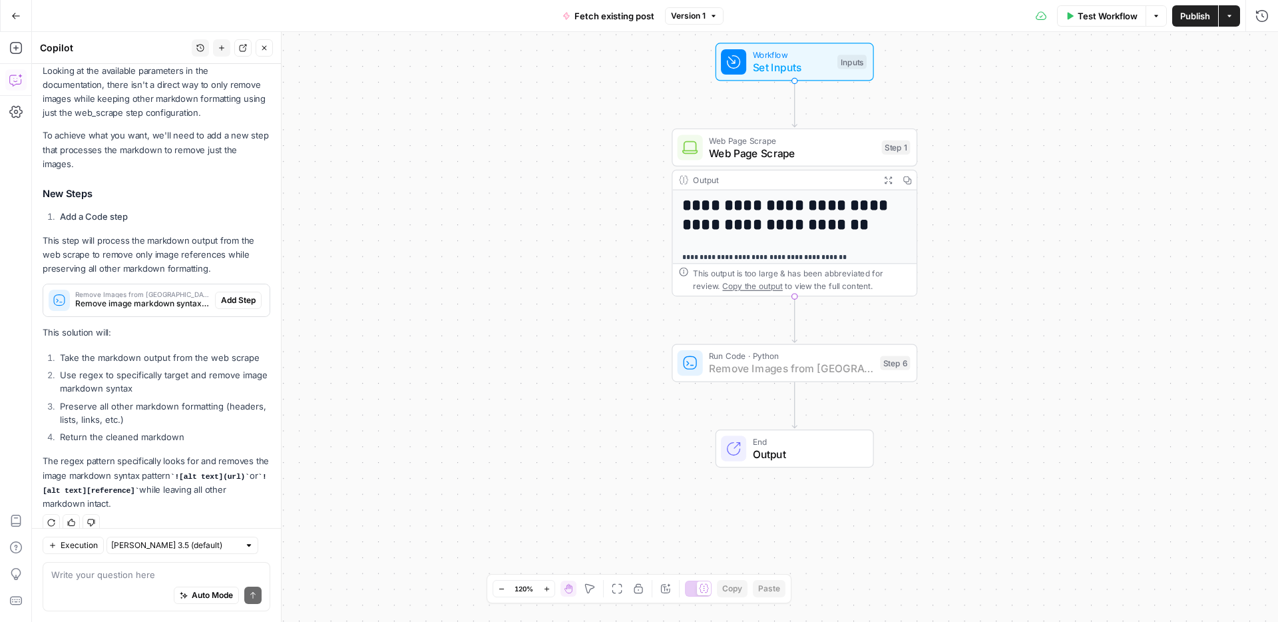
click at [239, 294] on span "Add Step" at bounding box center [238, 300] width 35 height 12
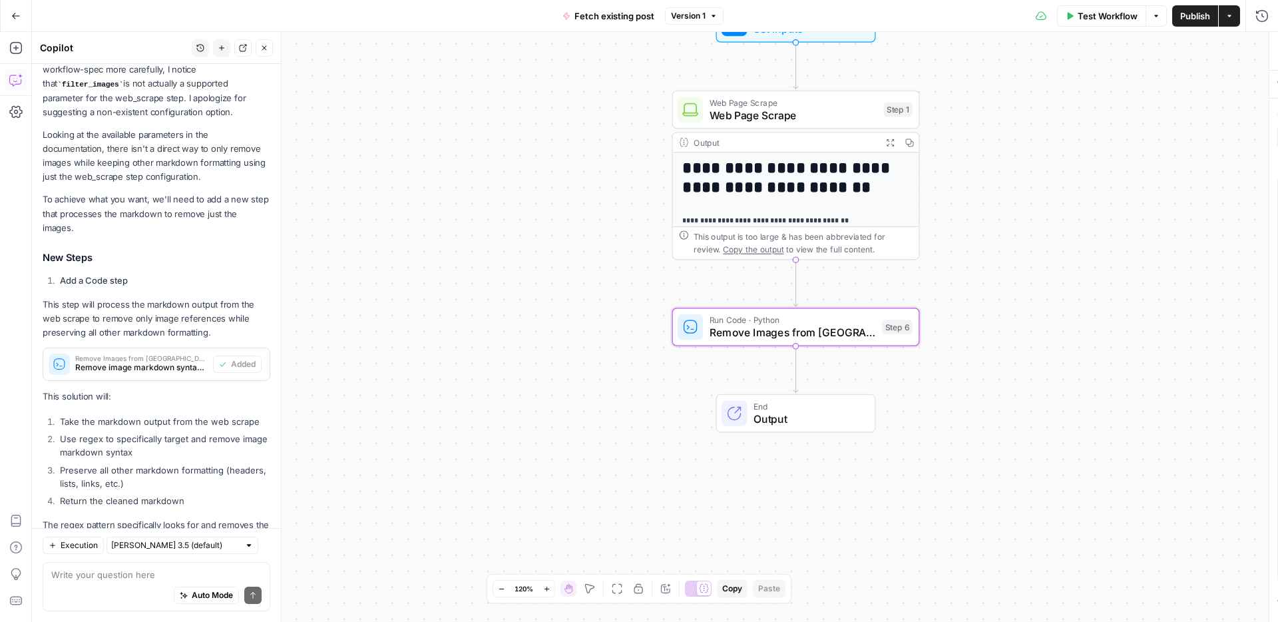
scroll to position [762, 0]
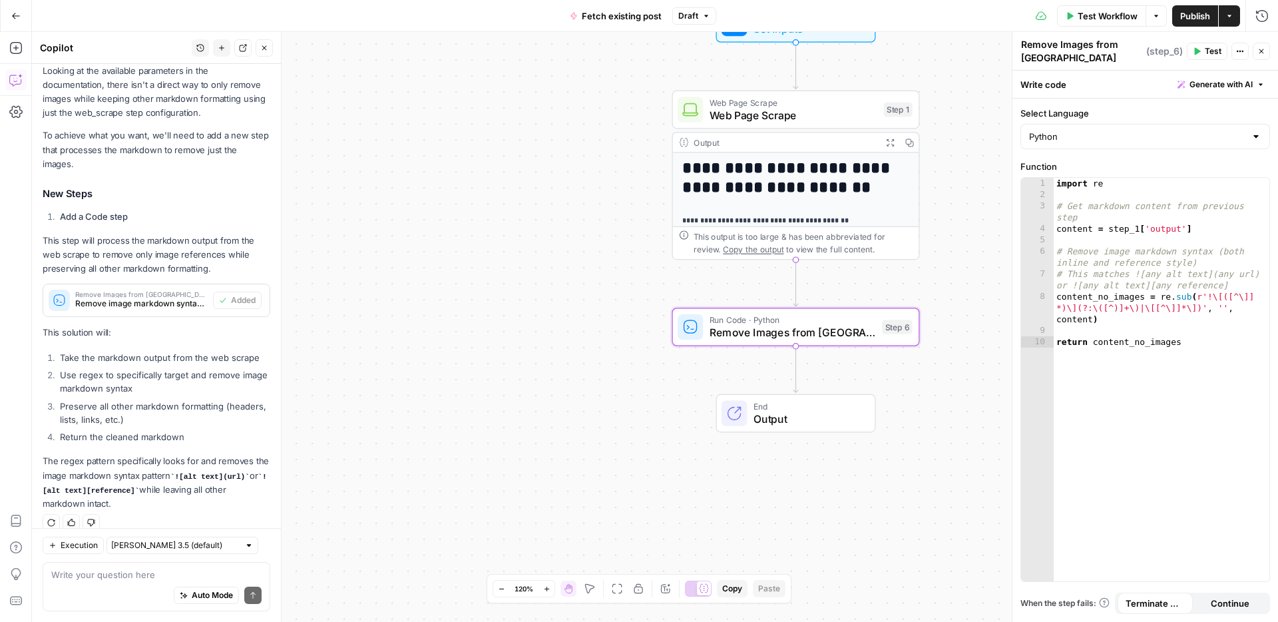
click at [1116, 17] on span "Test Workflow" at bounding box center [1108, 15] width 60 height 13
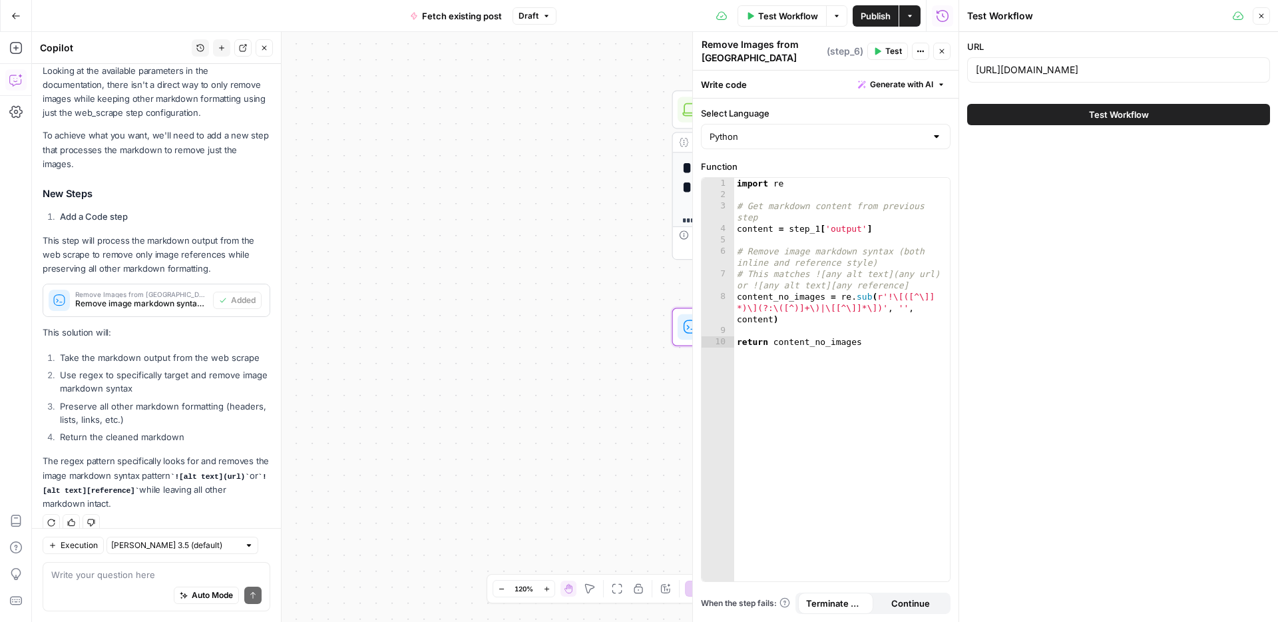
click at [1076, 112] on button "Test Workflow" at bounding box center [1118, 114] width 303 height 21
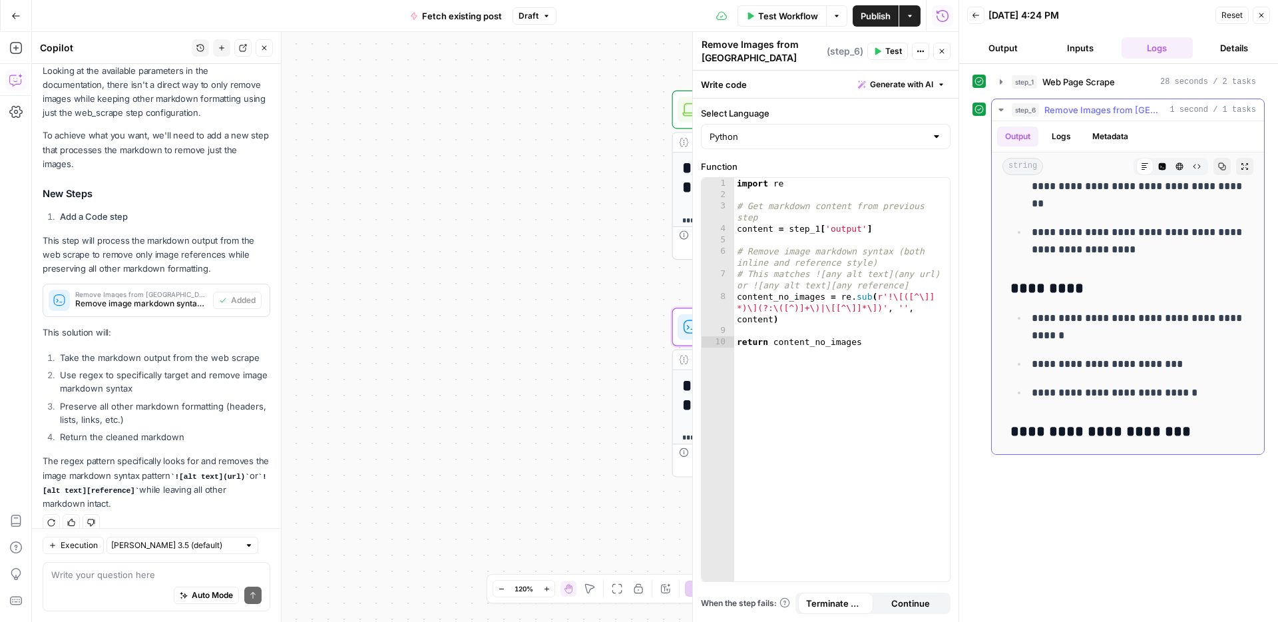
scroll to position [5263, 0]
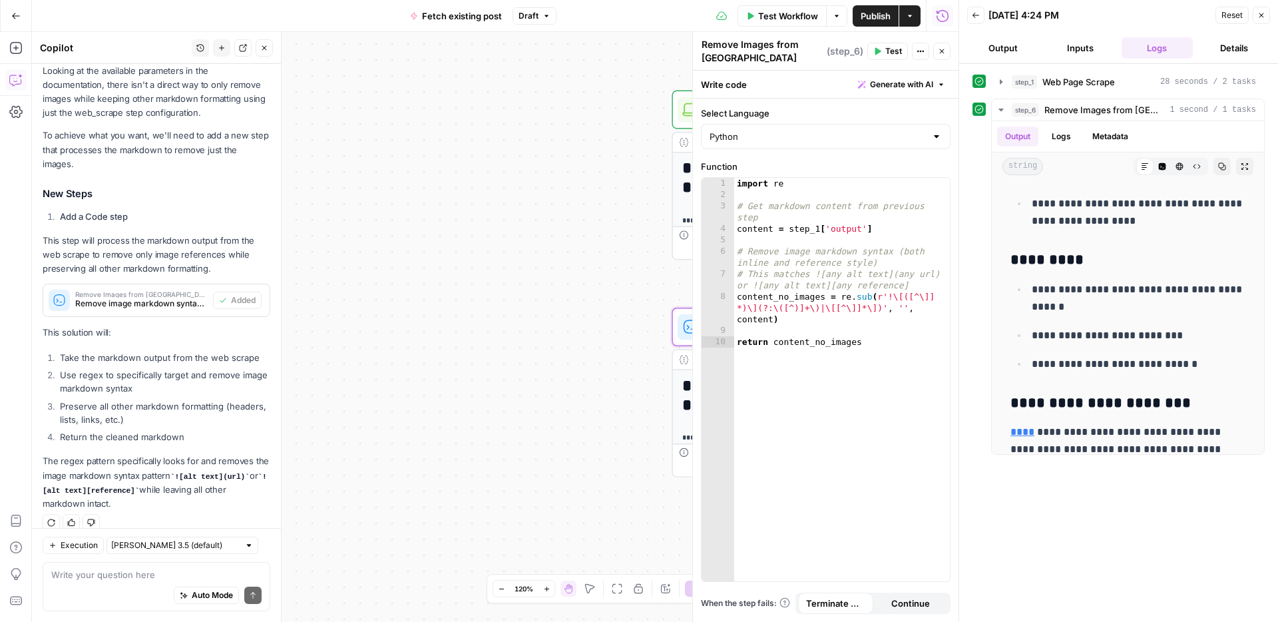
click at [1262, 19] on button "Close" at bounding box center [1261, 15] width 17 height 17
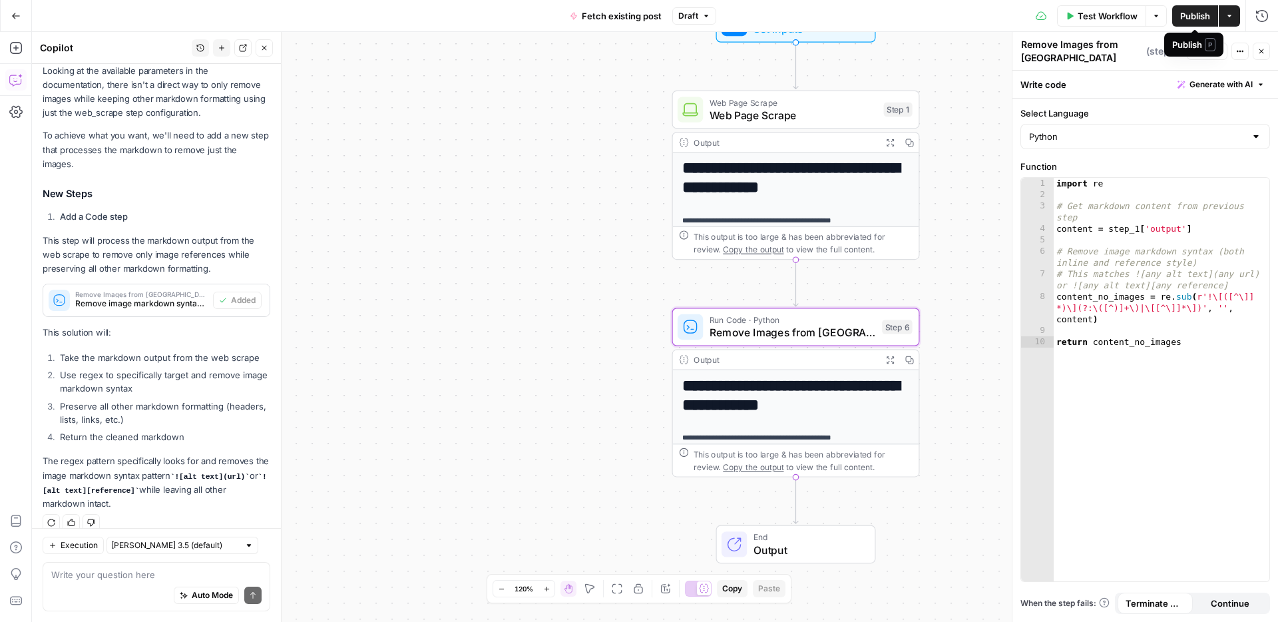
click at [1194, 15] on span "Publish" at bounding box center [1195, 15] width 30 height 13
click at [11, 15] on icon "button" at bounding box center [15, 15] width 9 height 9
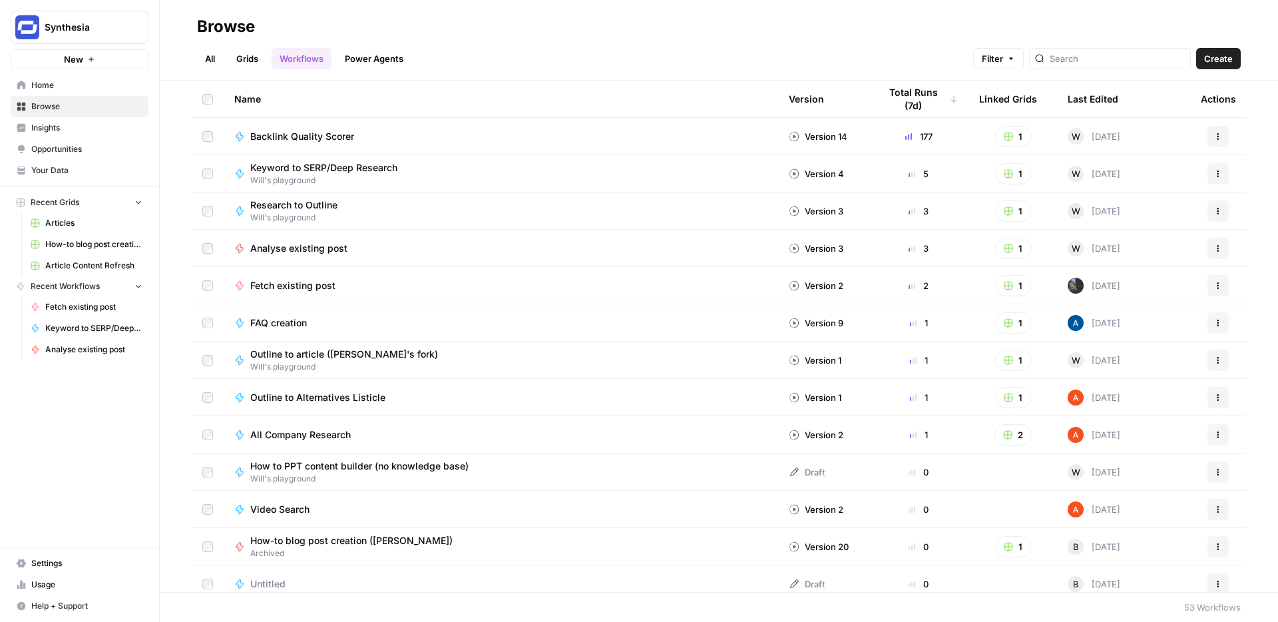
click at [256, 62] on link "Grids" at bounding box center [247, 58] width 38 height 21
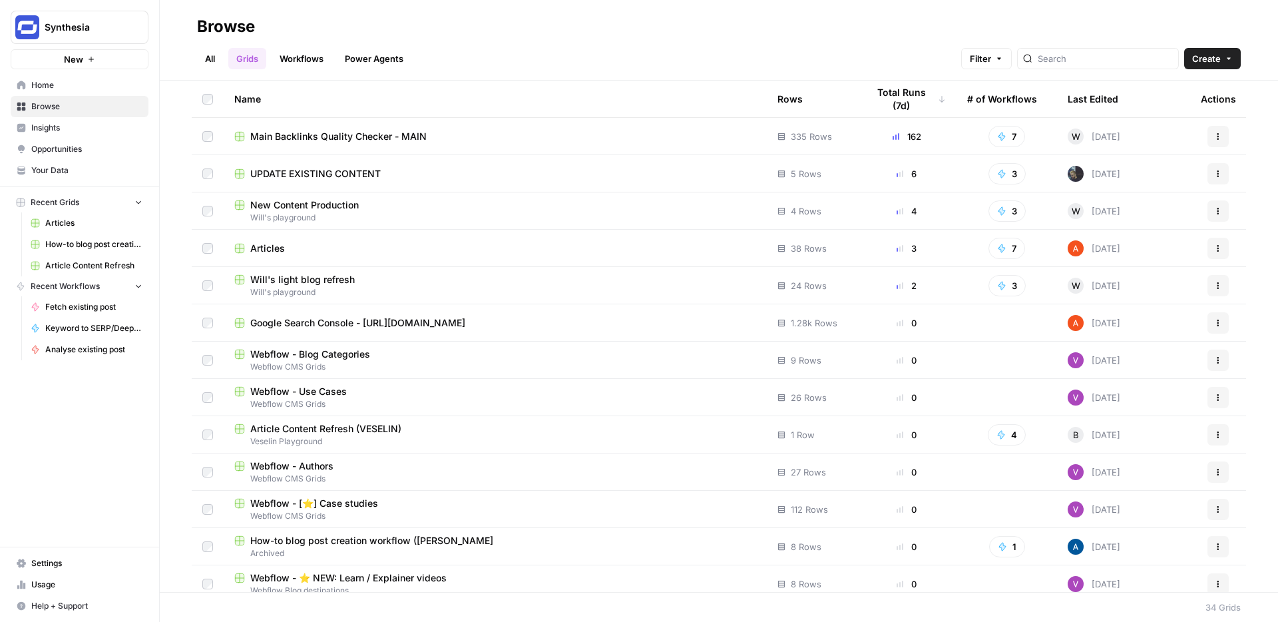
click at [336, 168] on span "UPDATE EXISTING CONTENT" at bounding box center [315, 173] width 130 height 13
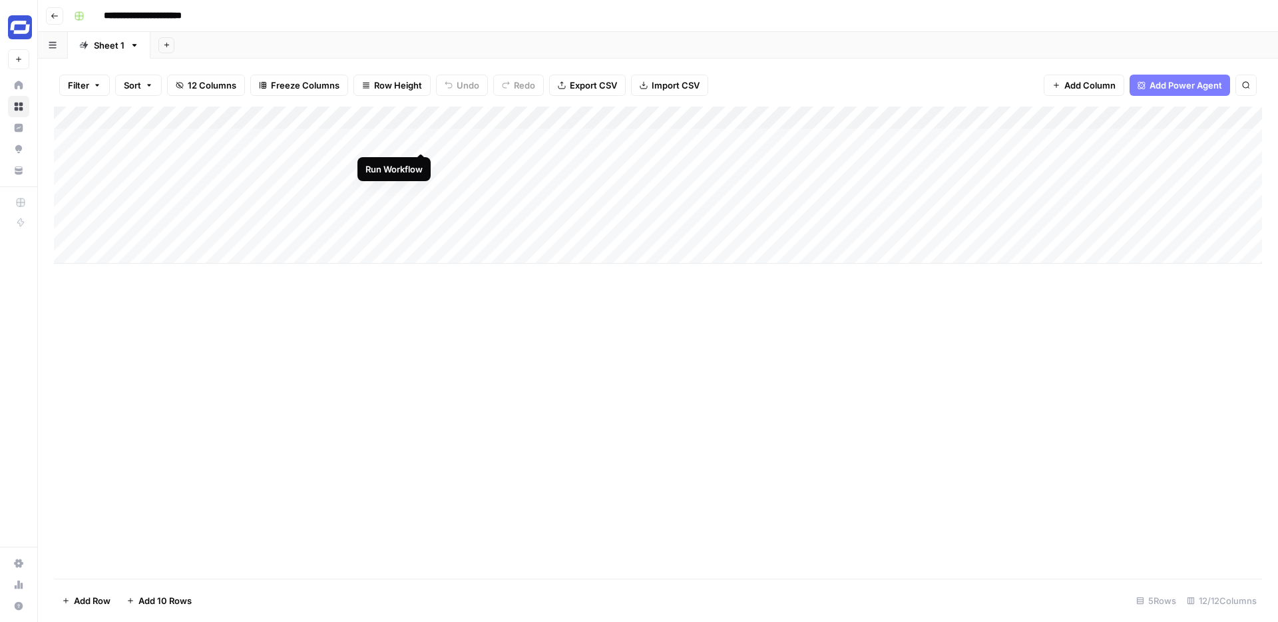
click at [419, 139] on div "Add Column" at bounding box center [658, 185] width 1208 height 157
click at [419, 159] on div "Add Column" at bounding box center [658, 185] width 1208 height 157
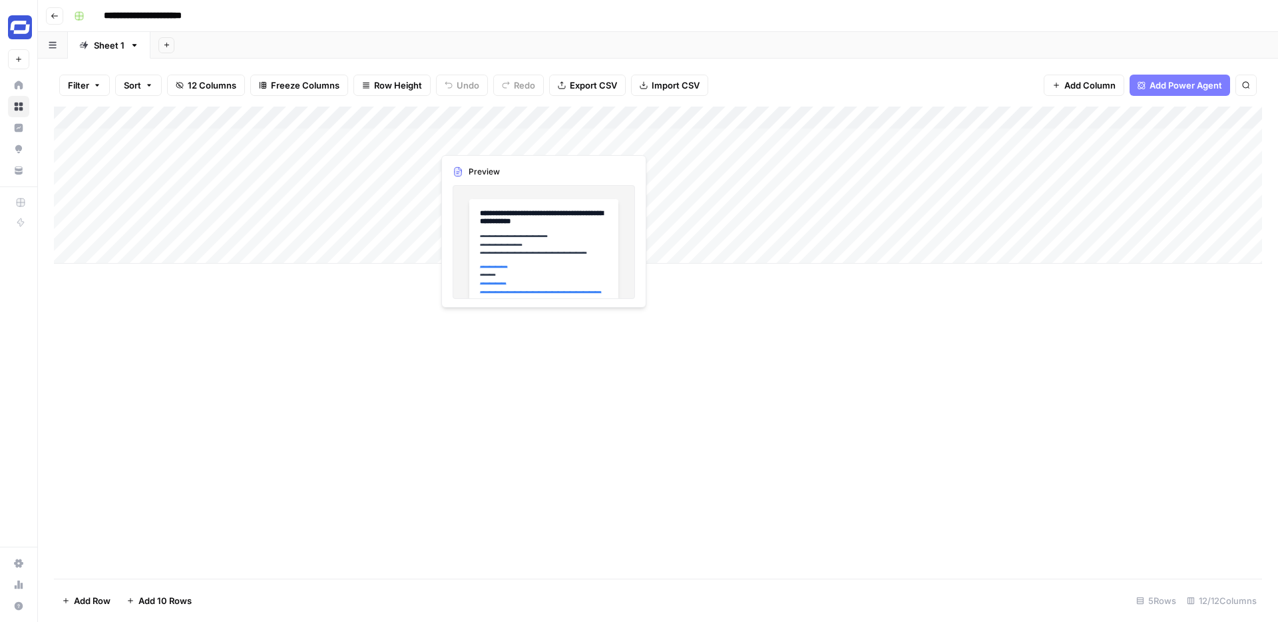
click at [622, 139] on div "Add Column" at bounding box center [658, 185] width 1208 height 157
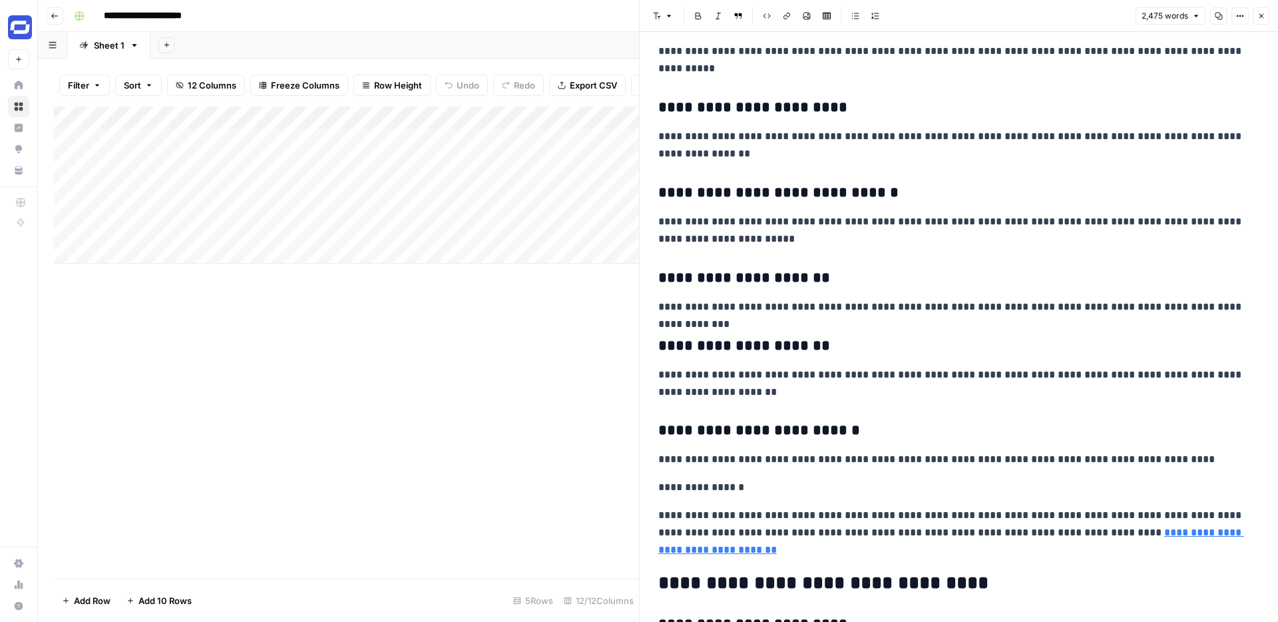
scroll to position [1693, 0]
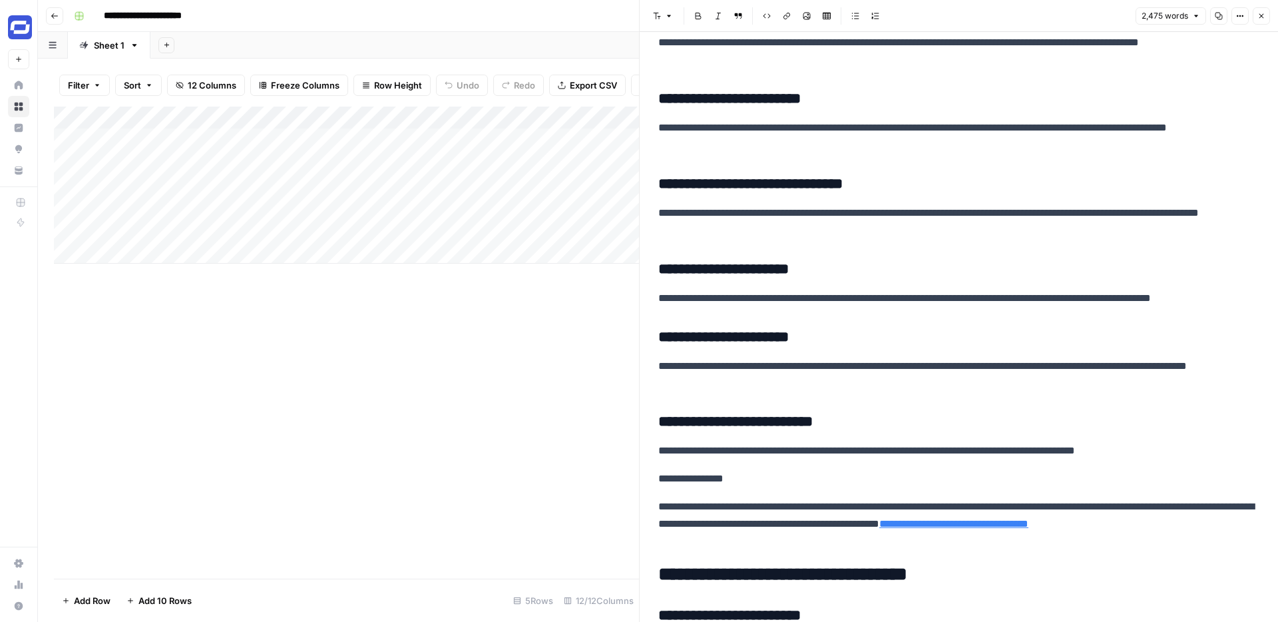
click at [625, 161] on div "Add Column" at bounding box center [346, 185] width 585 height 157
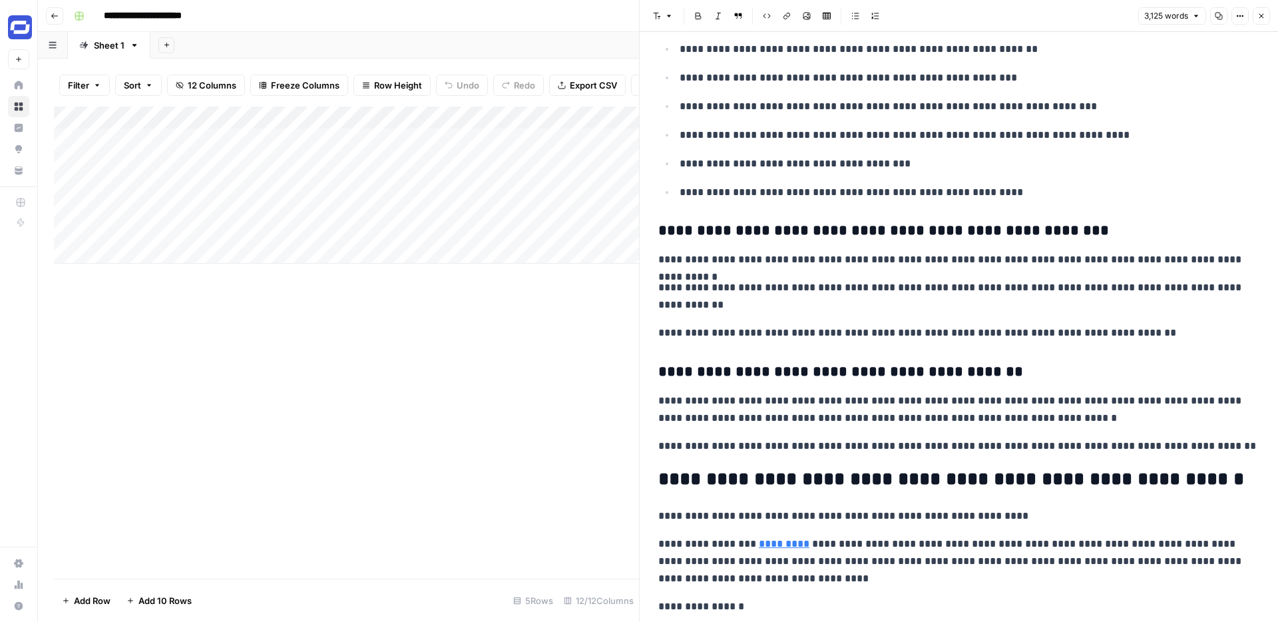
scroll to position [5162, 0]
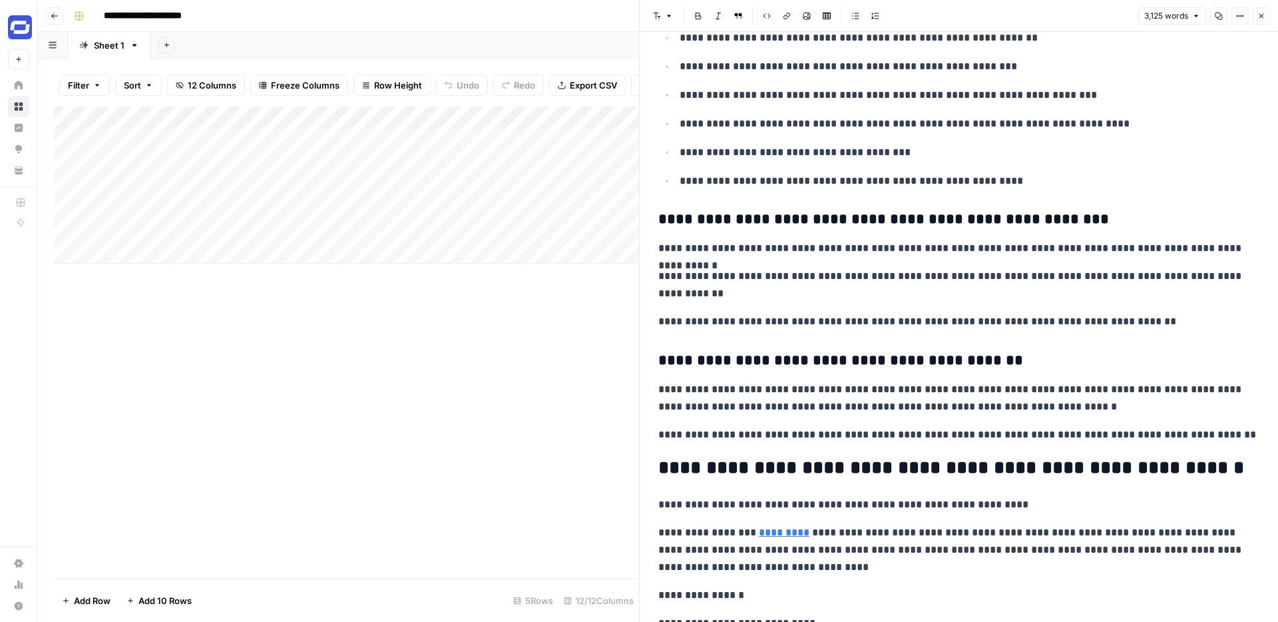
click at [1263, 17] on icon "button" at bounding box center [1262, 16] width 8 height 8
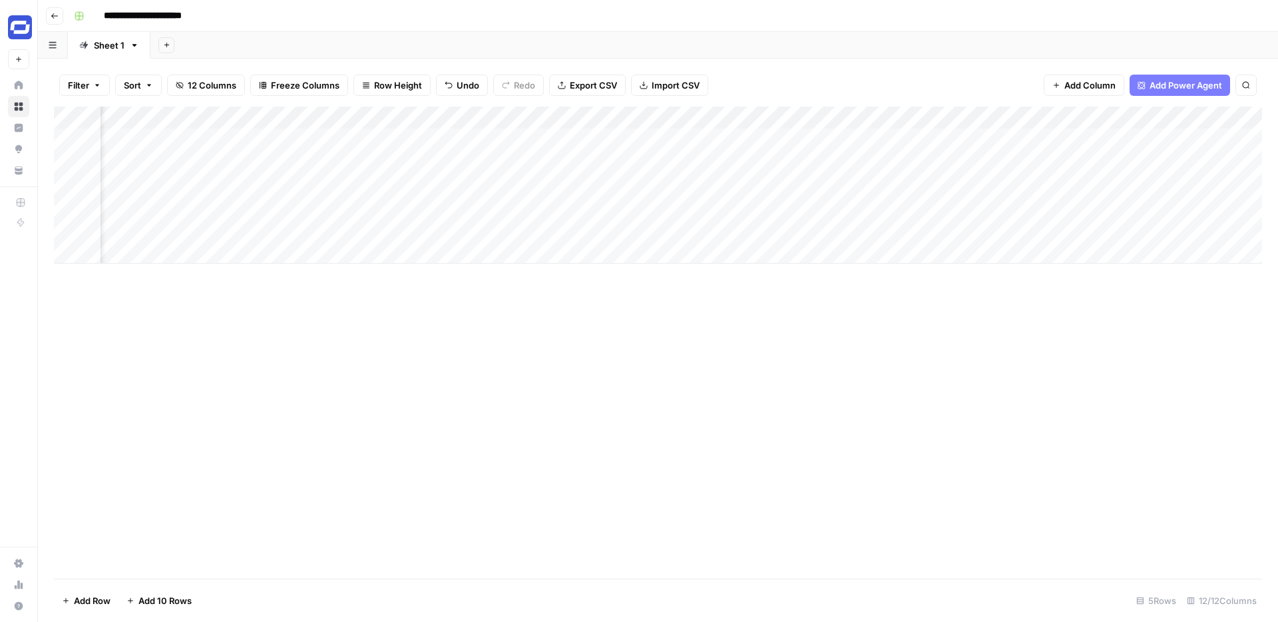
scroll to position [0, 262]
click at [1081, 115] on div "Add Column" at bounding box center [658, 185] width 1208 height 157
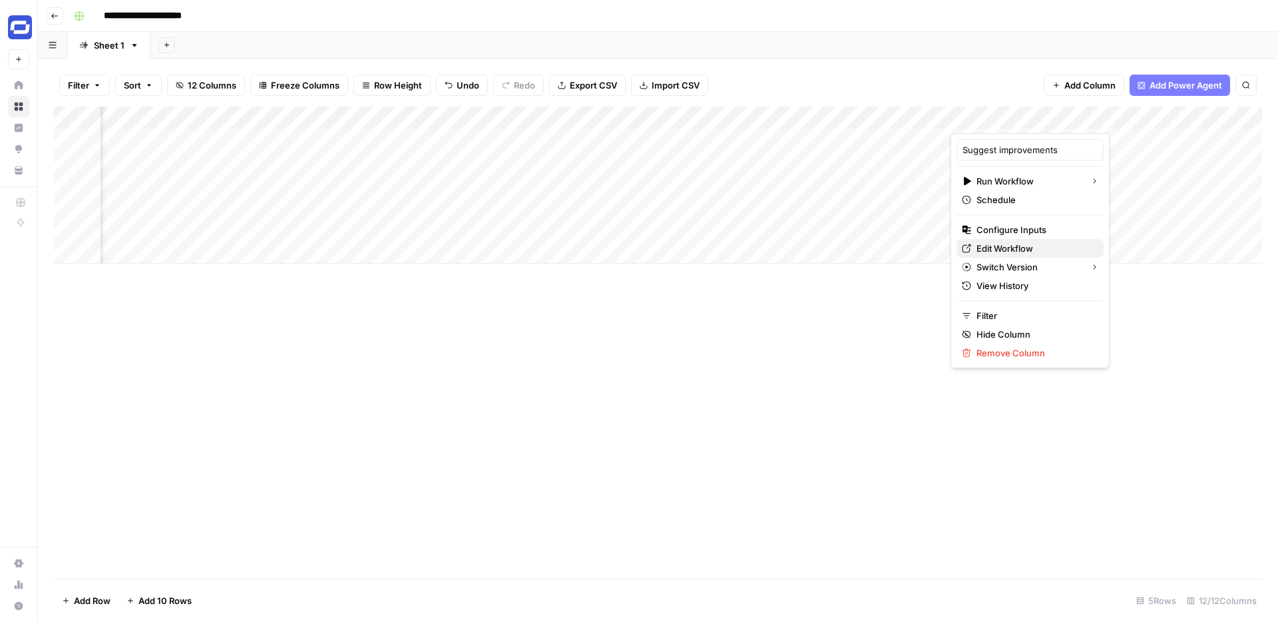
click at [989, 247] on span "Edit Workflow" at bounding box center [1035, 248] width 117 height 13
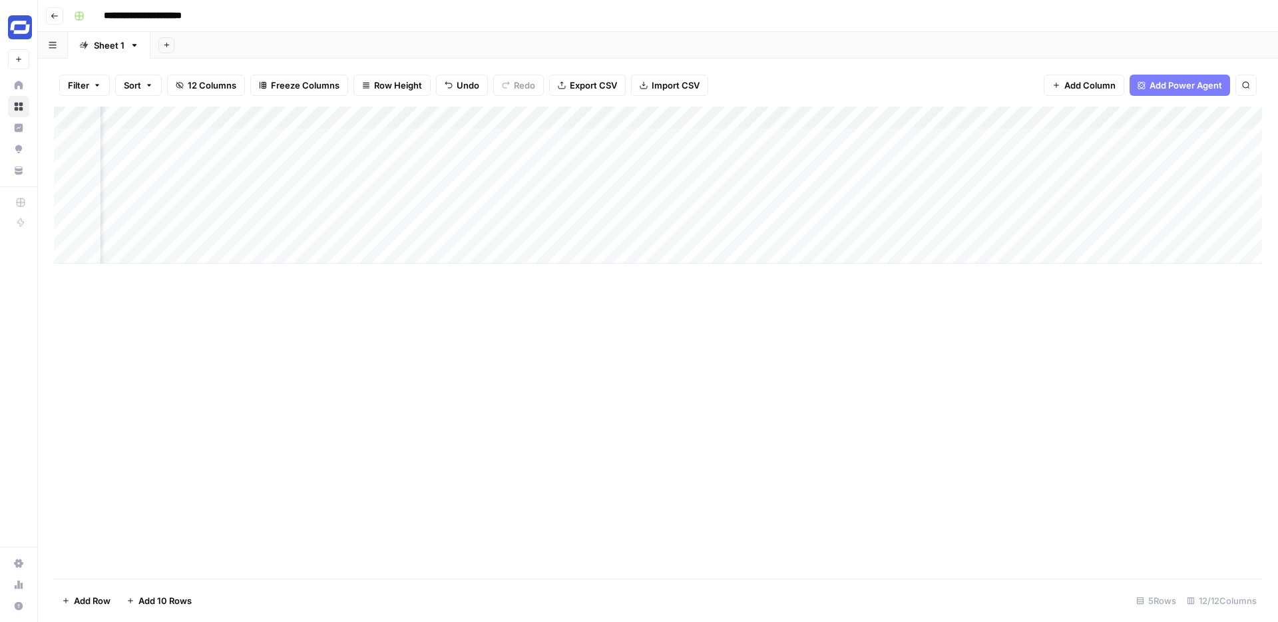
scroll to position [0, 266]
click at [1078, 115] on div "Add Column" at bounding box center [658, 185] width 1208 height 157
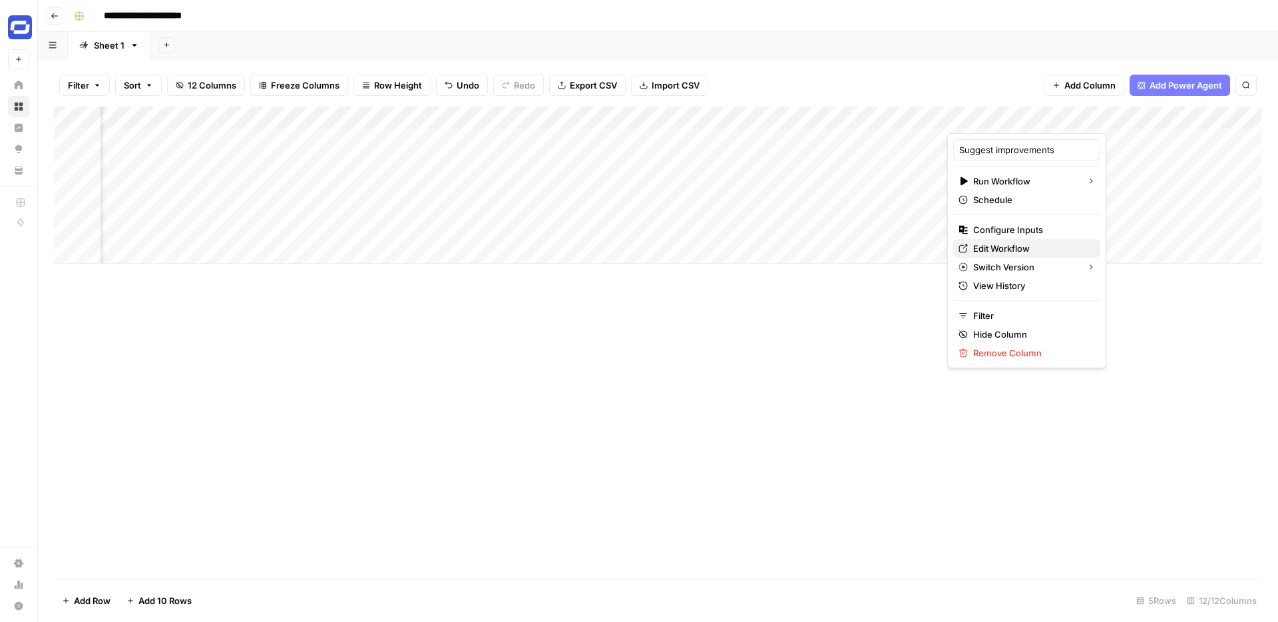
click at [989, 246] on span "Edit Workflow" at bounding box center [1031, 248] width 117 height 13
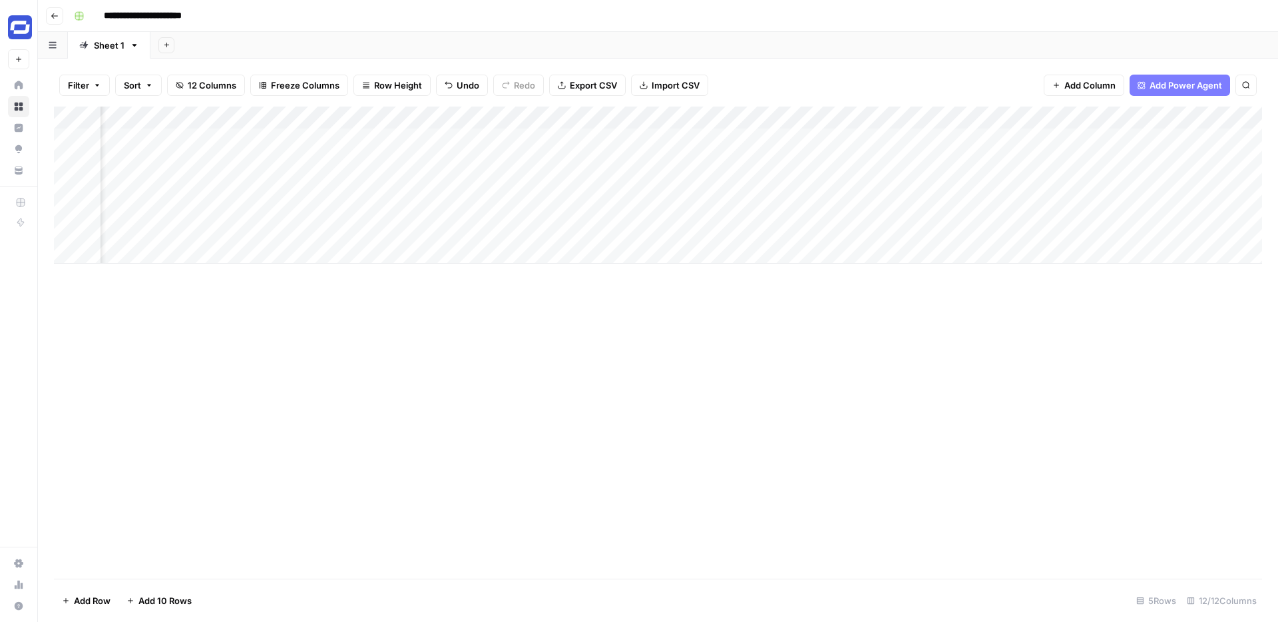
scroll to position [0, 197]
click at [1145, 117] on div "Add Column" at bounding box center [658, 185] width 1208 height 157
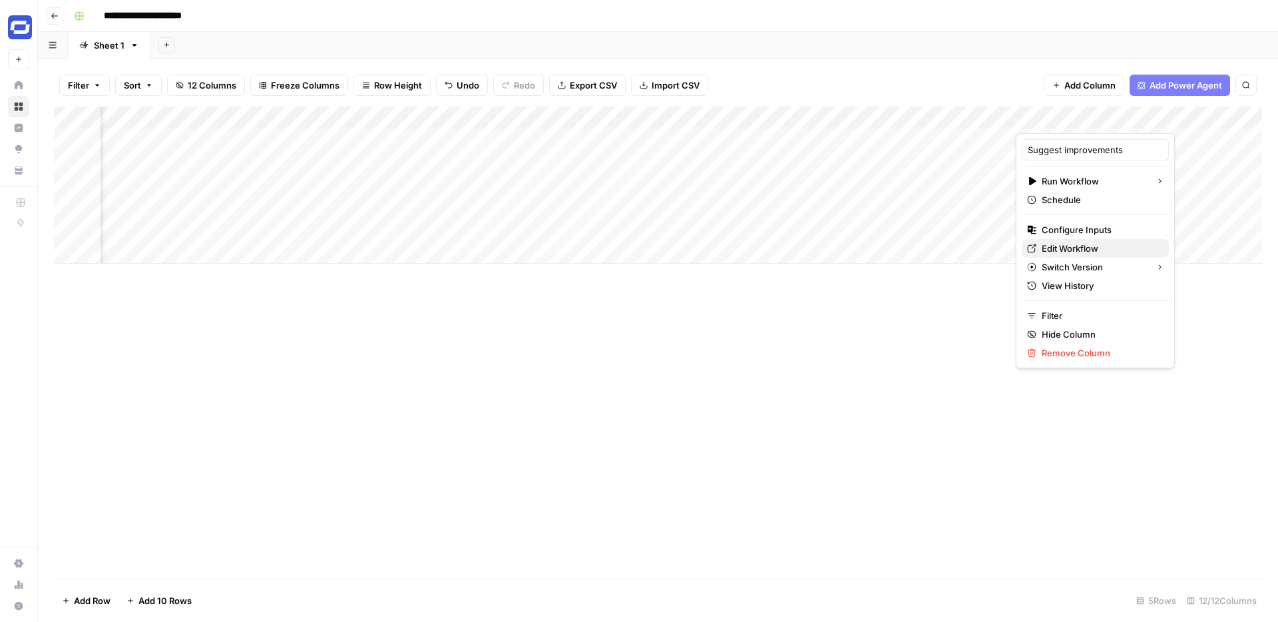
click at [1086, 242] on span "Edit Workflow" at bounding box center [1100, 248] width 117 height 13
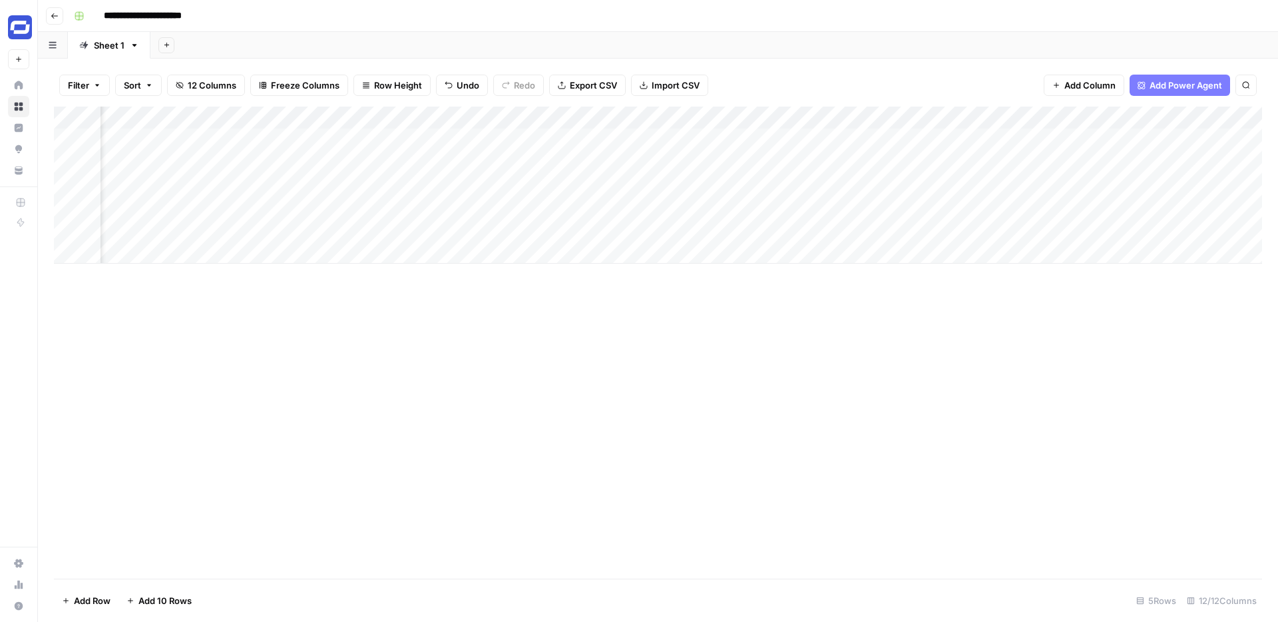
click at [1147, 113] on div "Add Column" at bounding box center [658, 185] width 1208 height 157
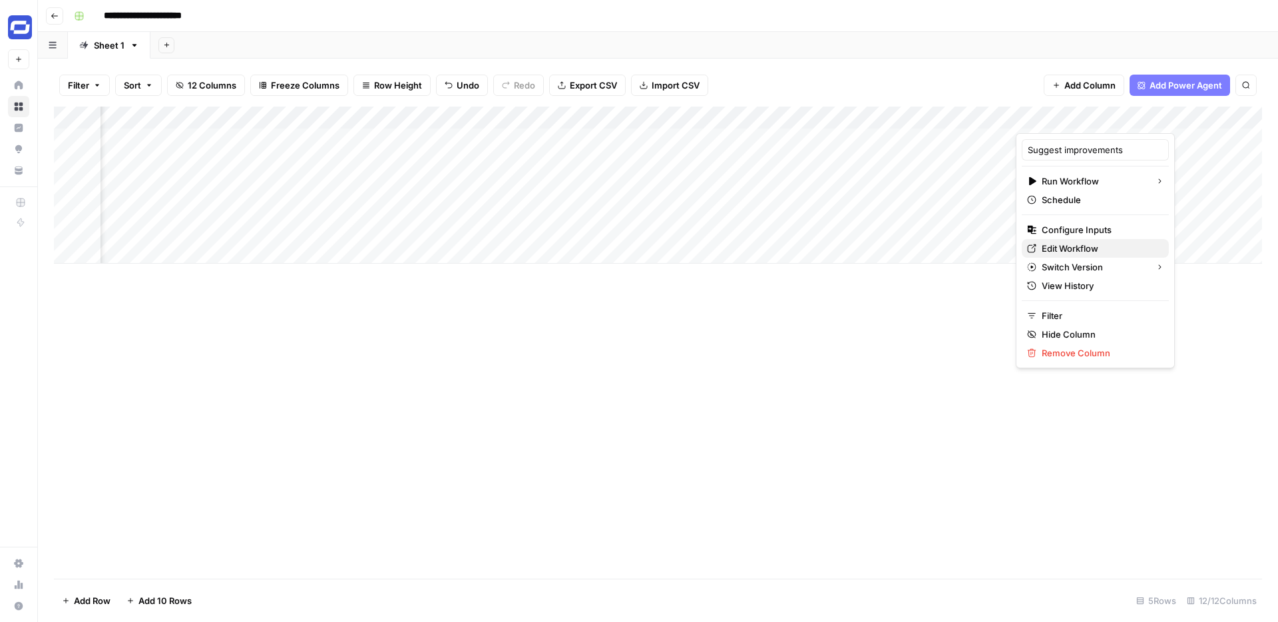
click at [1079, 244] on span "Edit Workflow" at bounding box center [1100, 248] width 117 height 13
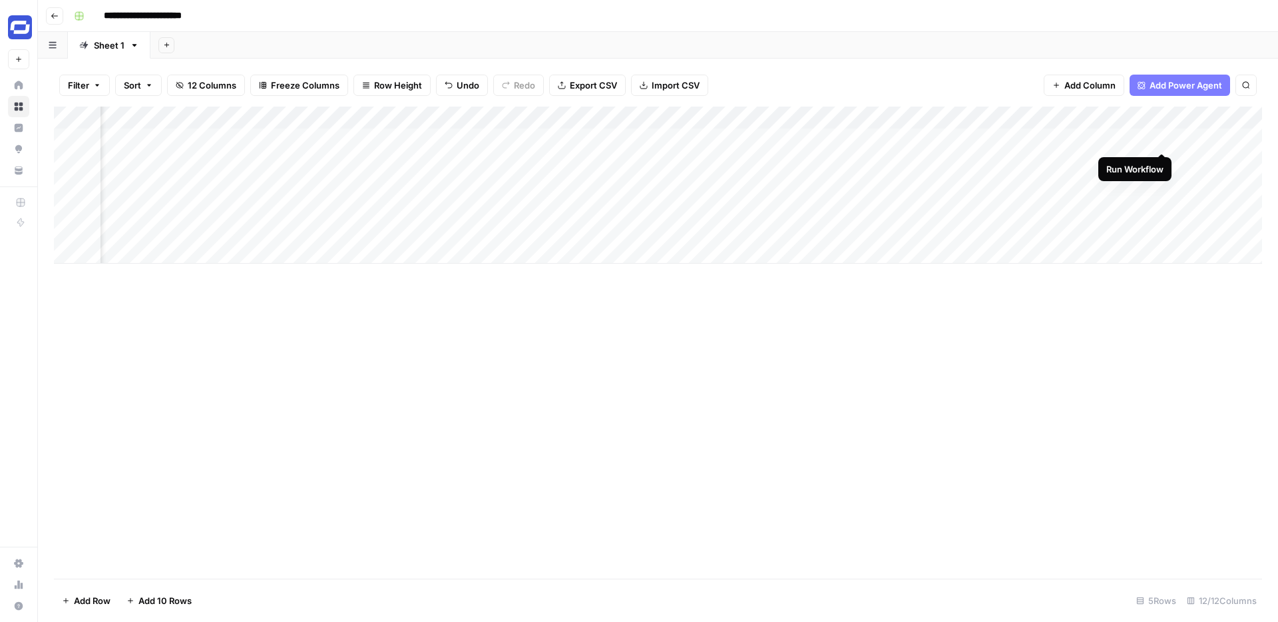
click at [1160, 135] on div "Add Column" at bounding box center [658, 185] width 1208 height 157
click at [760, 138] on div "Add Column" at bounding box center [658, 185] width 1208 height 157
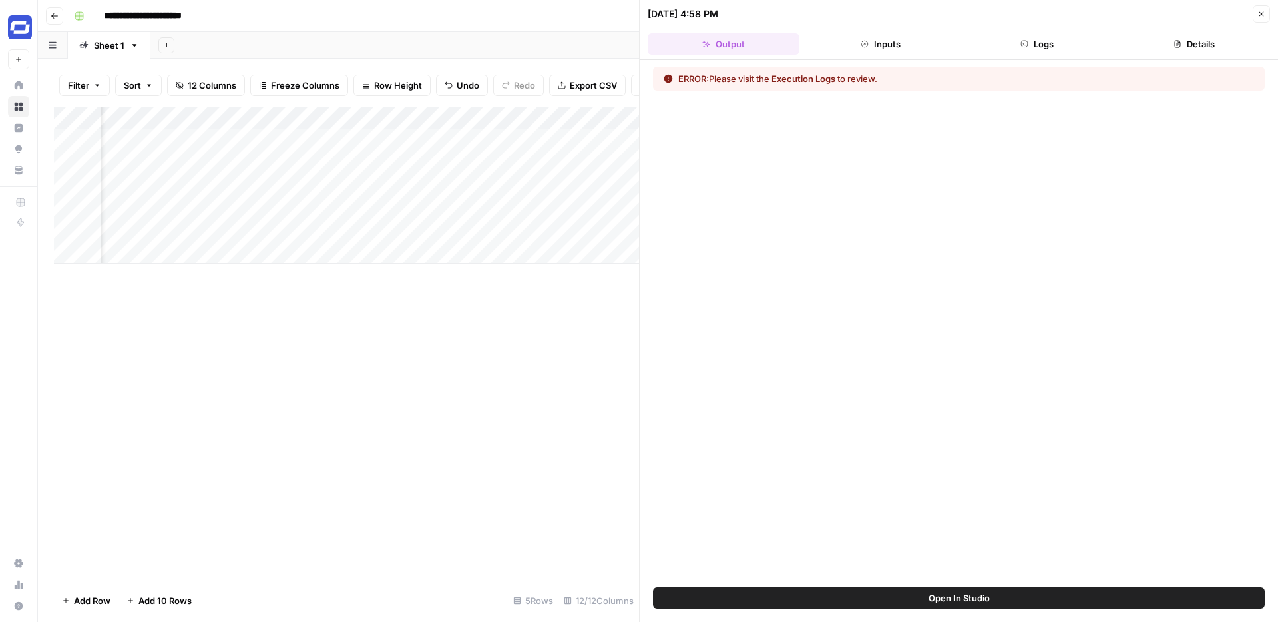
click at [810, 77] on button "Execution Logs" at bounding box center [804, 78] width 64 height 13
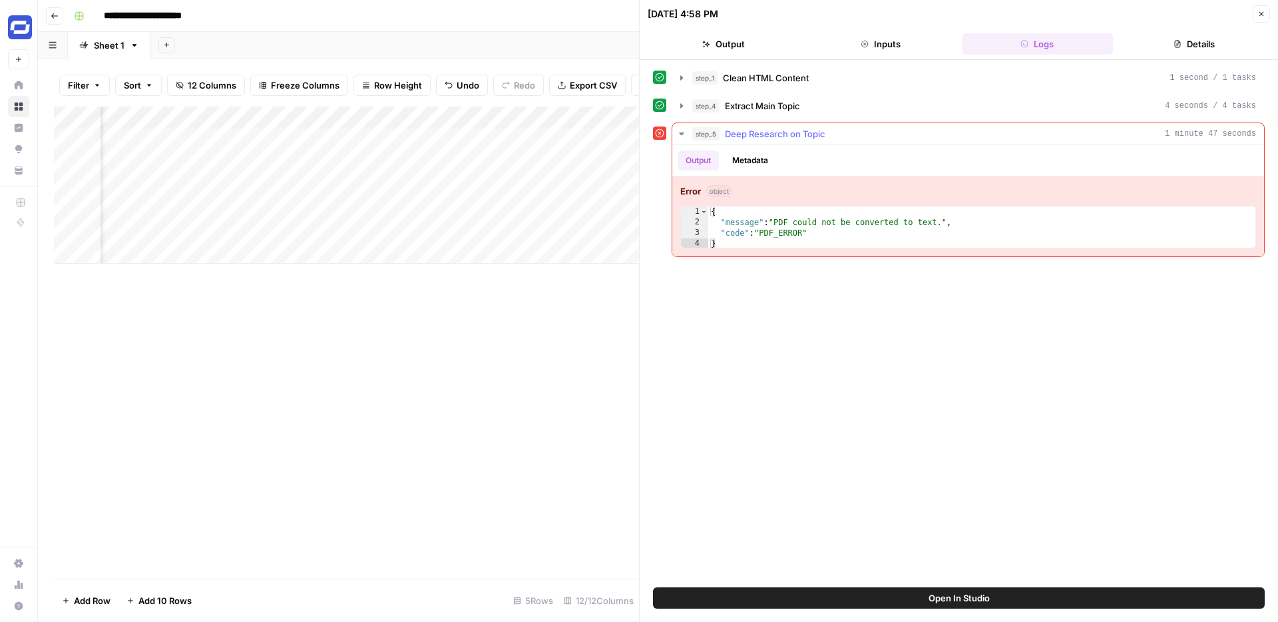
click at [736, 219] on div "{ "message" : "PDF could not be converted to text." , "code" : "PDF_ERROR" }" at bounding box center [981, 238] width 547 height 64
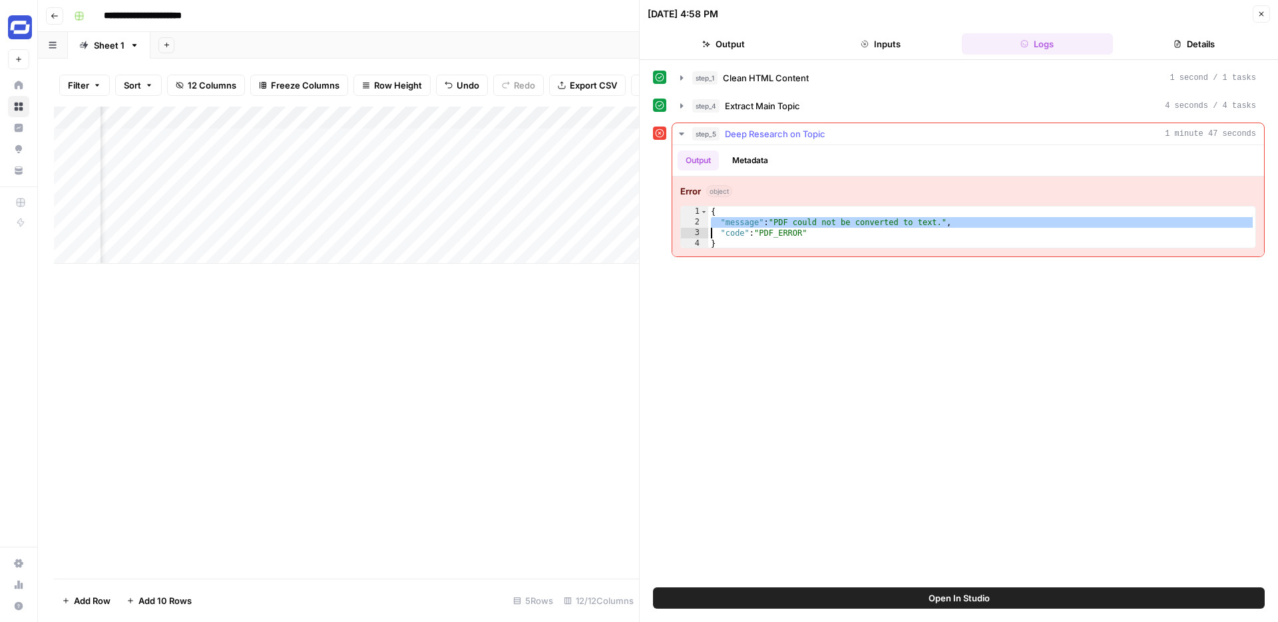
click at [736, 219] on div "{ "message" : "PDF could not be converted to text." , "code" : "PDF_ERROR" }" at bounding box center [981, 238] width 547 height 64
type textarea "**********"
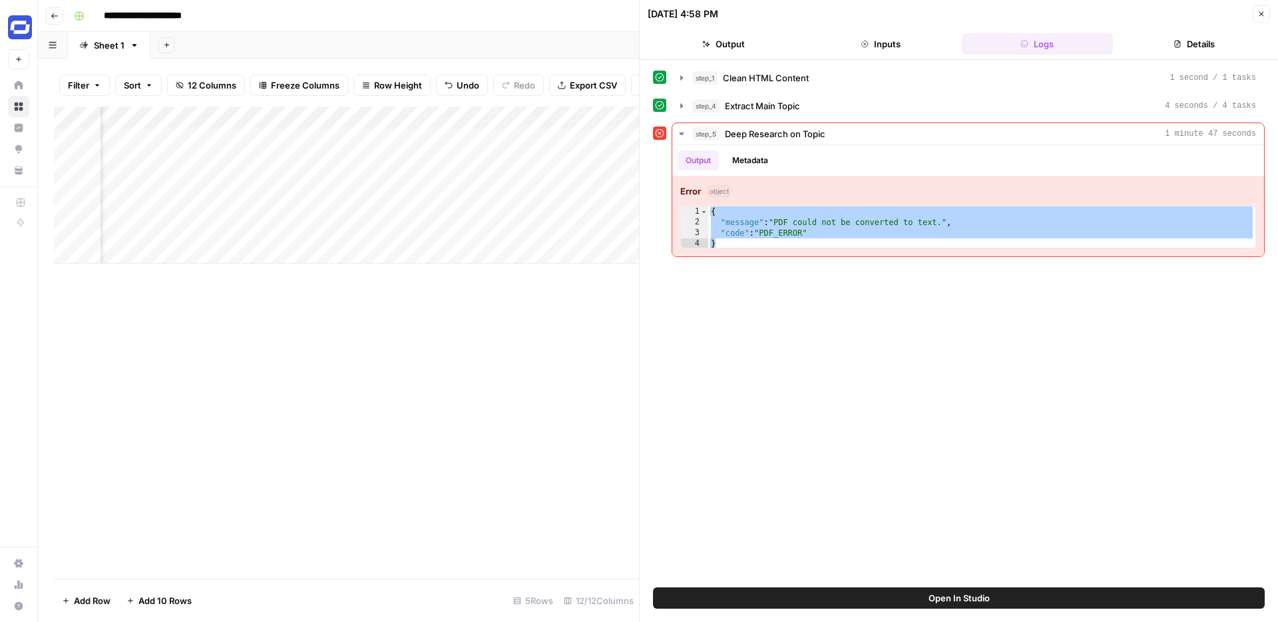
click at [1254, 9] on button "Close" at bounding box center [1261, 13] width 17 height 17
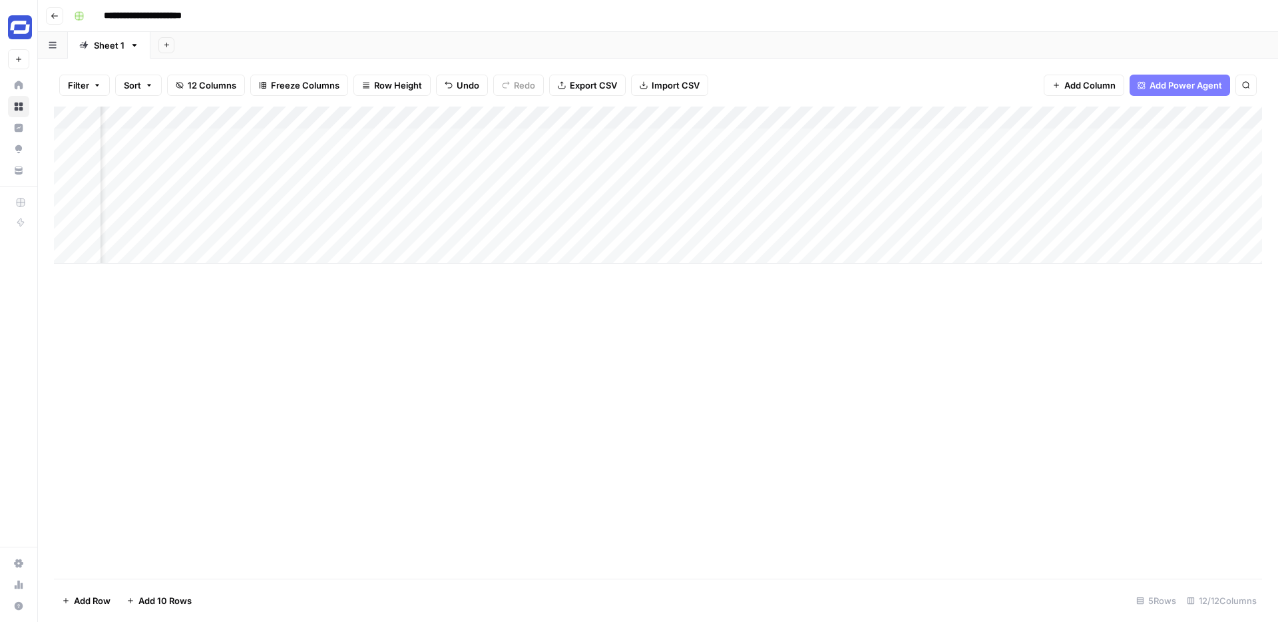
click at [814, 116] on div "Add Column" at bounding box center [658, 185] width 1208 height 157
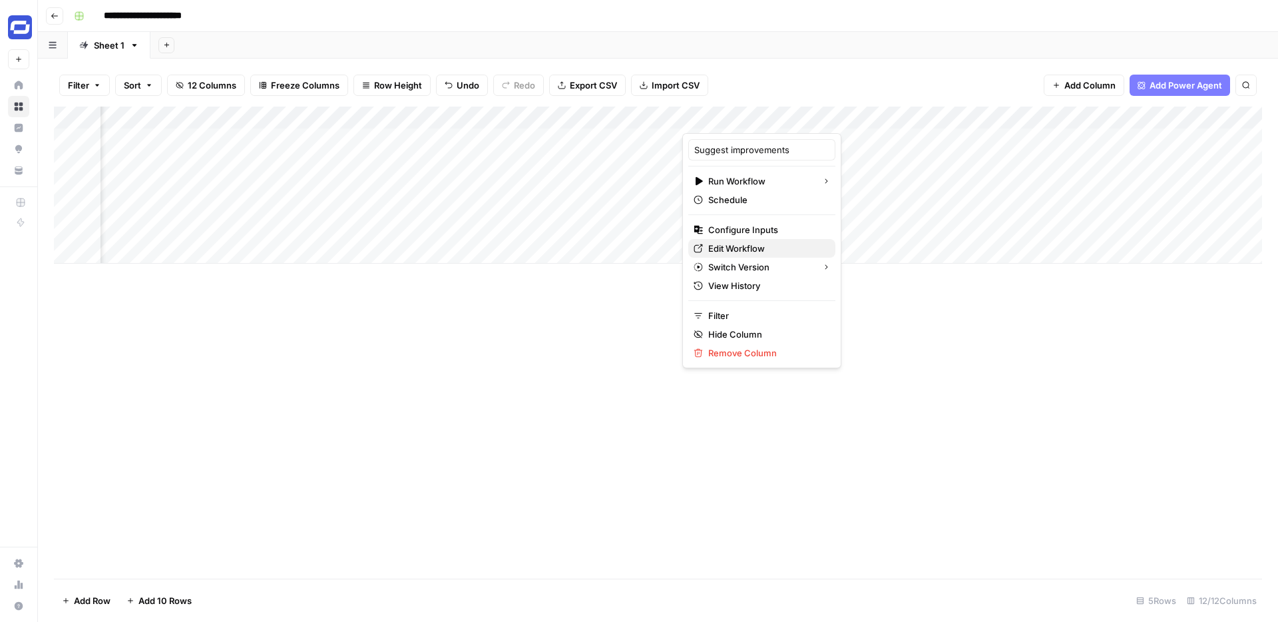
click at [724, 245] on span "Edit Workflow" at bounding box center [766, 248] width 117 height 13
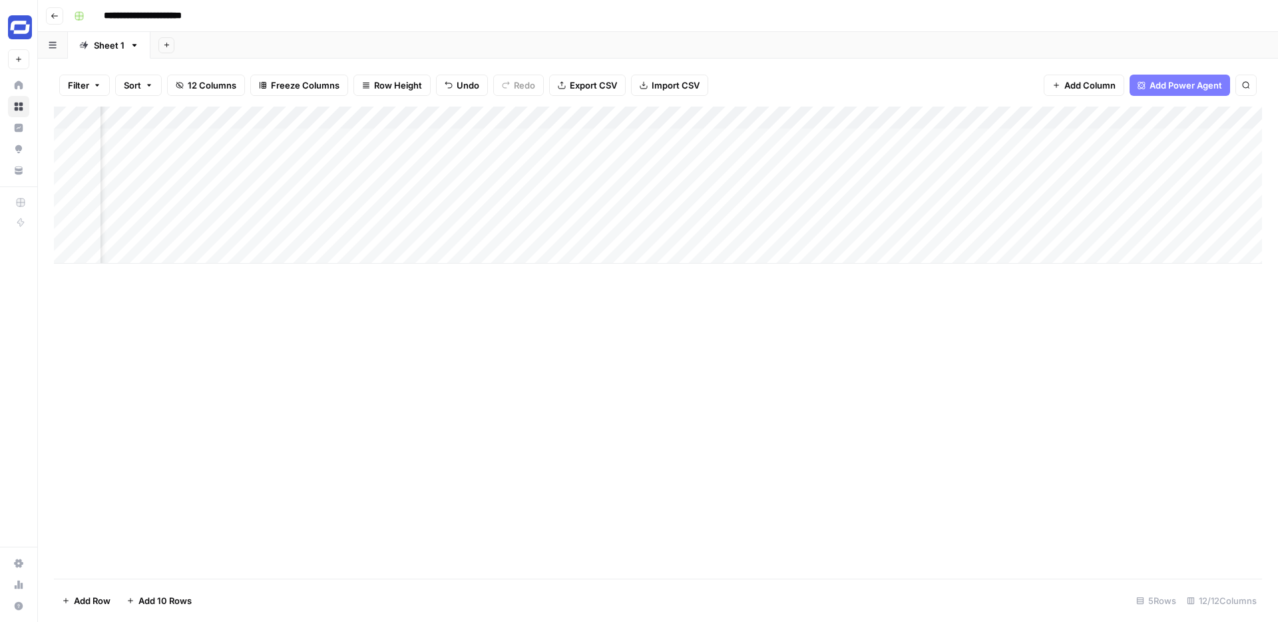
click at [716, 135] on div "Add Column" at bounding box center [658, 185] width 1208 height 157
click at [697, 137] on div "Add Column" at bounding box center [658, 185] width 1208 height 157
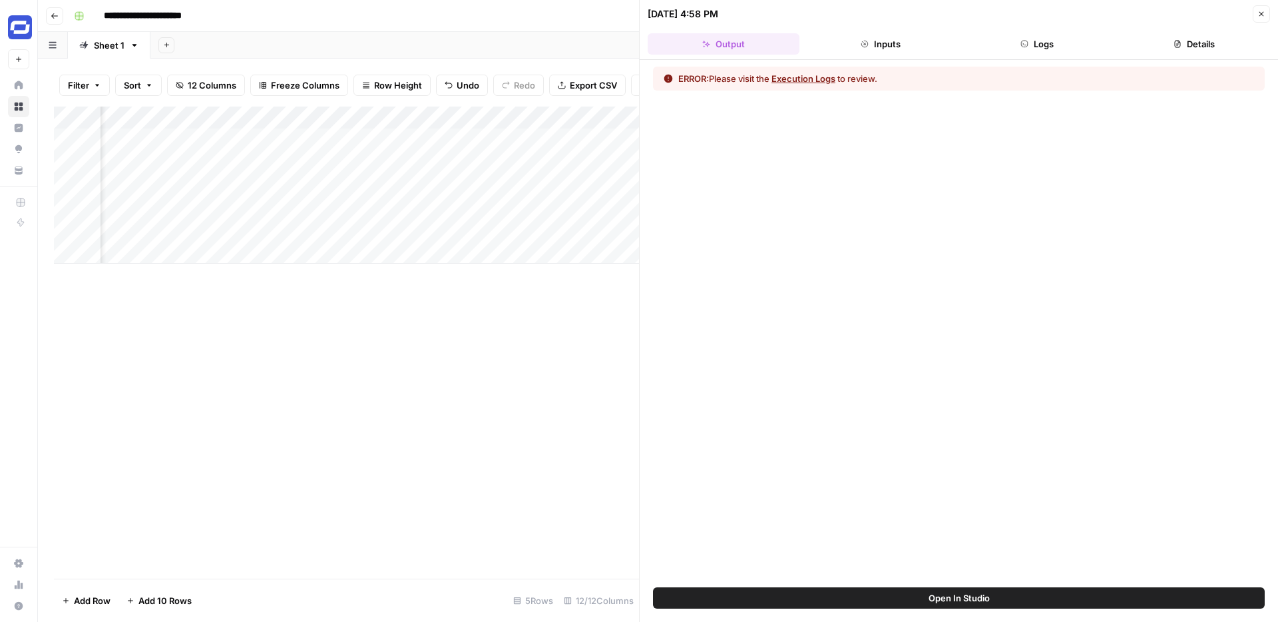
click at [1037, 42] on button "Logs" at bounding box center [1038, 43] width 152 height 21
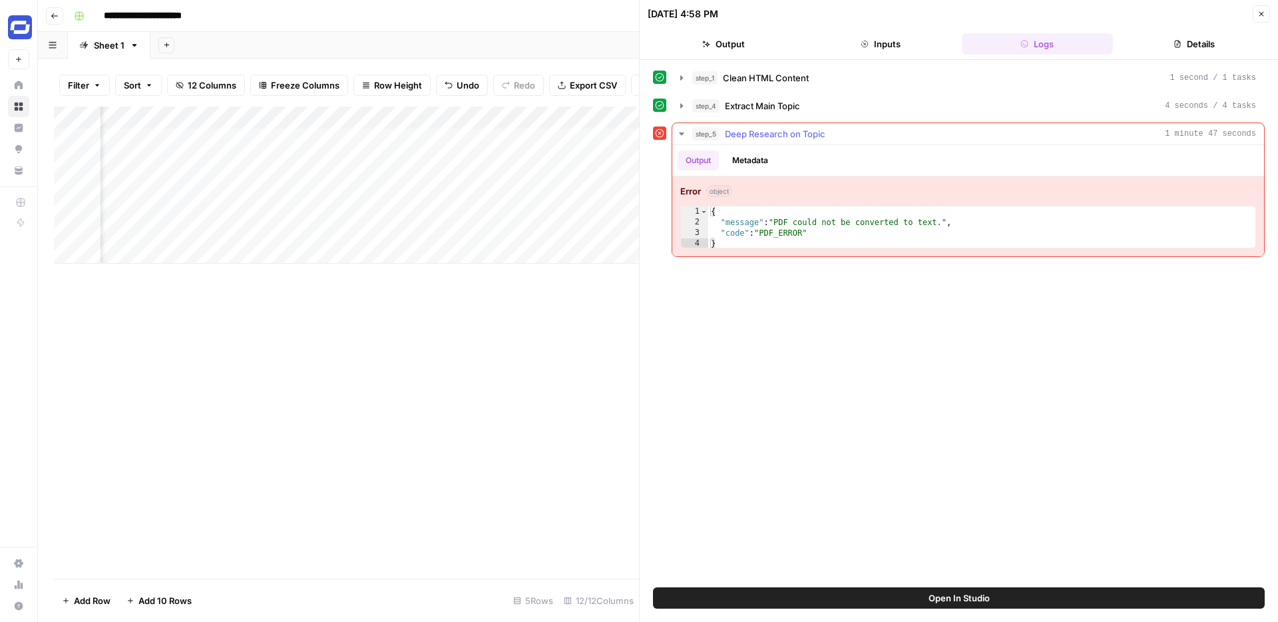
click at [755, 154] on button "Metadata" at bounding box center [750, 160] width 52 height 20
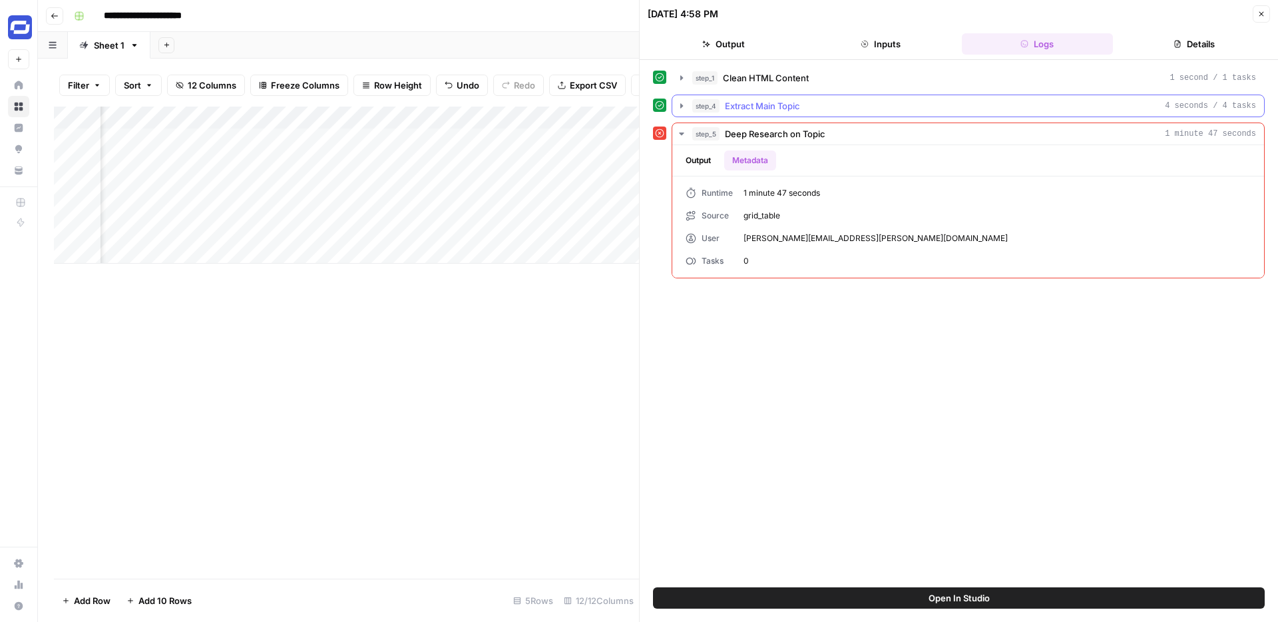
click at [775, 98] on button "step_4 Extract Main Topic 4 seconds / 4 tasks" at bounding box center [968, 105] width 592 height 21
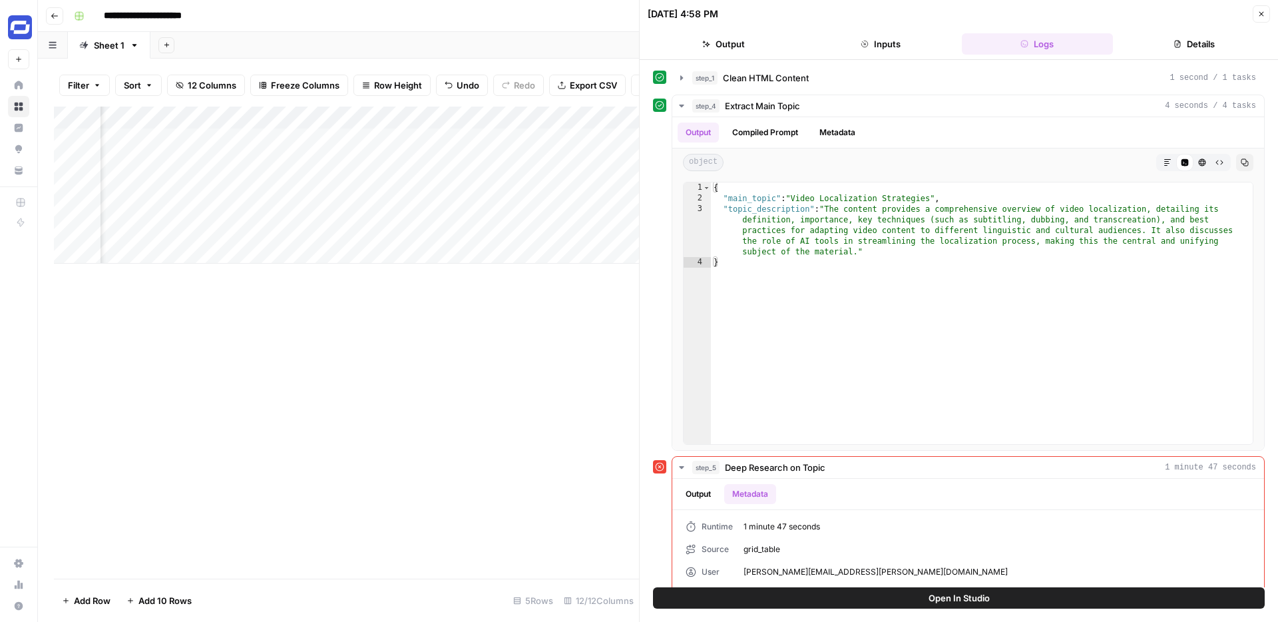
click at [1258, 13] on icon "button" at bounding box center [1262, 14] width 8 height 8
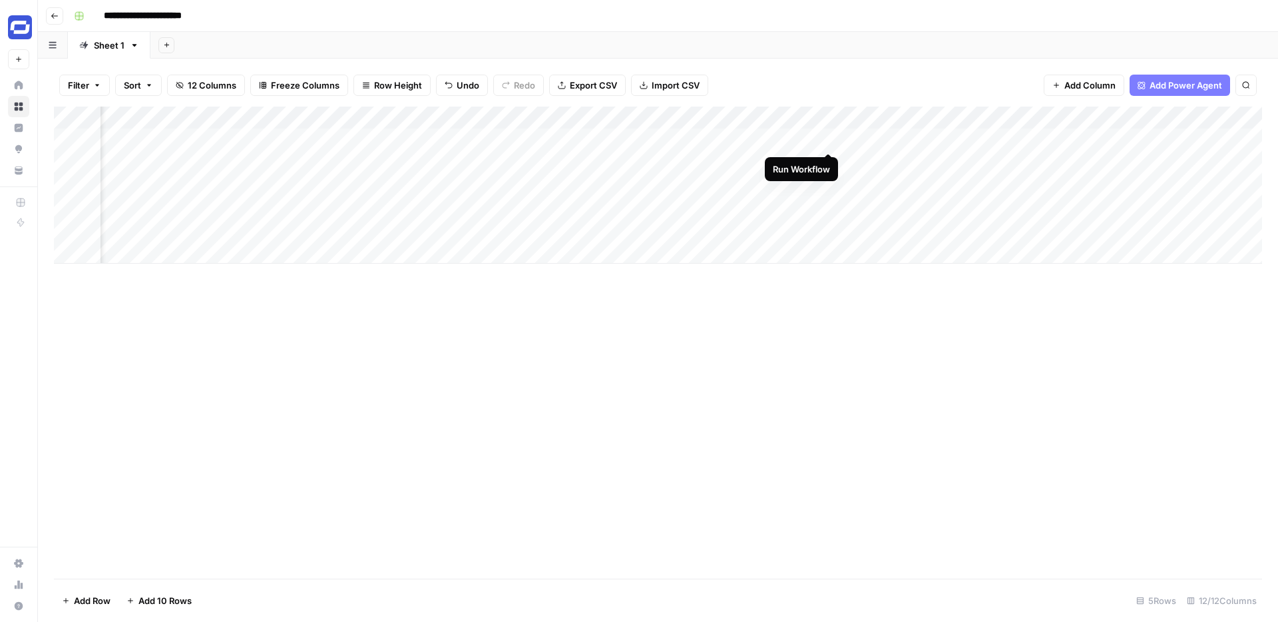
click at [830, 139] on div "Add Column" at bounding box center [658, 185] width 1208 height 157
click at [947, 138] on div "Add Column" at bounding box center [658, 185] width 1208 height 157
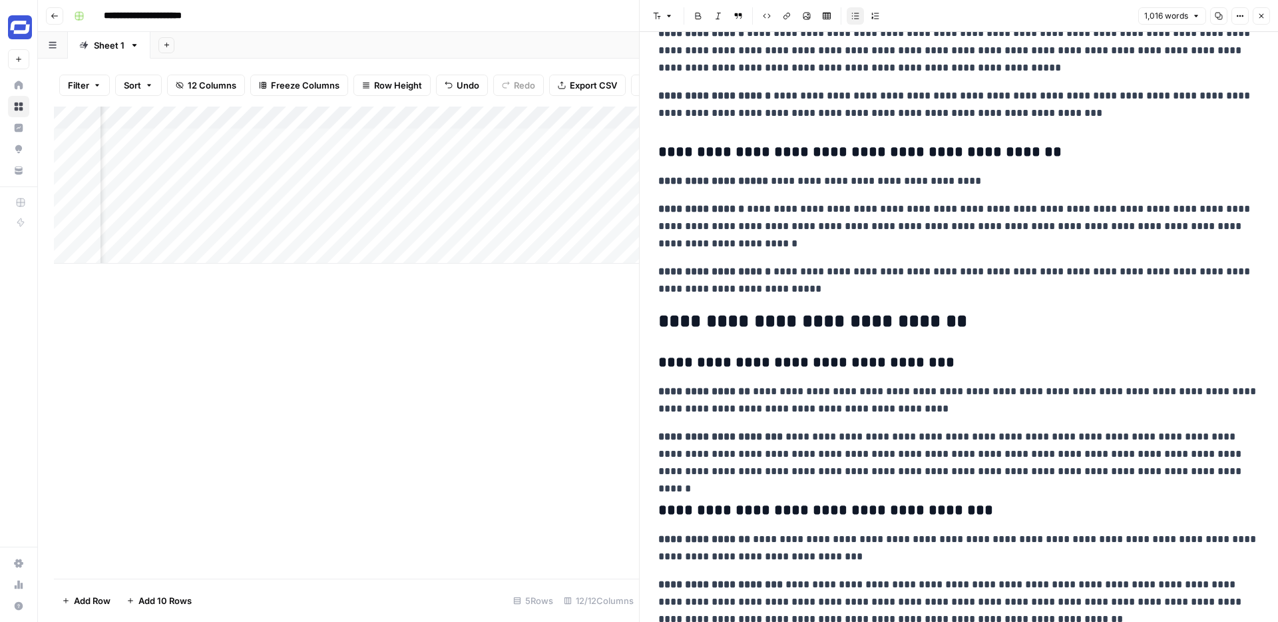
scroll to position [1458, 0]
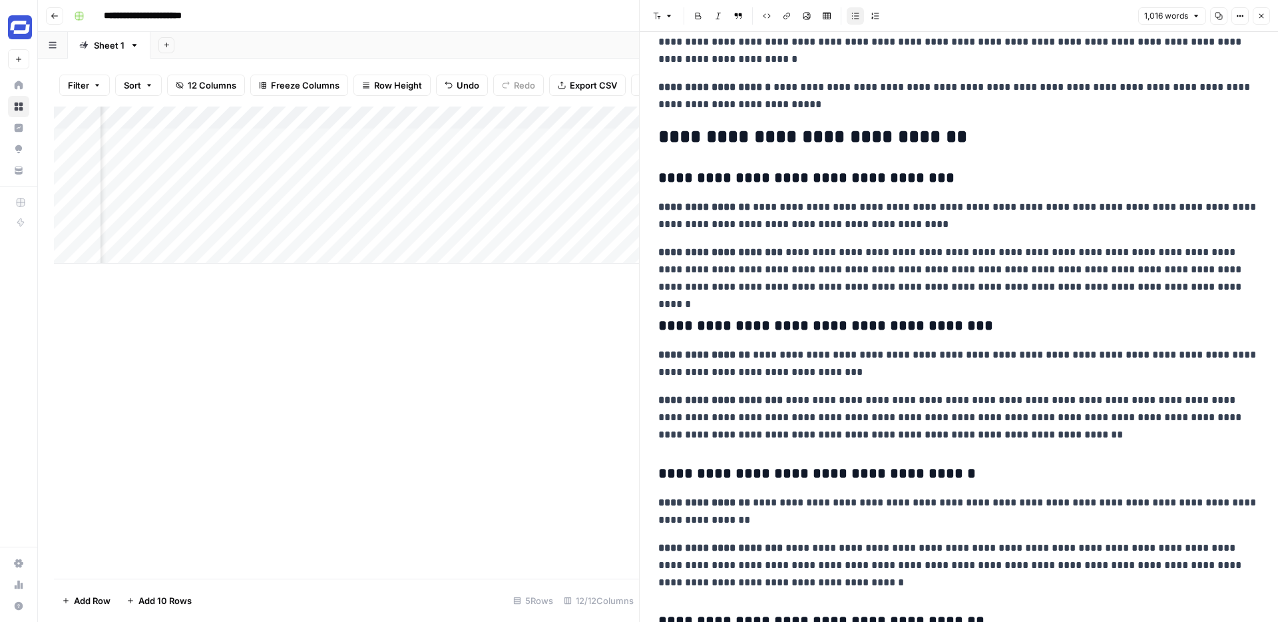
click at [1258, 20] on button "Close" at bounding box center [1261, 15] width 17 height 17
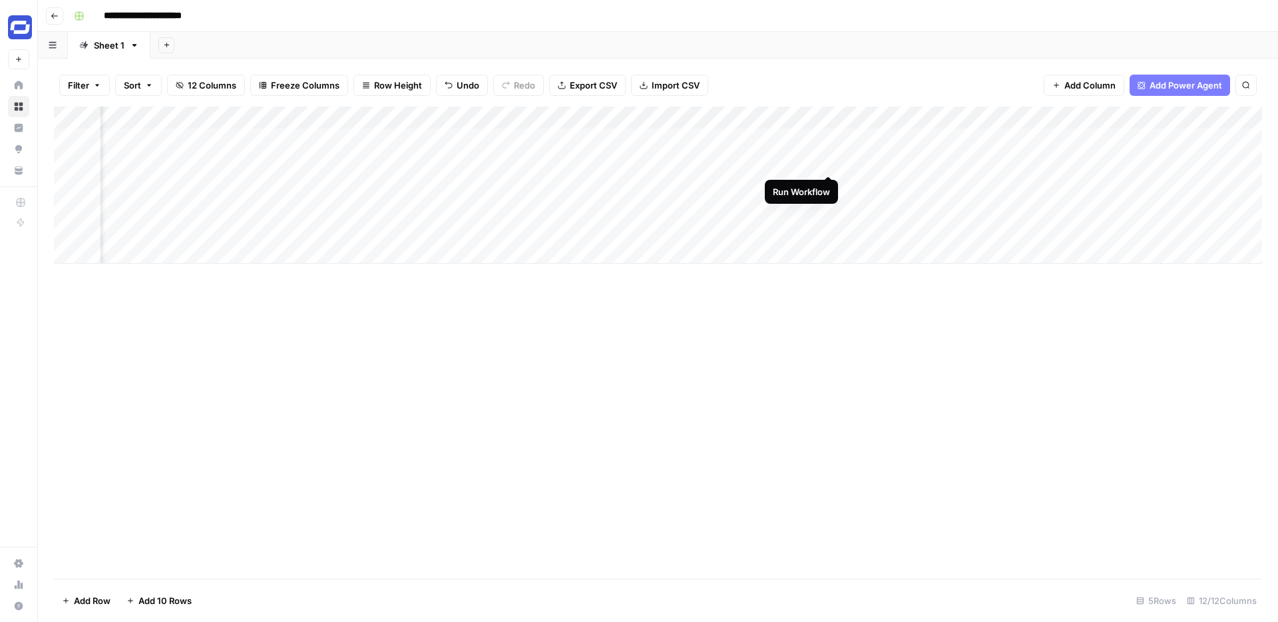
click at [826, 158] on div "Add Column" at bounding box center [658, 185] width 1208 height 157
click at [688, 161] on div "Add Column" at bounding box center [658, 185] width 1208 height 157
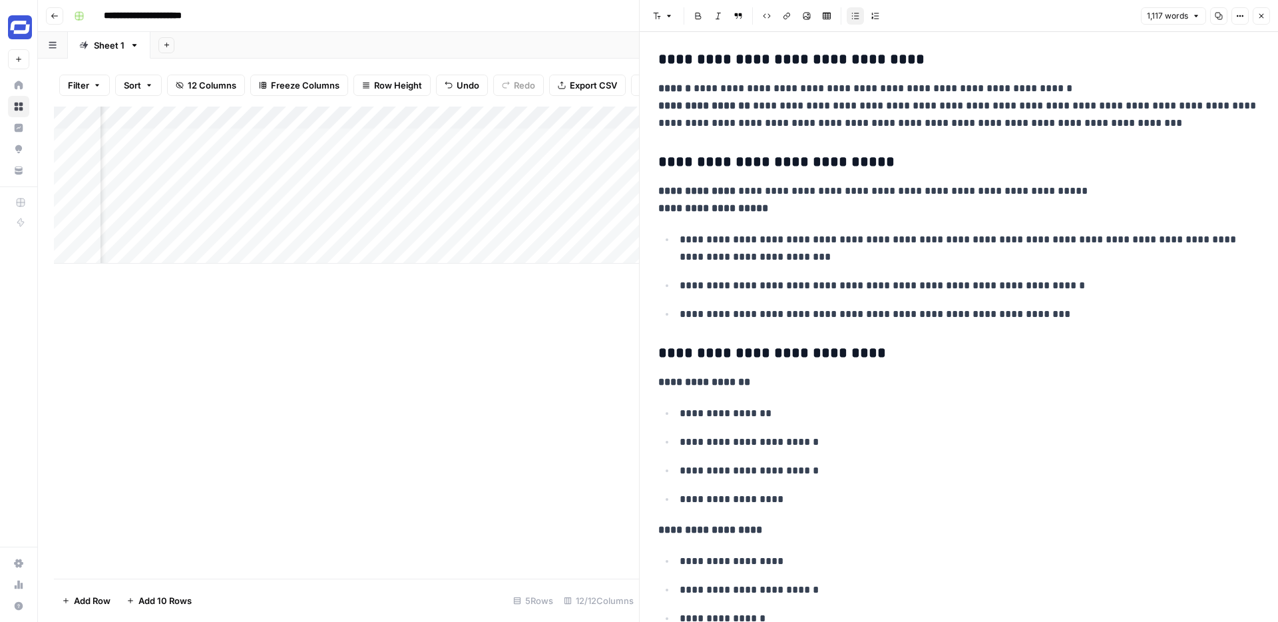
scroll to position [2532, 0]
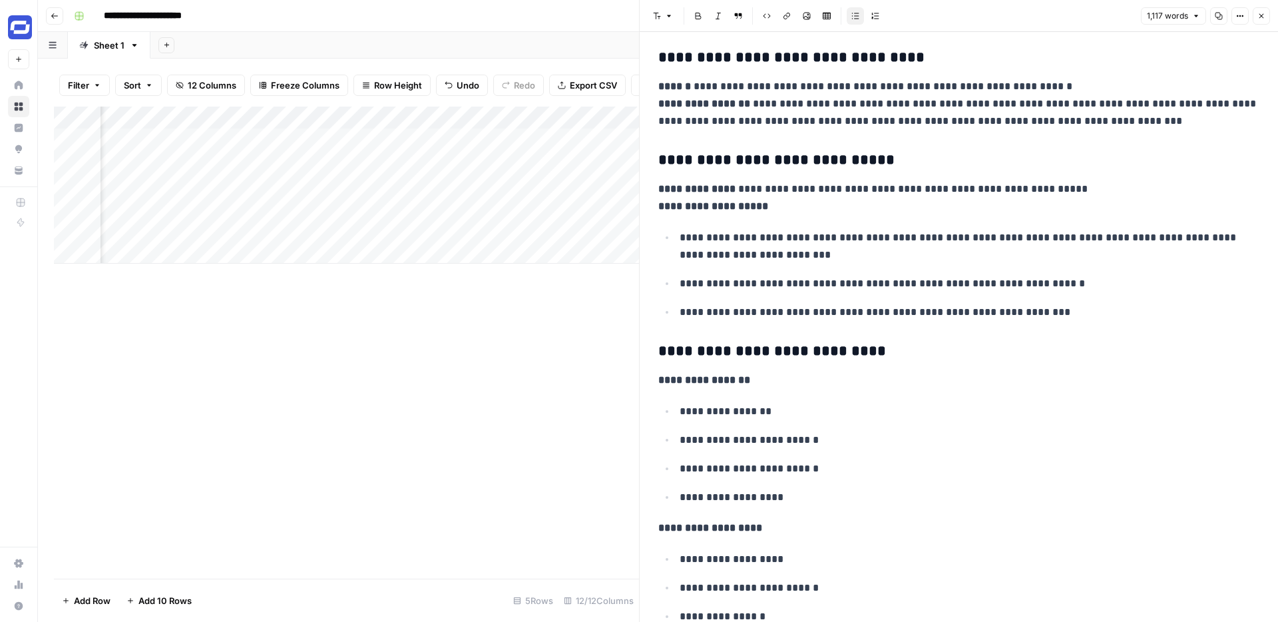
click at [1262, 13] on icon "button" at bounding box center [1262, 16] width 8 height 8
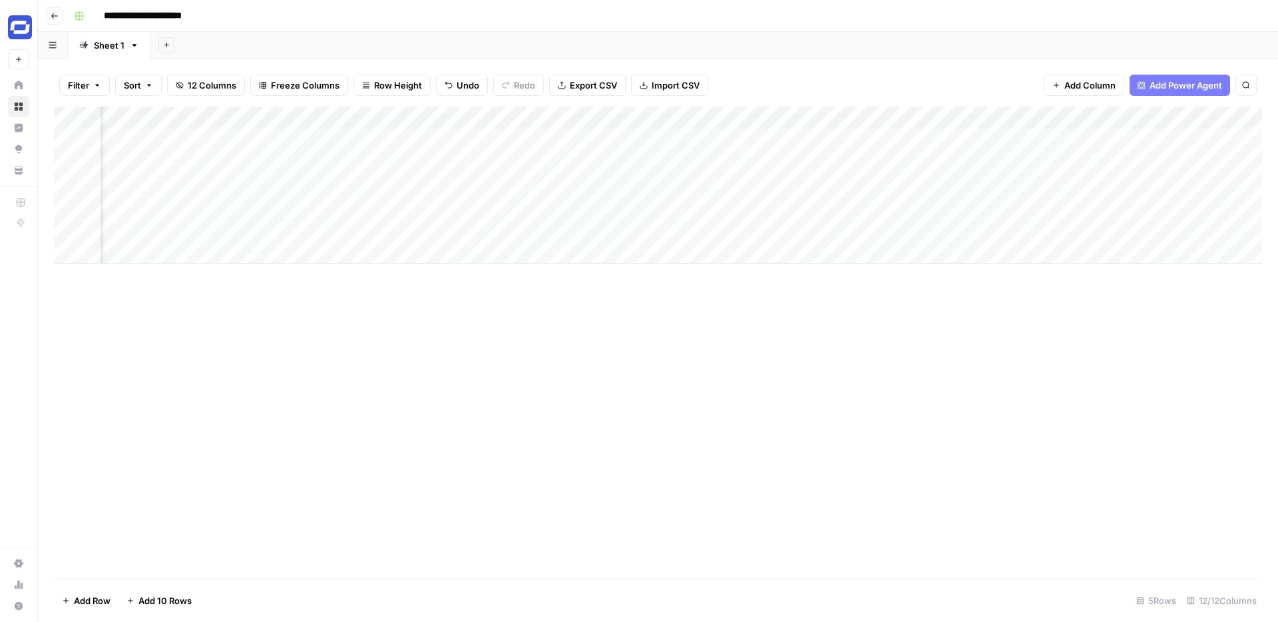
click at [884, 118] on div "Add Column" at bounding box center [658, 185] width 1208 height 157
click at [539, 385] on div "Add Column" at bounding box center [658, 343] width 1208 height 472
click at [814, 138] on div "Add Column" at bounding box center [658, 185] width 1208 height 157
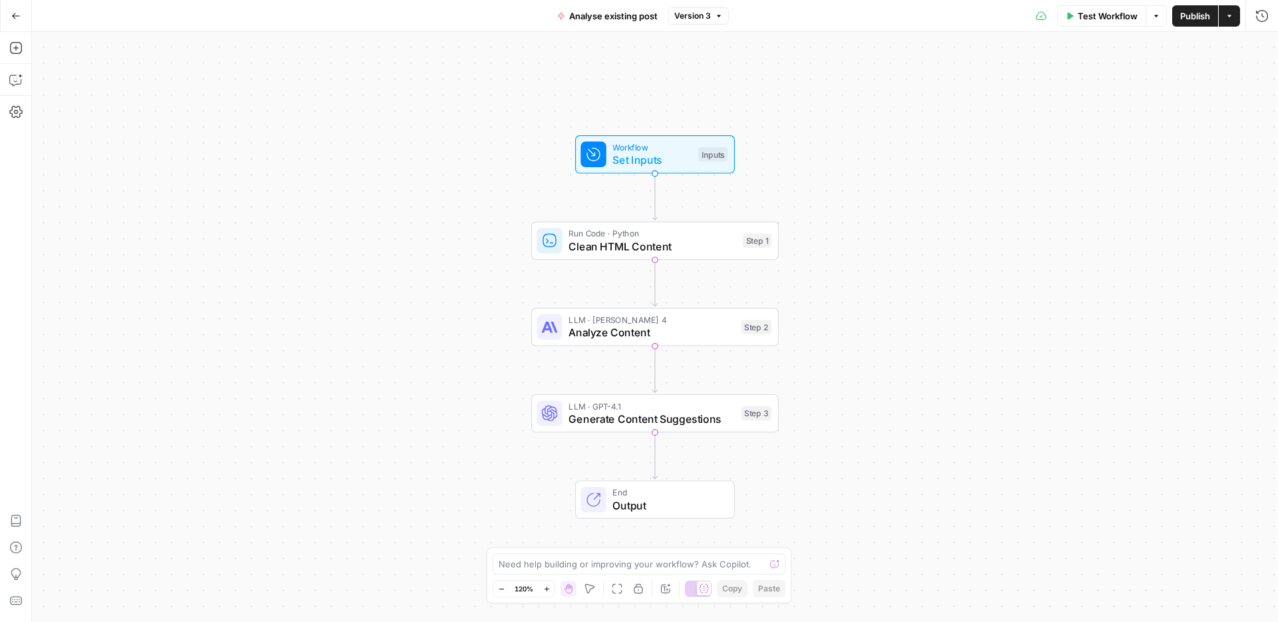
click at [397, 168] on div "Workflow Set Inputs Inputs Run Code · Python Clean HTML Content Step 1 LLM · [P…" at bounding box center [655, 327] width 1246 height 590
click at [656, 244] on span "Clean HTML Content" at bounding box center [653, 246] width 168 height 16
click at [621, 19] on span "Analyse existing post" at bounding box center [613, 15] width 89 height 13
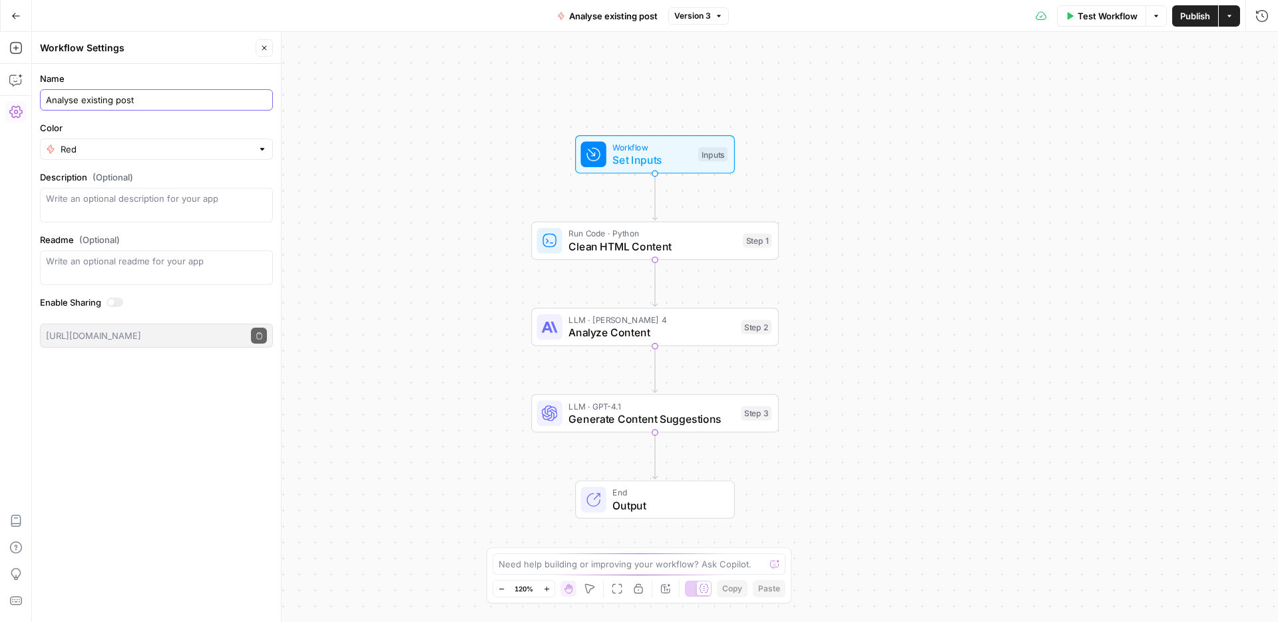
click at [182, 103] on input "Analyse existing post" at bounding box center [156, 99] width 221 height 13
type input "Suggest improvements"
click at [428, 120] on div "Workflow Set Inputs Inputs Test Step Run Code · Python Clean HTML Content Step …" at bounding box center [655, 327] width 1246 height 590
click at [589, 564] on textarea at bounding box center [632, 563] width 266 height 13
type textarea "explain what each step is doing"
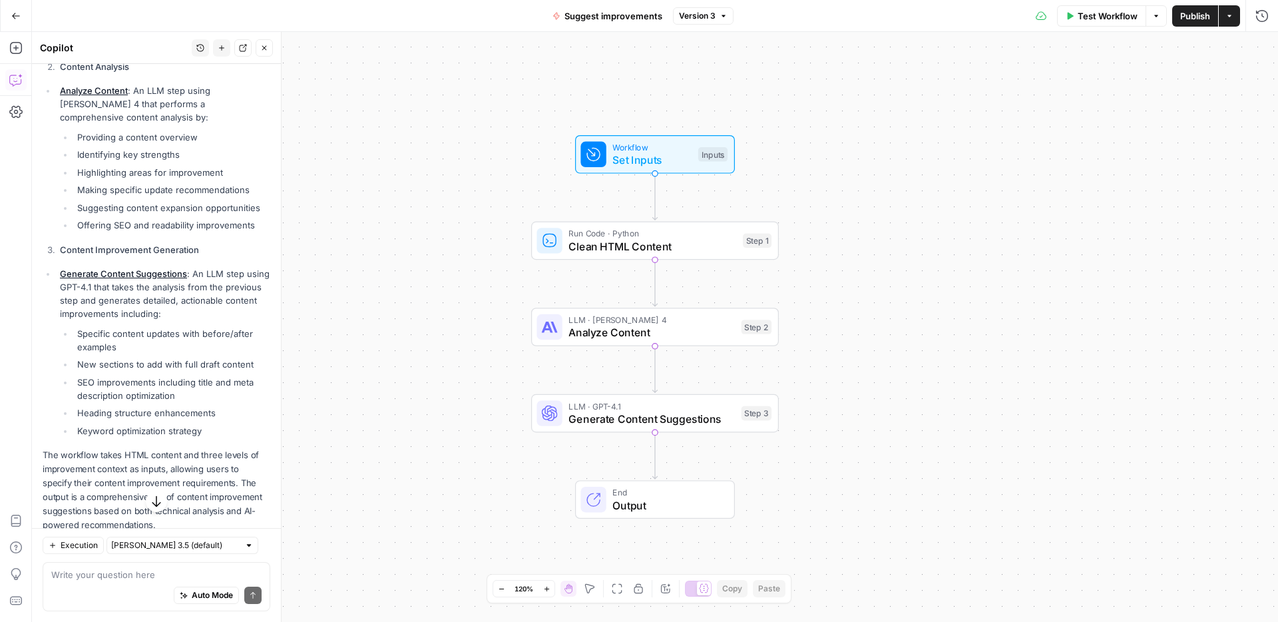
scroll to position [362, 0]
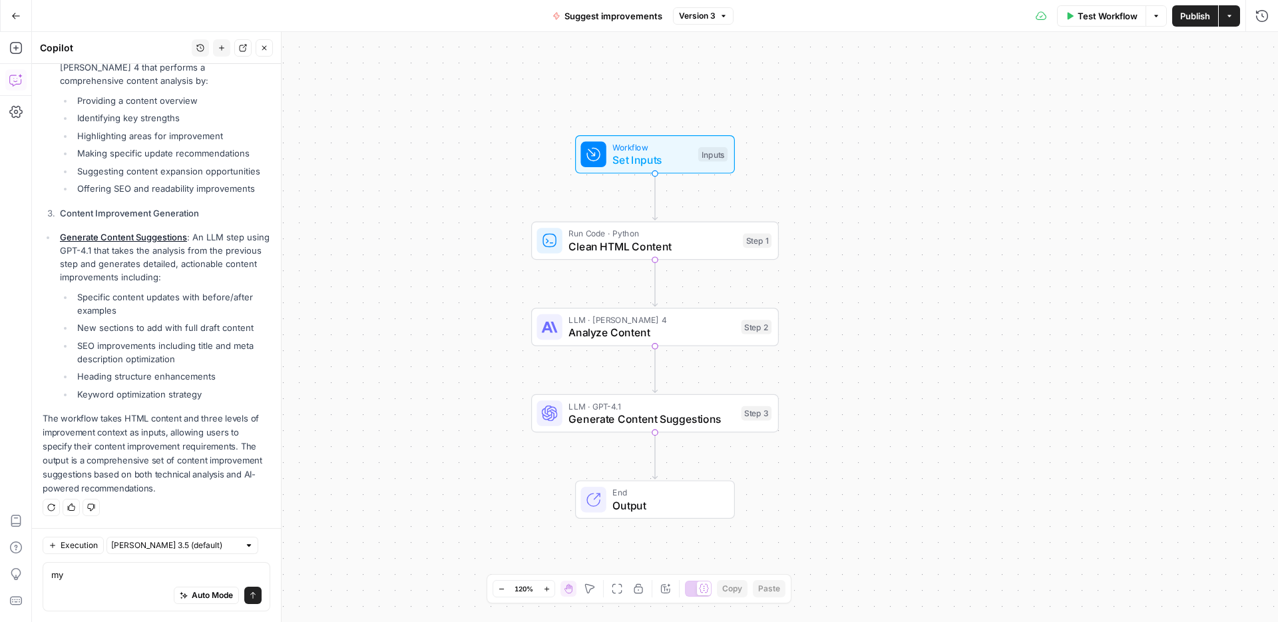
type textarea "m"
type textarea "i'm starting to think"
type textarea "I'm thinking of the"
type textarea "h"
click at [627, 144] on span "Workflow" at bounding box center [651, 146] width 79 height 13
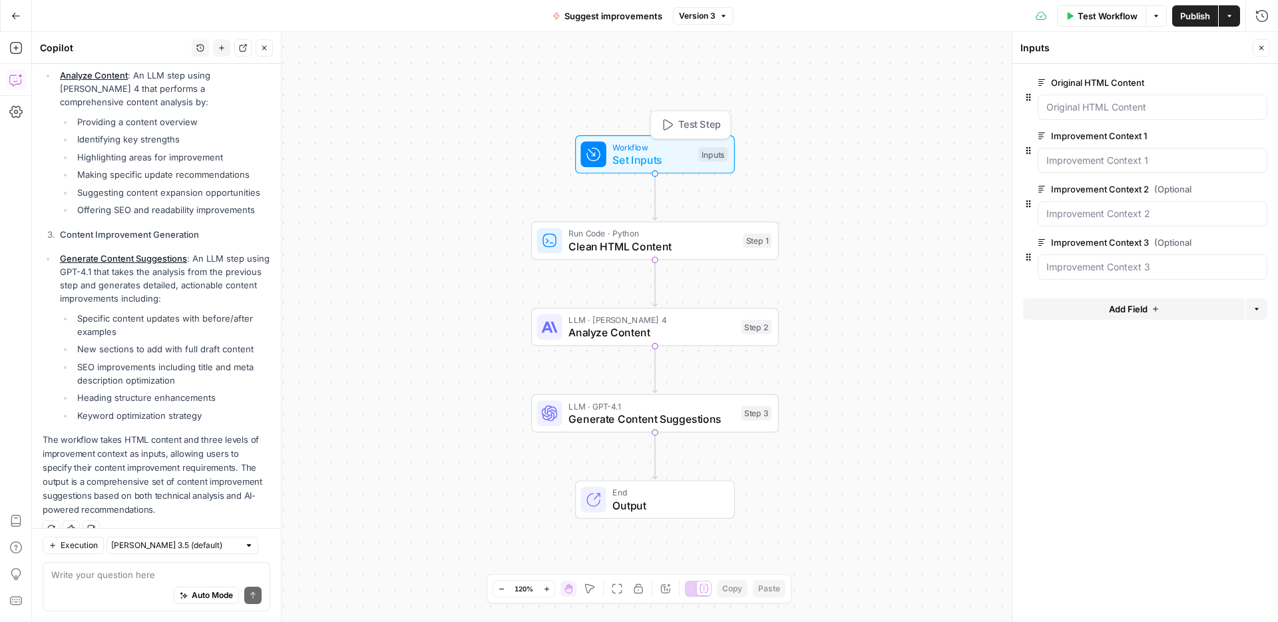
scroll to position [383, 0]
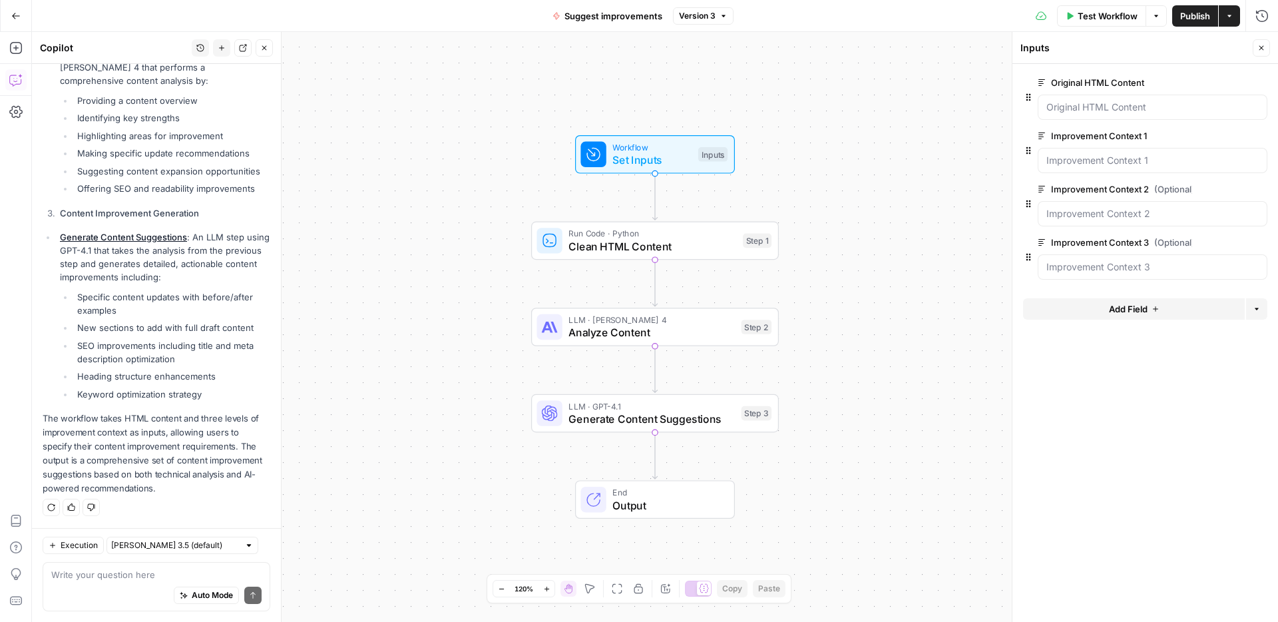
click at [138, 585] on div "Auto Mode Send" at bounding box center [156, 595] width 210 height 29
type textarea "there is improv"
type textarea "3"
type textarea "of the"
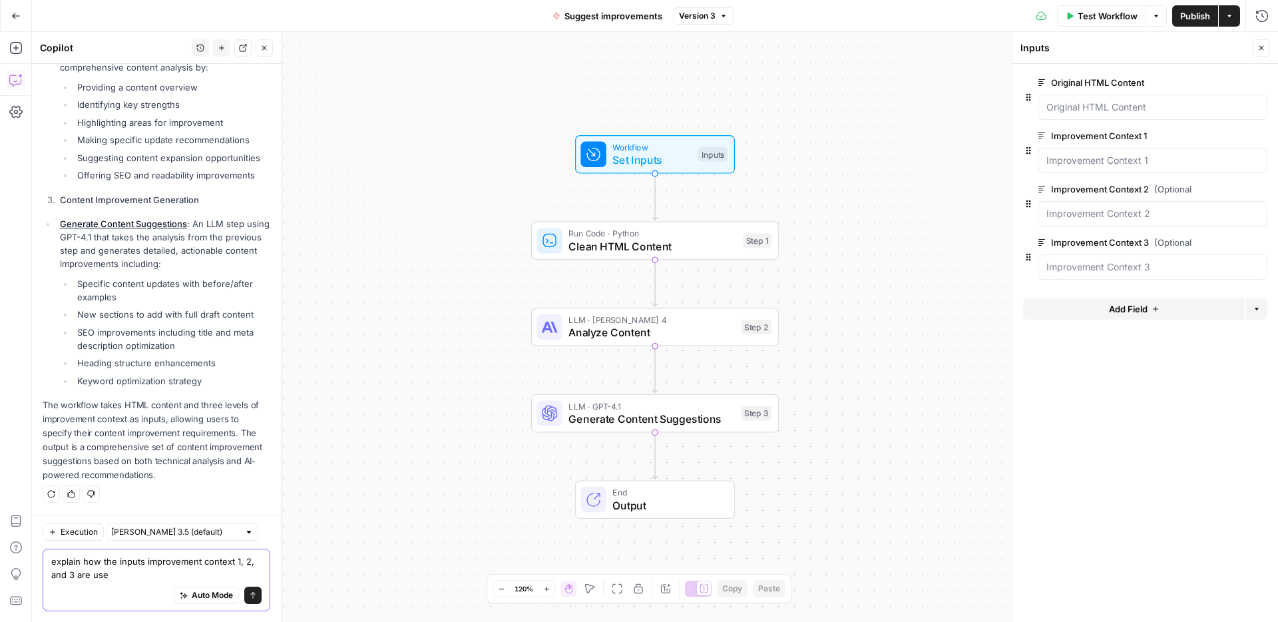
type textarea "explain how the inputs improvement context 1, 2, and 3 are used"
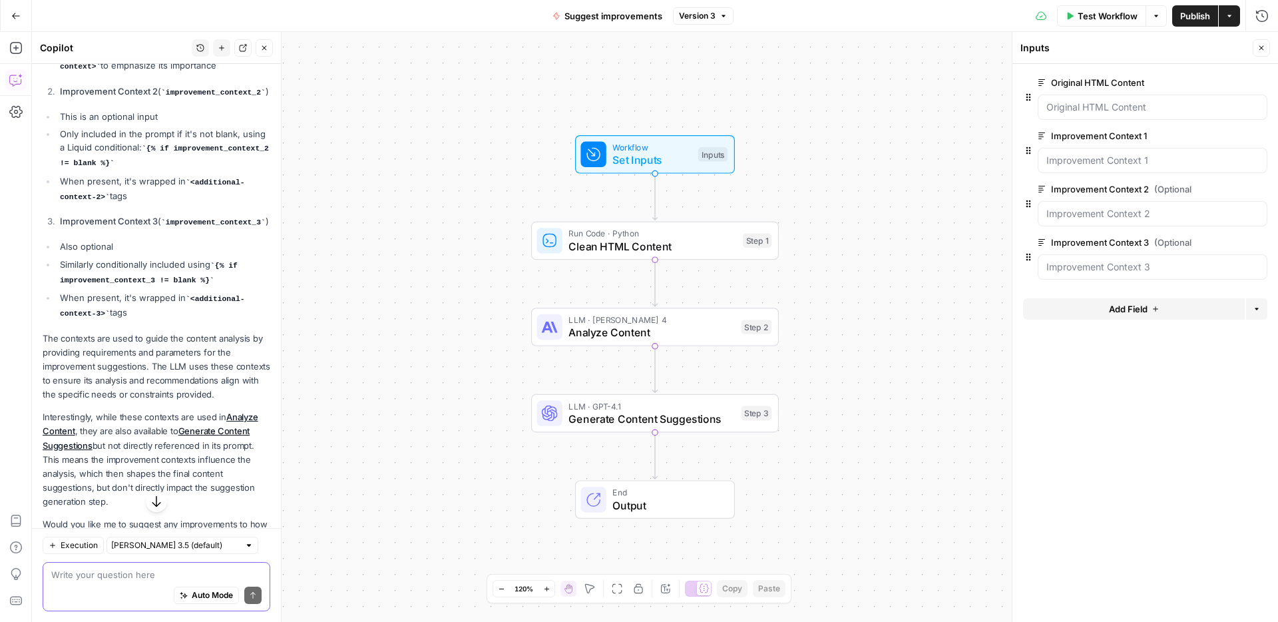
scroll to position [1036, 0]
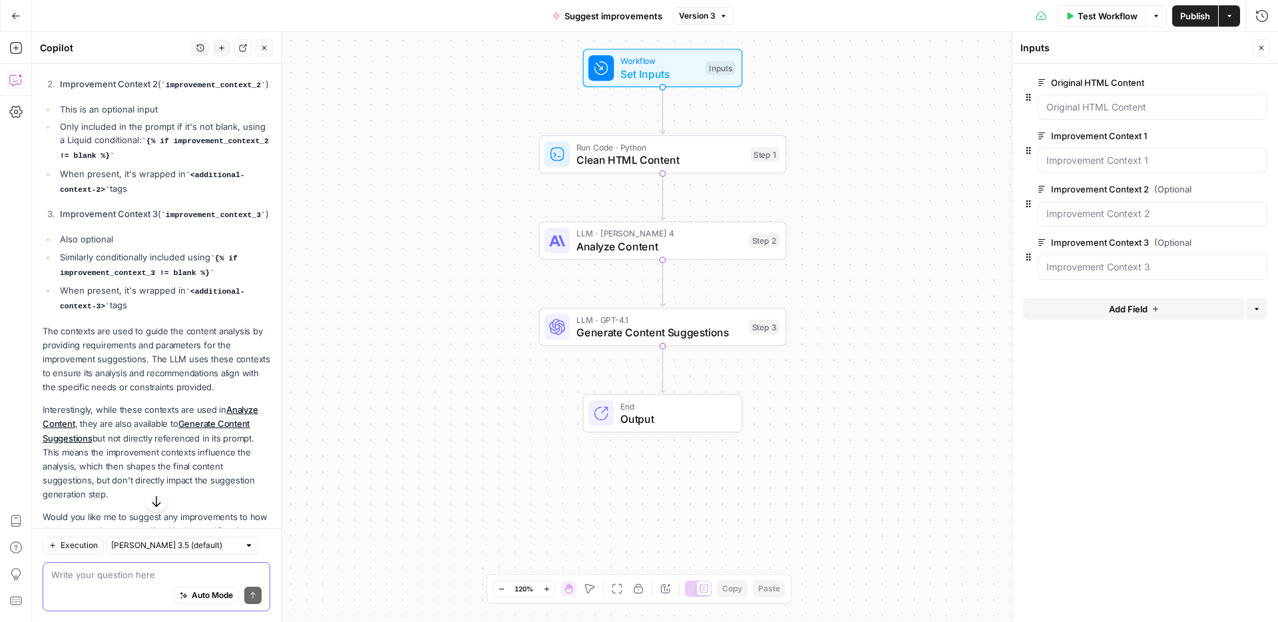
click at [131, 575] on textarea at bounding box center [156, 574] width 210 height 13
click at [239, 568] on textarea "I want to replace step 2 and 3 with two steps:" at bounding box center [156, 574] width 210 height 13
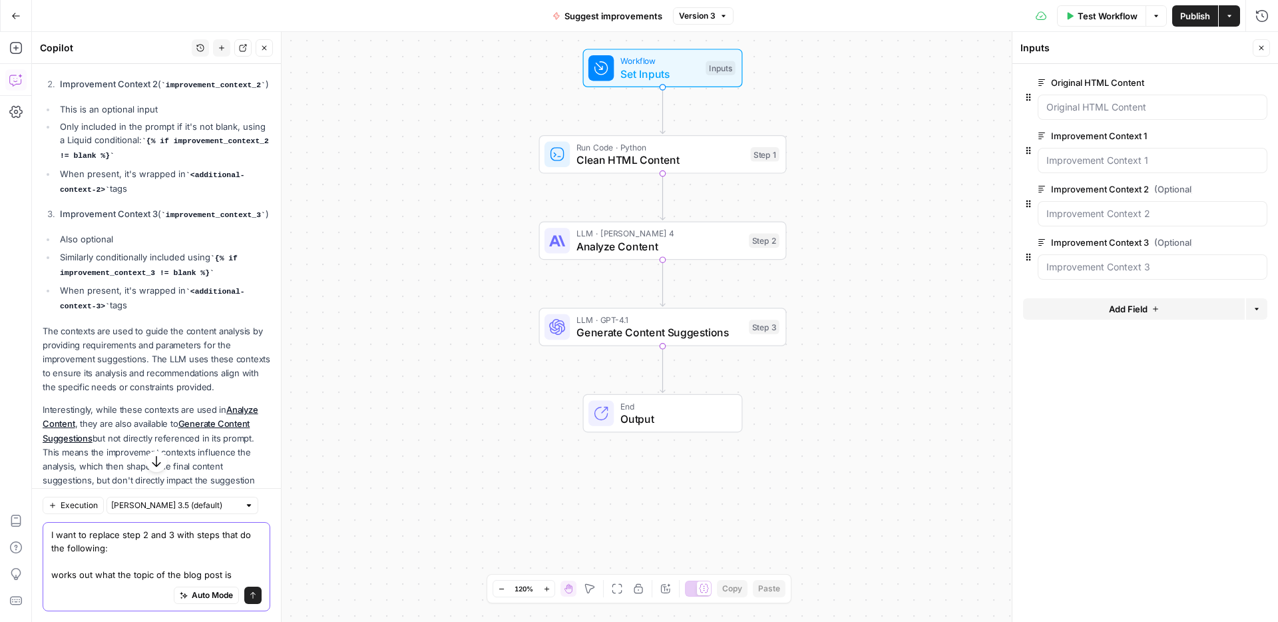
click at [232, 553] on textarea "I want to replace step 2 and 3 with steps that do the following: works out what…" at bounding box center [156, 554] width 210 height 53
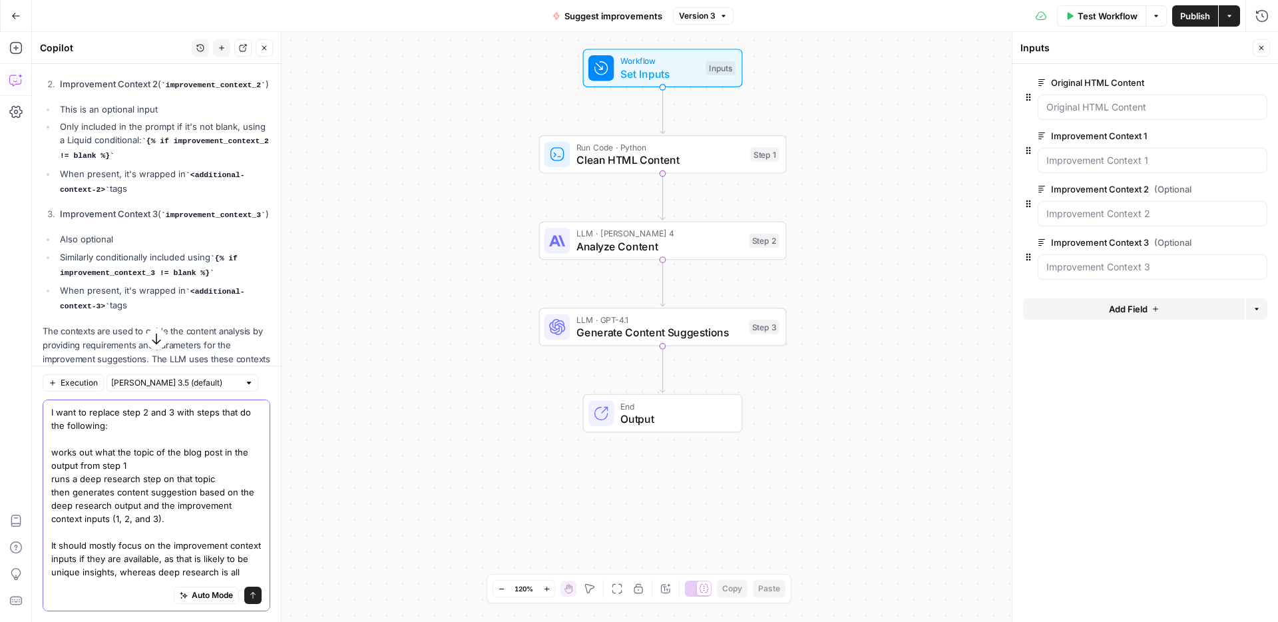
scroll to position [37, 0]
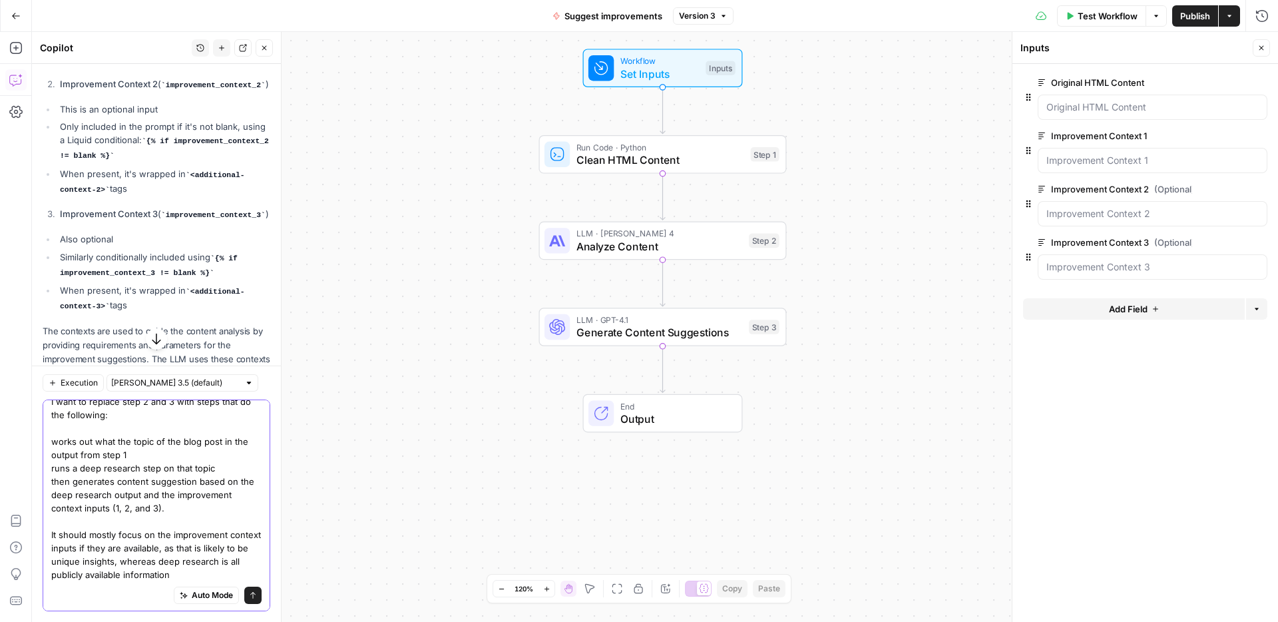
type textarea "I want to replace step 2 and 3 with steps that do the following: works out what…"
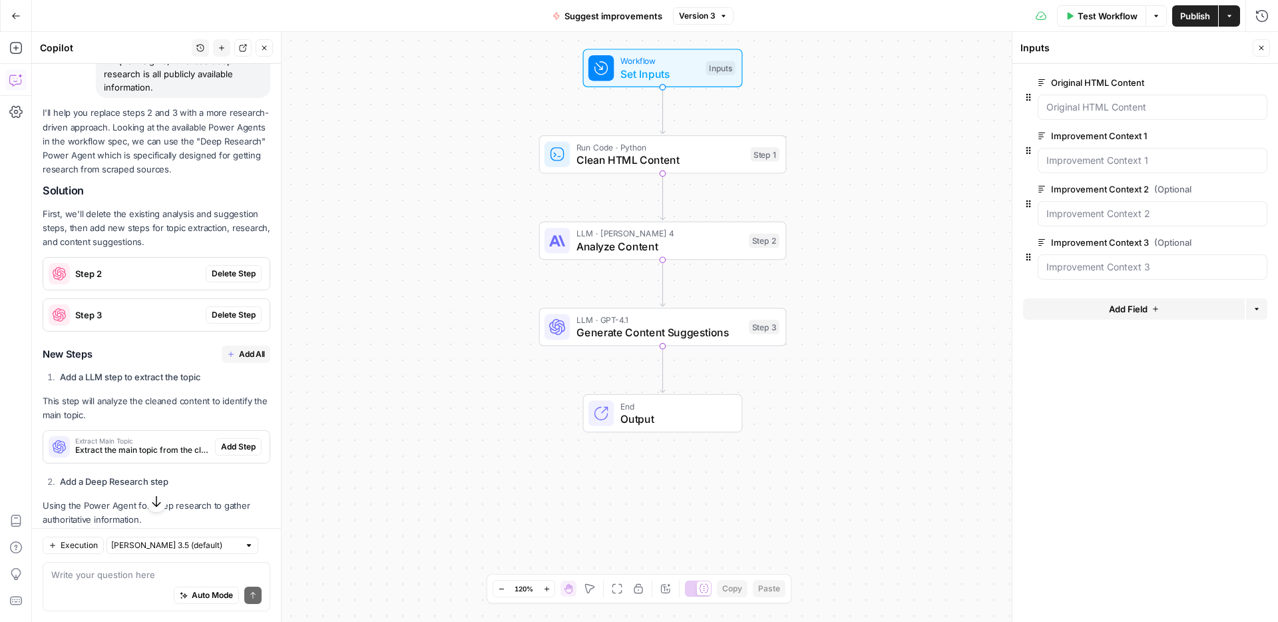
scroll to position [1753, 0]
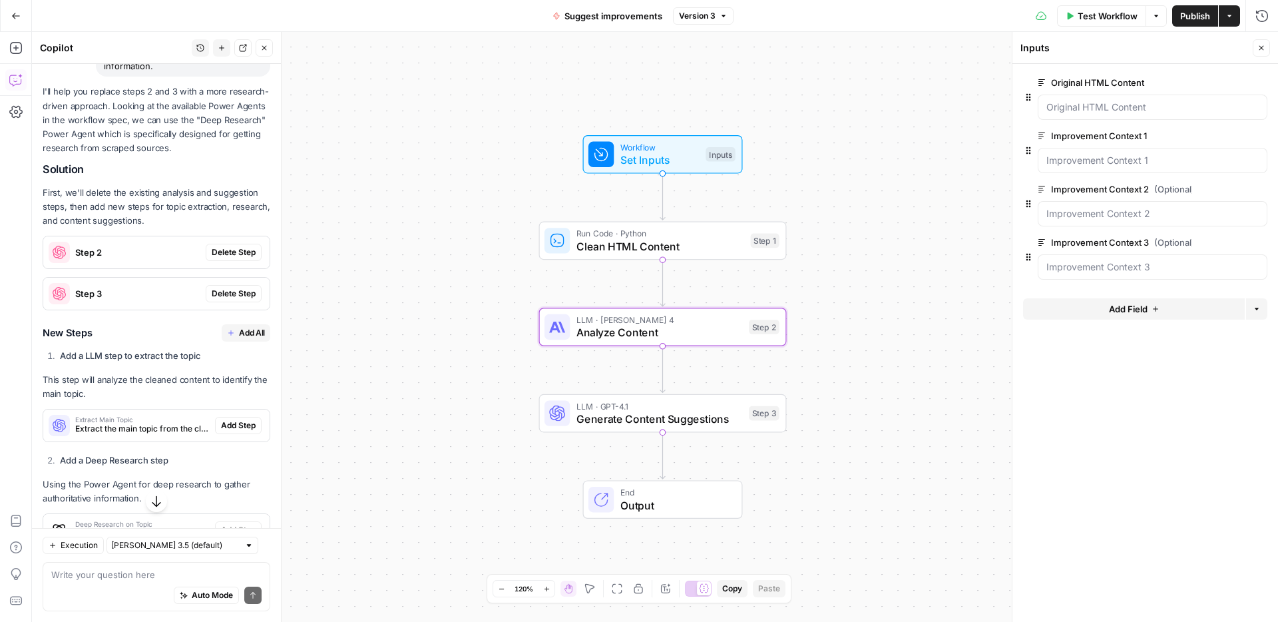
click at [227, 258] on span "Delete Step" at bounding box center [234, 252] width 44 height 12
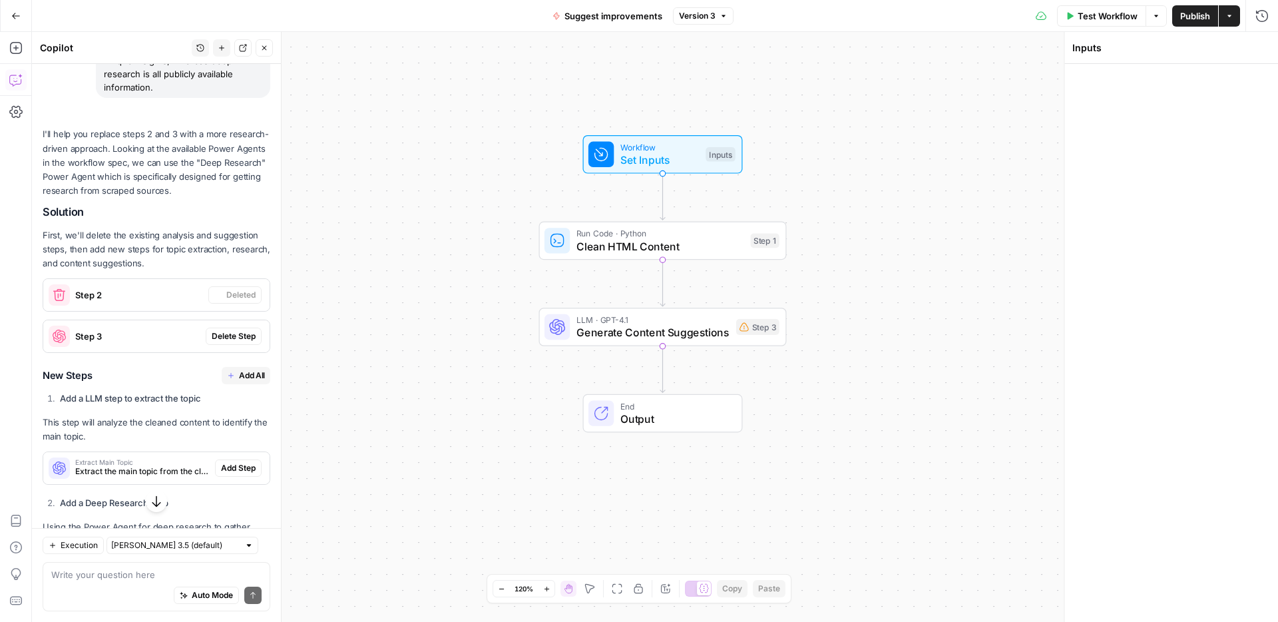
scroll to position [1774, 0]
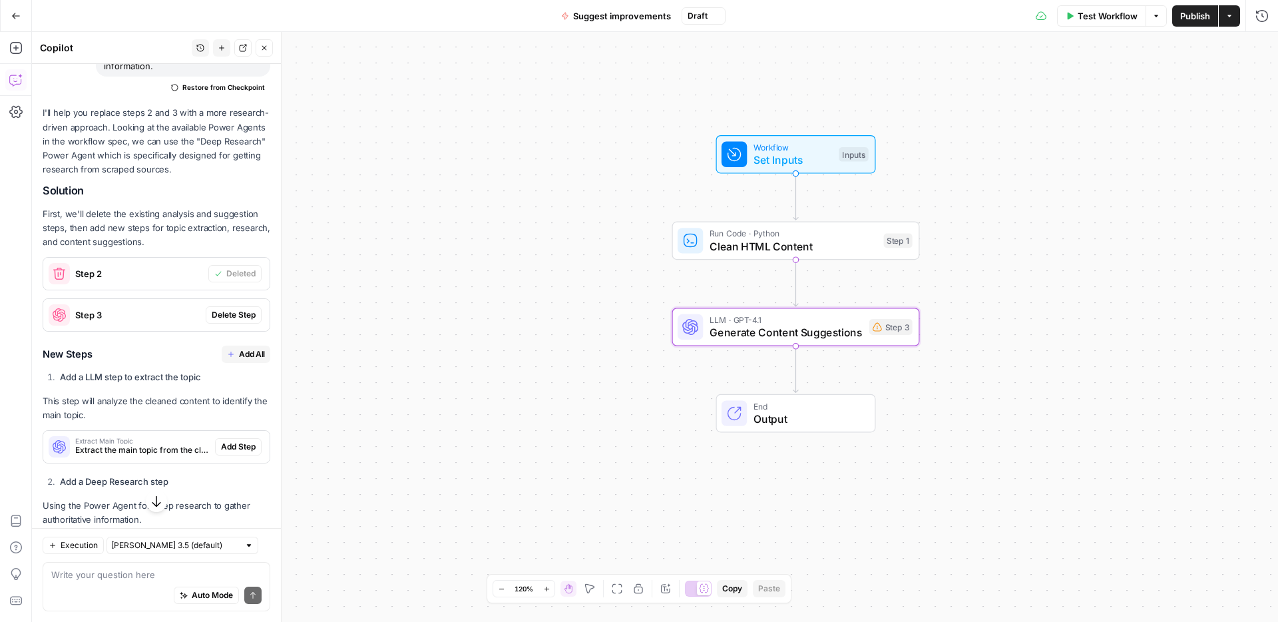
click at [242, 331] on div "Step 3 Delete Step" at bounding box center [156, 315] width 226 height 32
click at [239, 321] on span "Delete Step" at bounding box center [234, 315] width 44 height 12
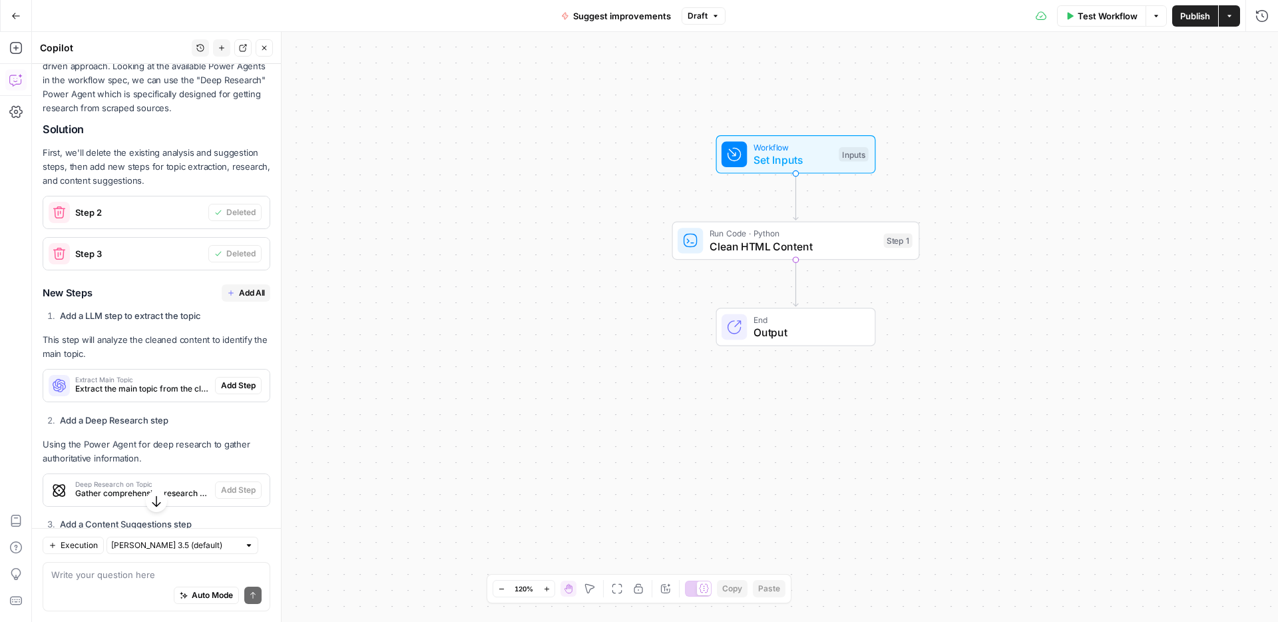
scroll to position [1879, 0]
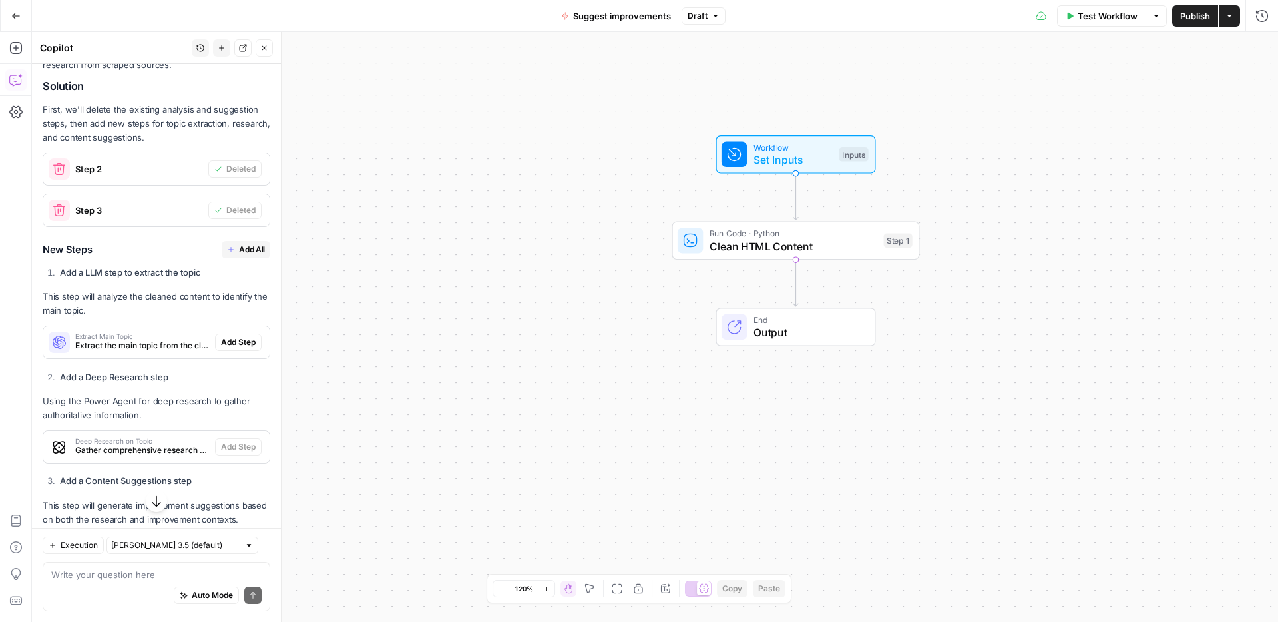
click at [241, 256] on span "Add All" at bounding box center [252, 250] width 26 height 12
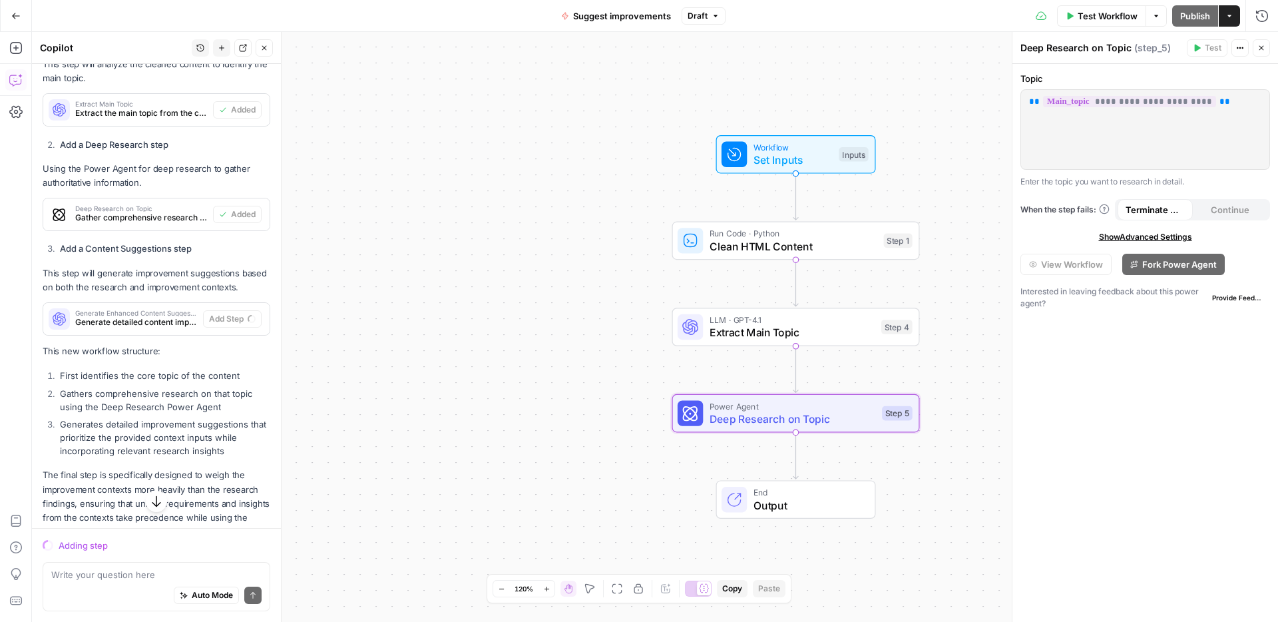
scroll to position [2056, 0]
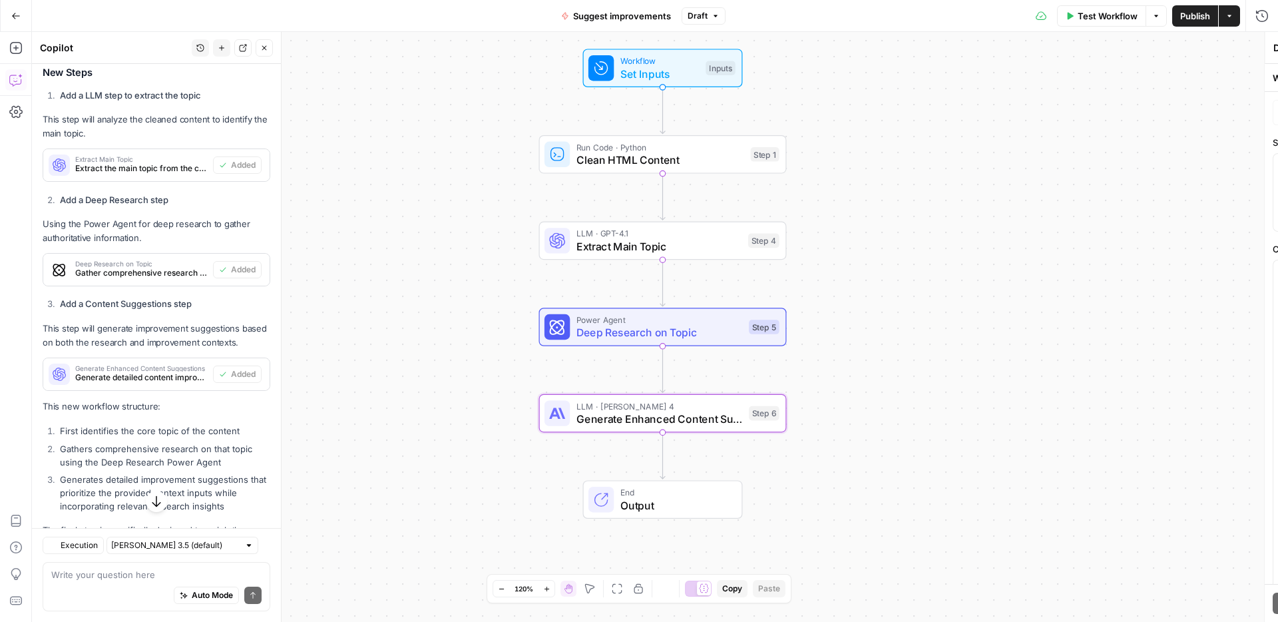
type textarea "Generate Enhanced Content Suggestions"
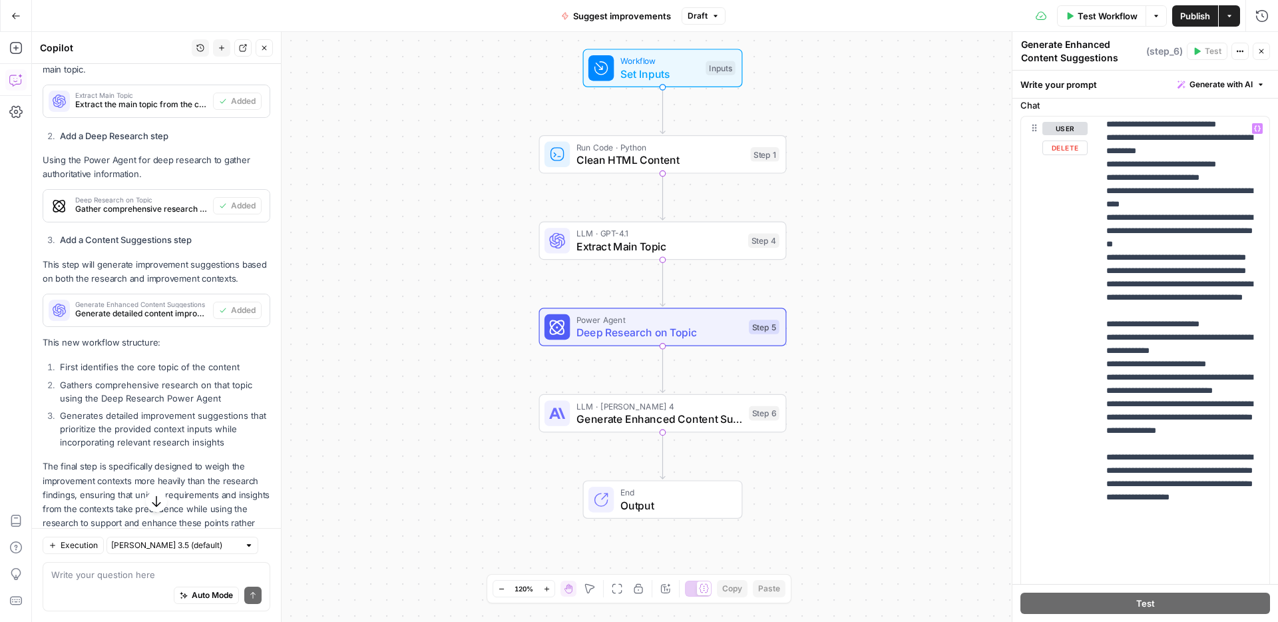
scroll to position [1372, 0]
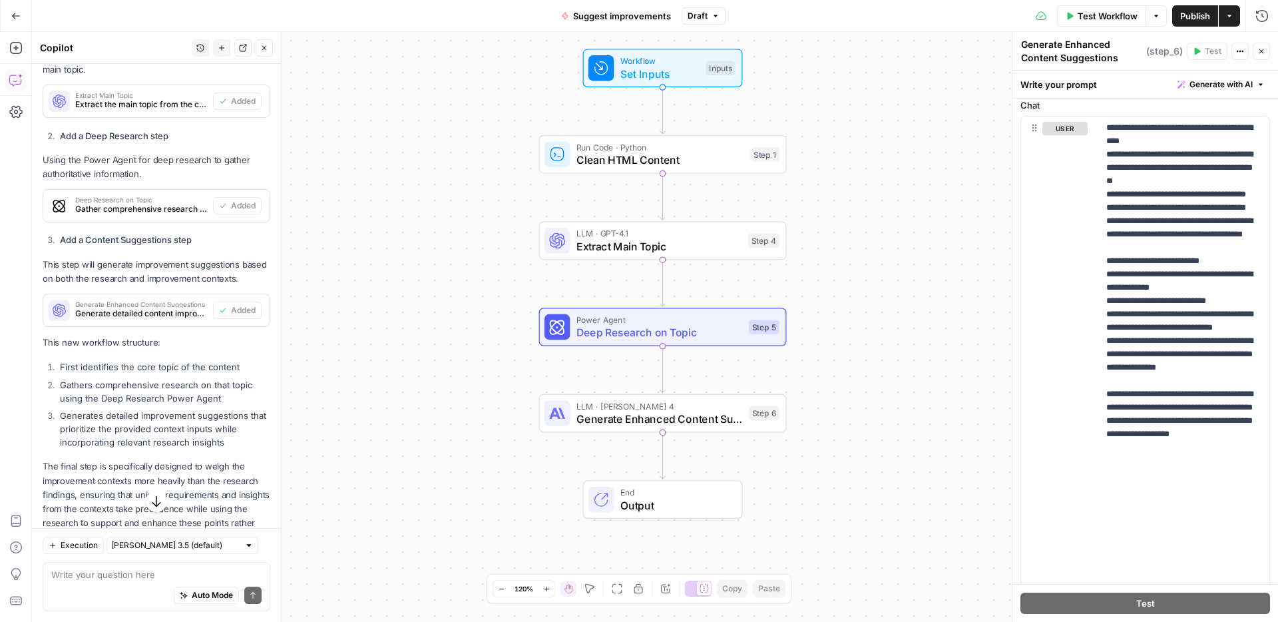
click at [1089, 21] on span "Test Workflow" at bounding box center [1108, 15] width 60 height 13
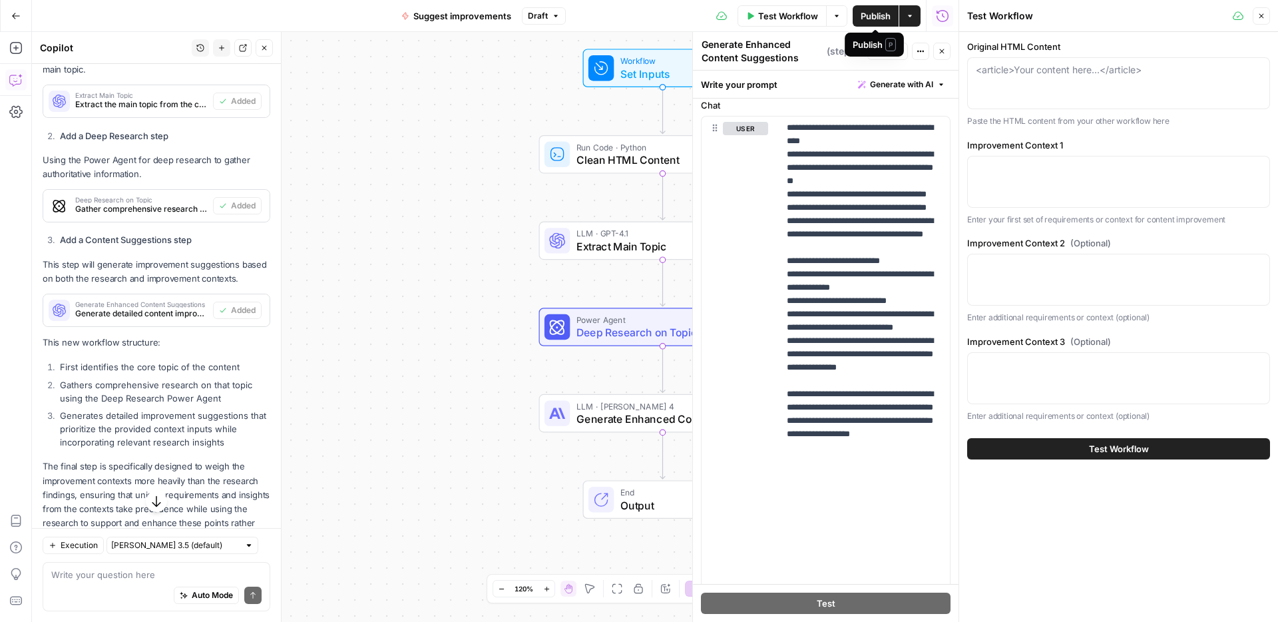
click at [874, 14] on span "Publish" at bounding box center [876, 15] width 30 height 13
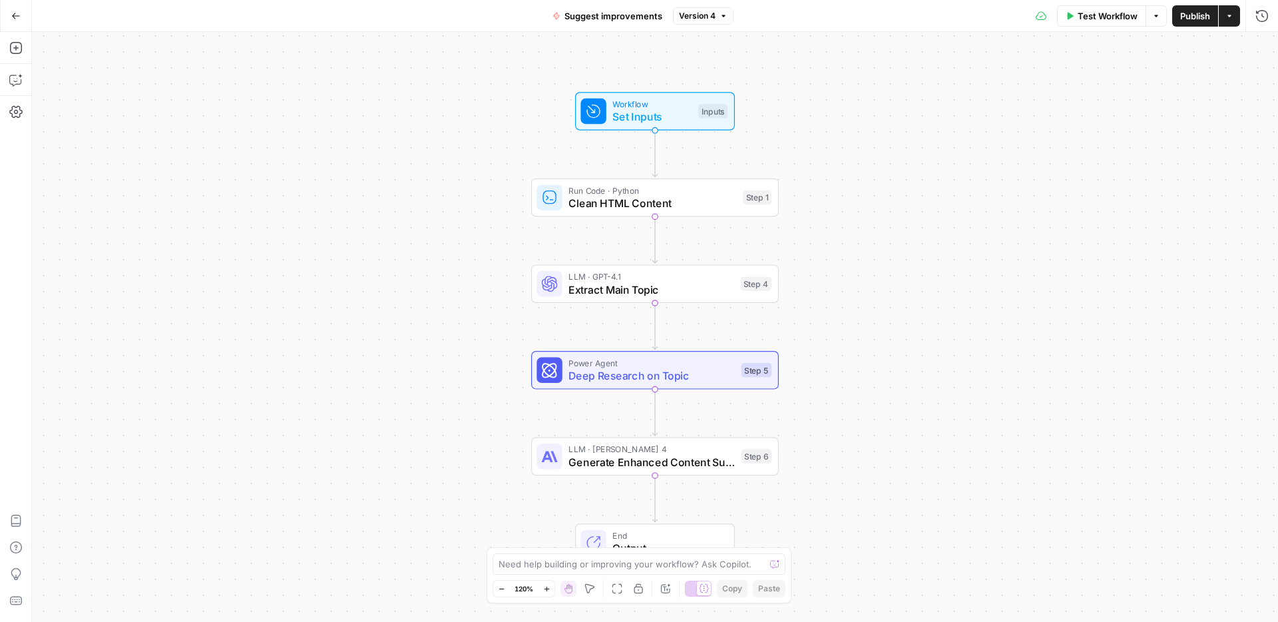
click at [1191, 17] on span "Publish" at bounding box center [1195, 15] width 30 height 13
click at [577, 567] on span "M" at bounding box center [581, 562] width 13 height 13
click at [524, 565] on textarea at bounding box center [632, 563] width 266 height 13
type textarea "O"
paste textarea "{ "message": "PDF could not be converted to text.", "code": "PDF_ERROR" }"
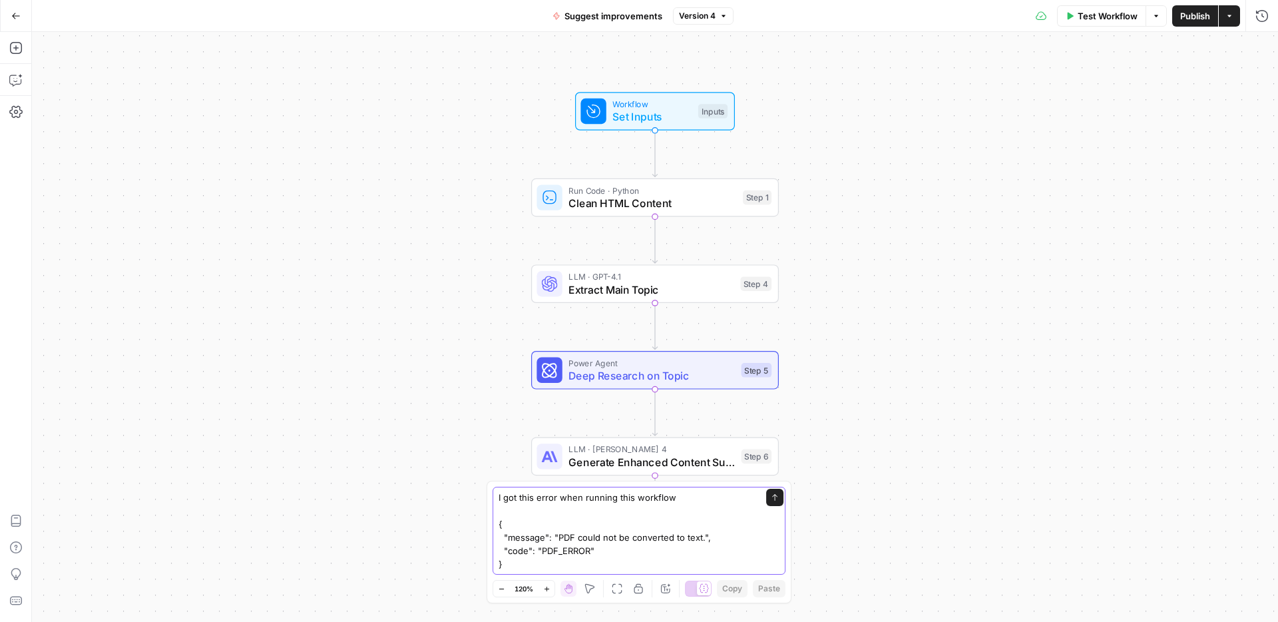
click at [675, 491] on textarea "I got this error when running this workflow { "message": "PDF could not be conv…" at bounding box center [626, 531] width 254 height 80
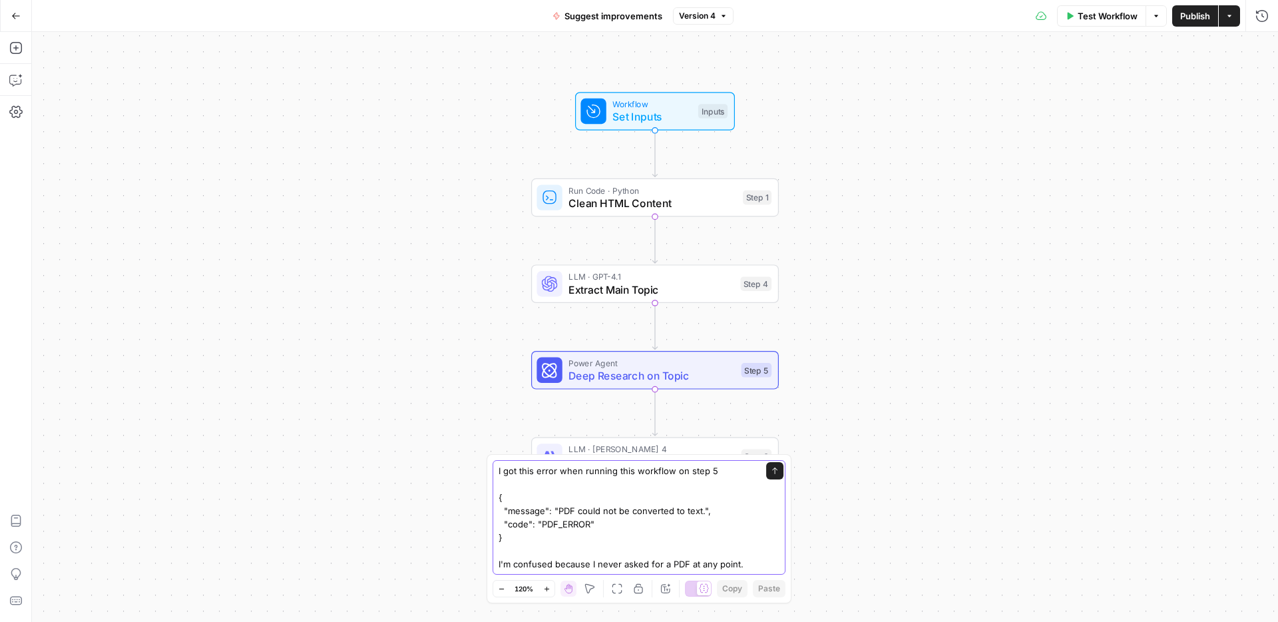
click at [740, 563] on textarea "I got this error when running this workflow on step 5 { "message": "PDF could n…" at bounding box center [626, 517] width 254 height 107
type textarea "I got this error when running this workflow on step 5 { "message": "PDF could n…"
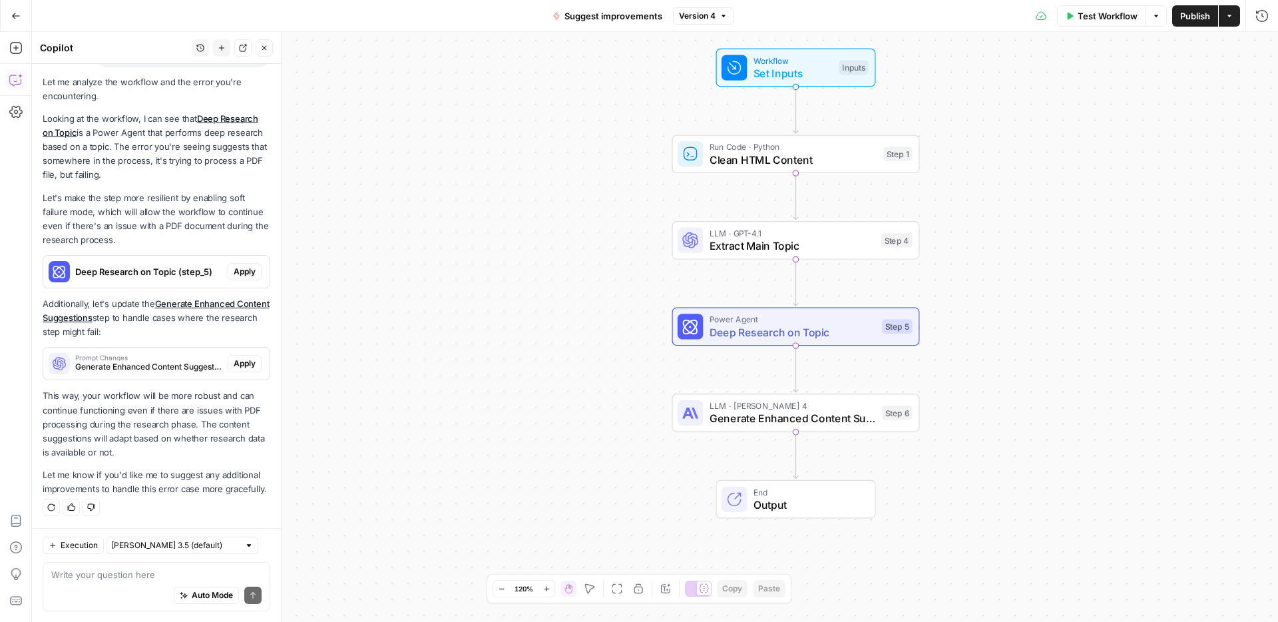
scroll to position [271, 0]
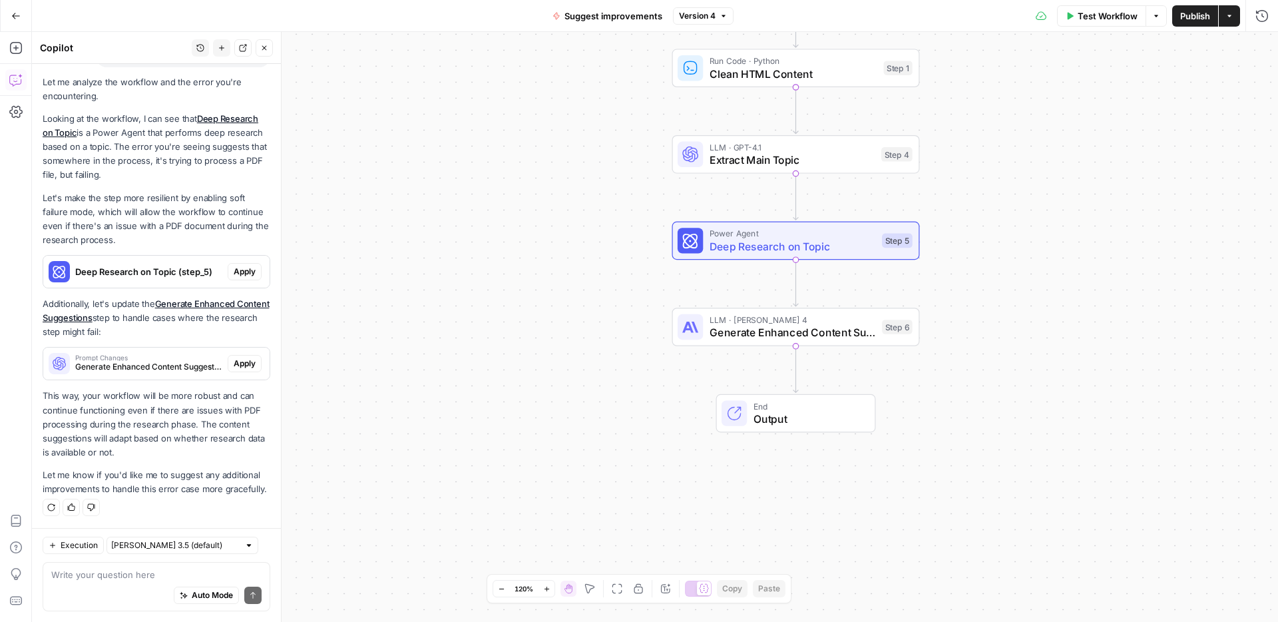
click at [115, 584] on div "Auto Mode Send" at bounding box center [156, 595] width 210 height 29
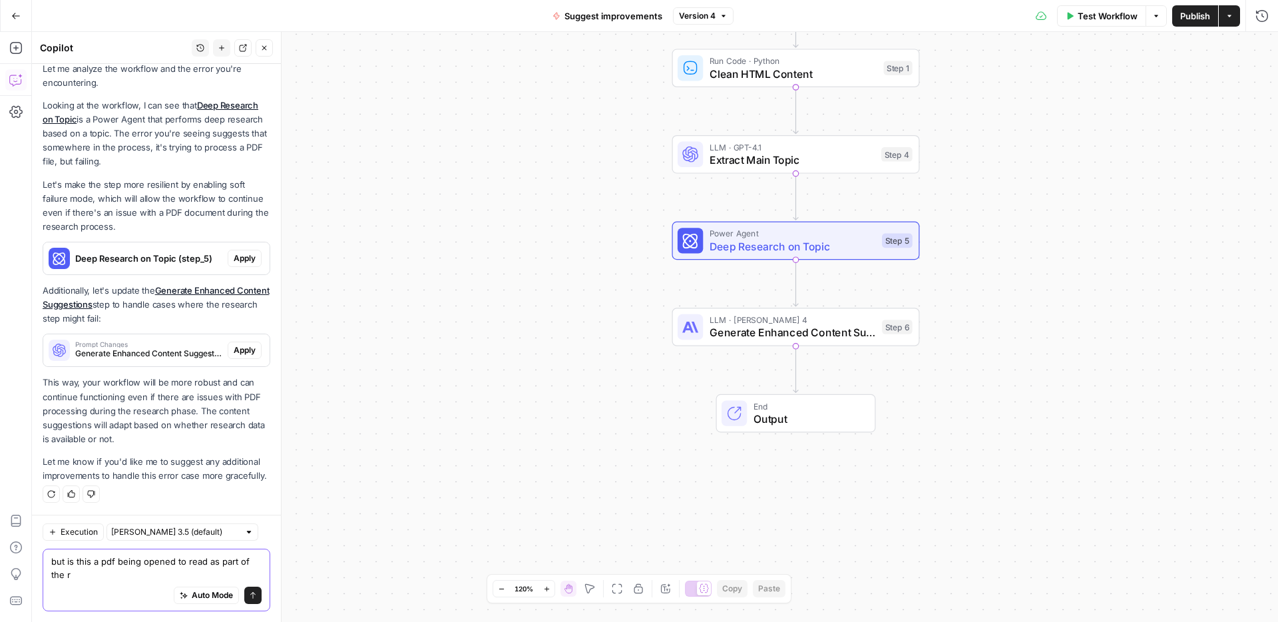
scroll to position [284, 0]
type textarea "but is this a pdf being opened to read as part of the research, or is it trying…"
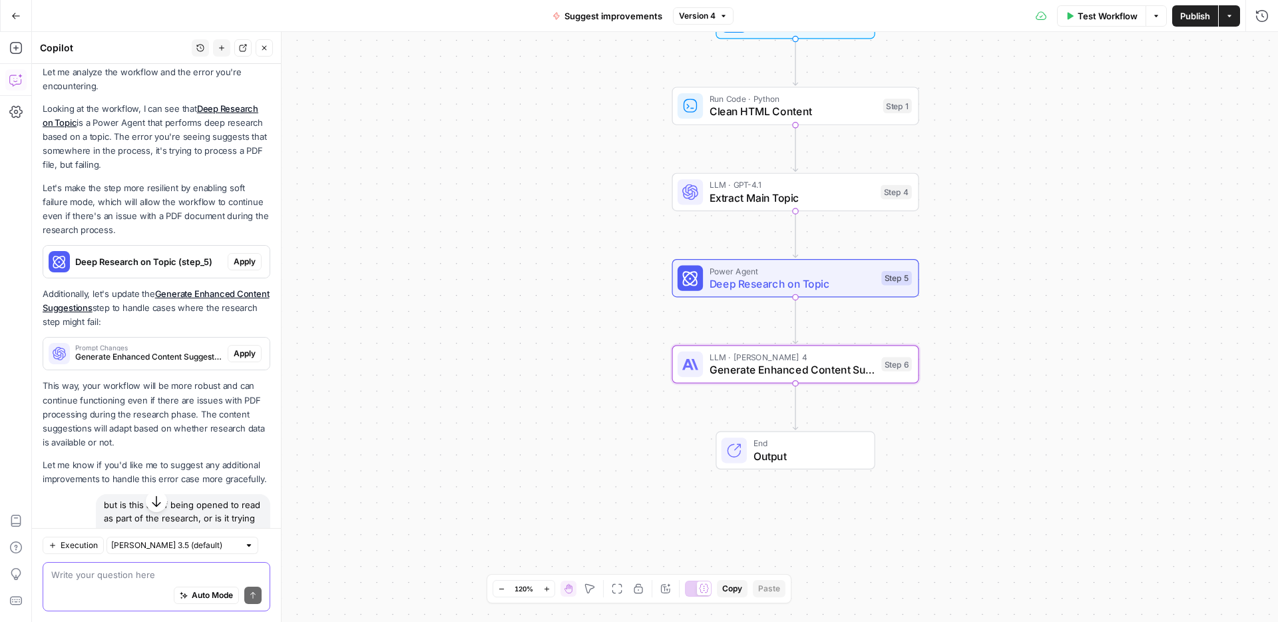
scroll to position [262, 0]
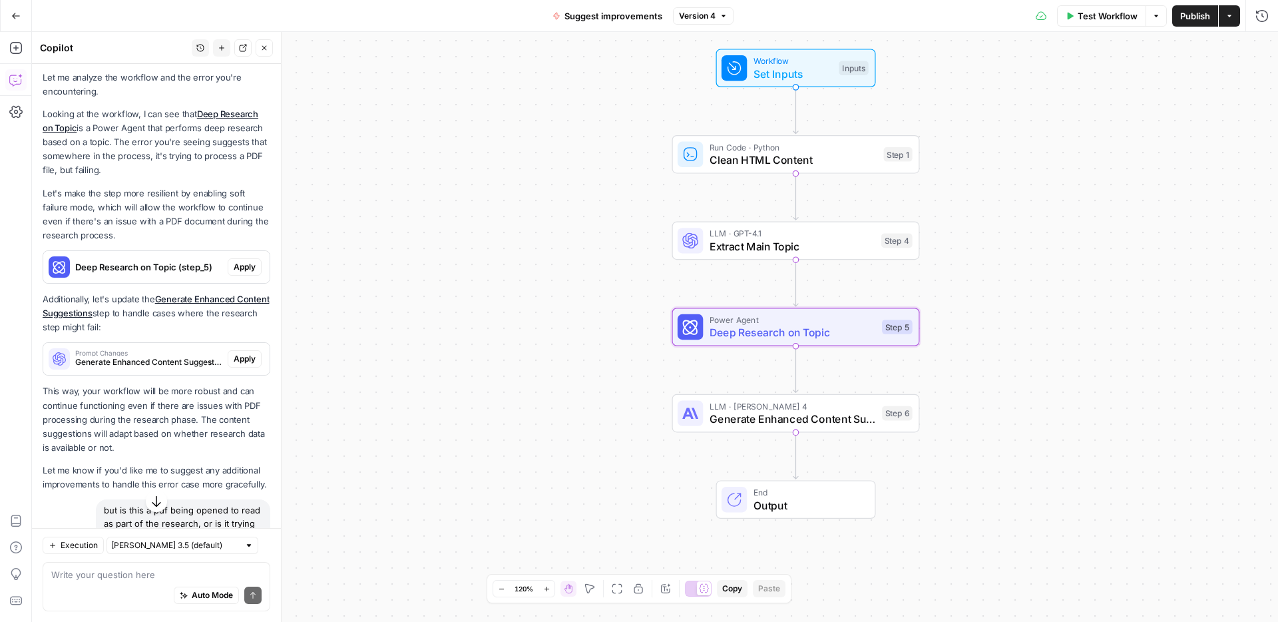
click at [243, 273] on span "Apply" at bounding box center [245, 267] width 22 height 12
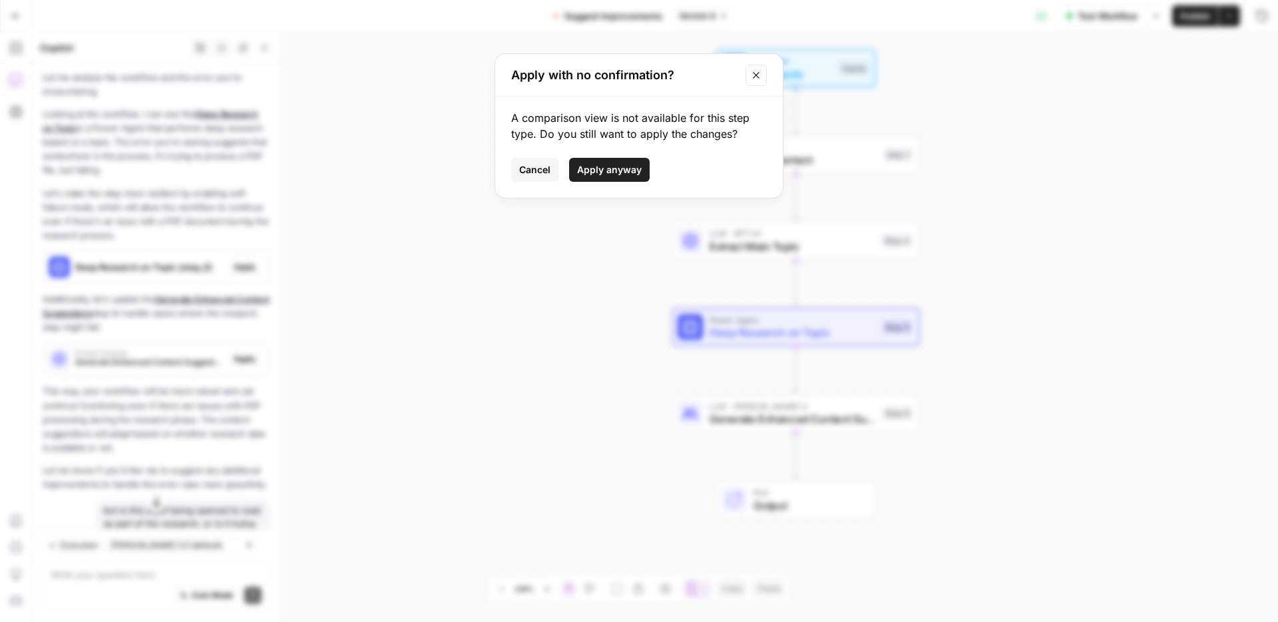
click at [588, 171] on span "Apply anyway" at bounding box center [609, 169] width 65 height 13
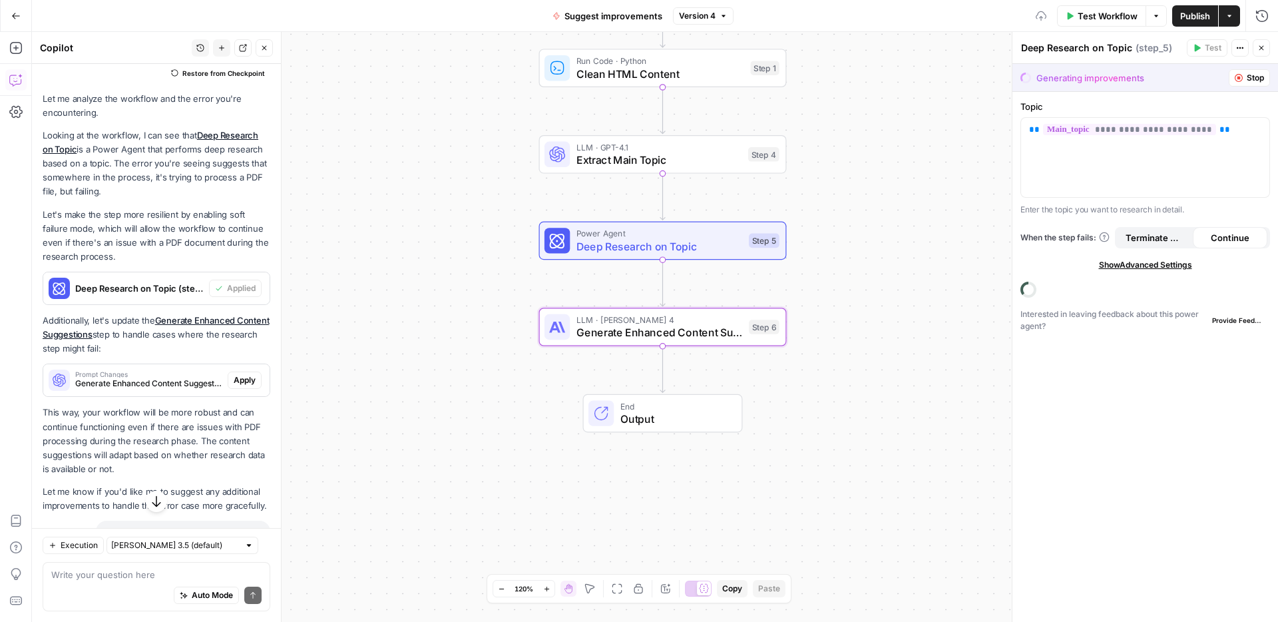
click at [241, 386] on span "Apply" at bounding box center [245, 380] width 22 height 12
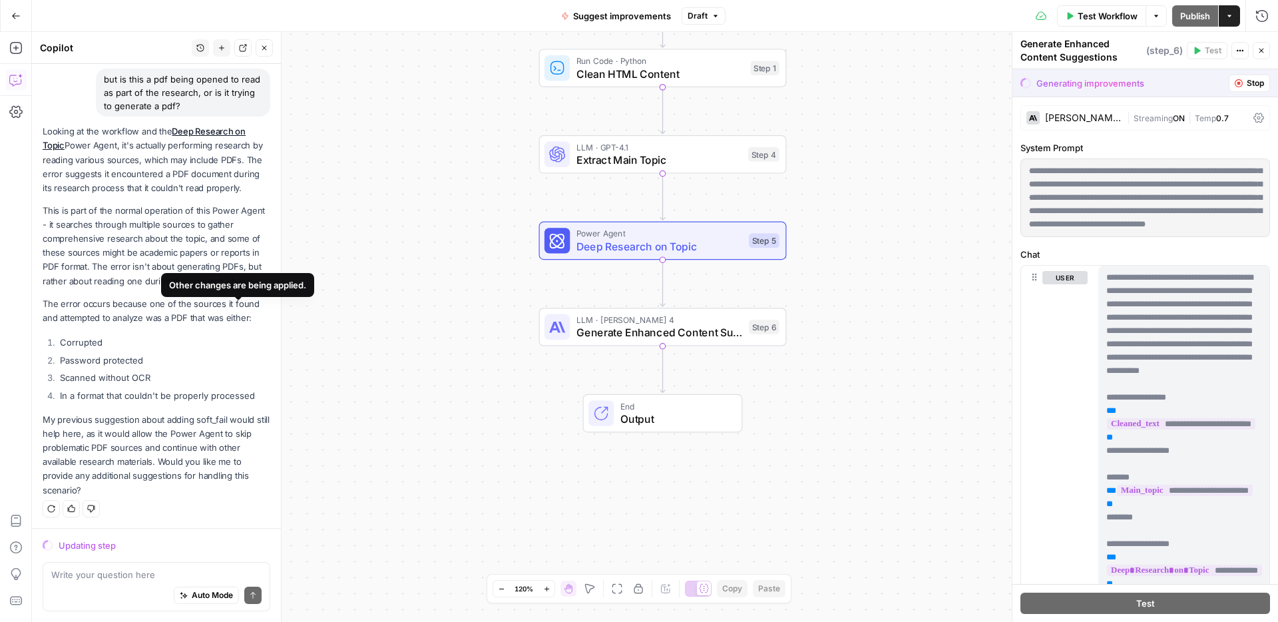
scroll to position [708, 0]
